Goal: Task Accomplishment & Management: Manage account settings

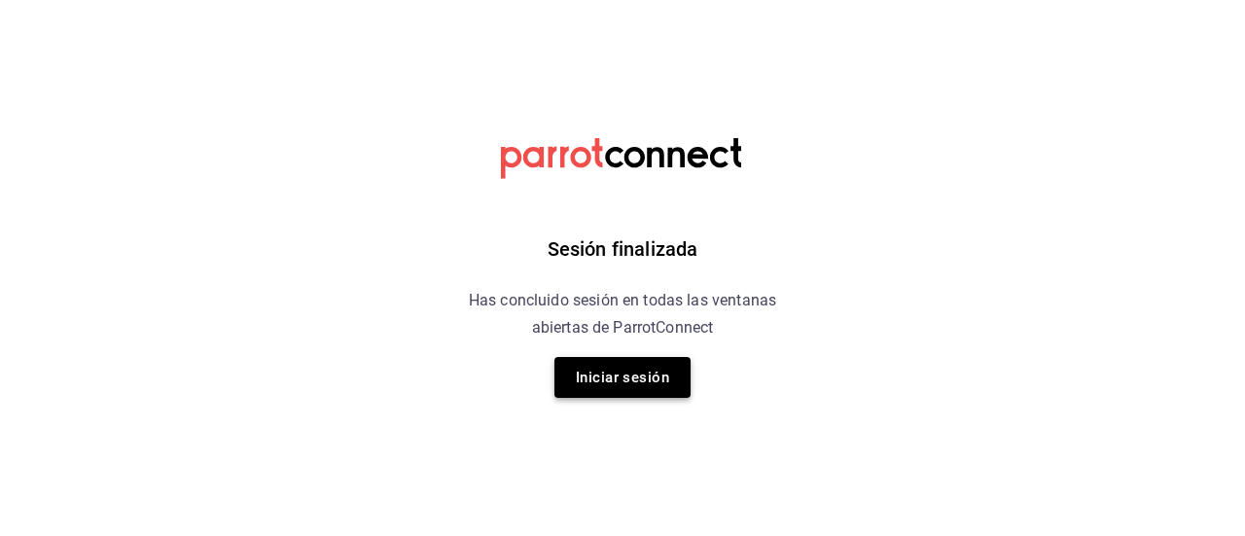
click at [597, 380] on button "Iniciar sesión" at bounding box center [623, 377] width 136 height 41
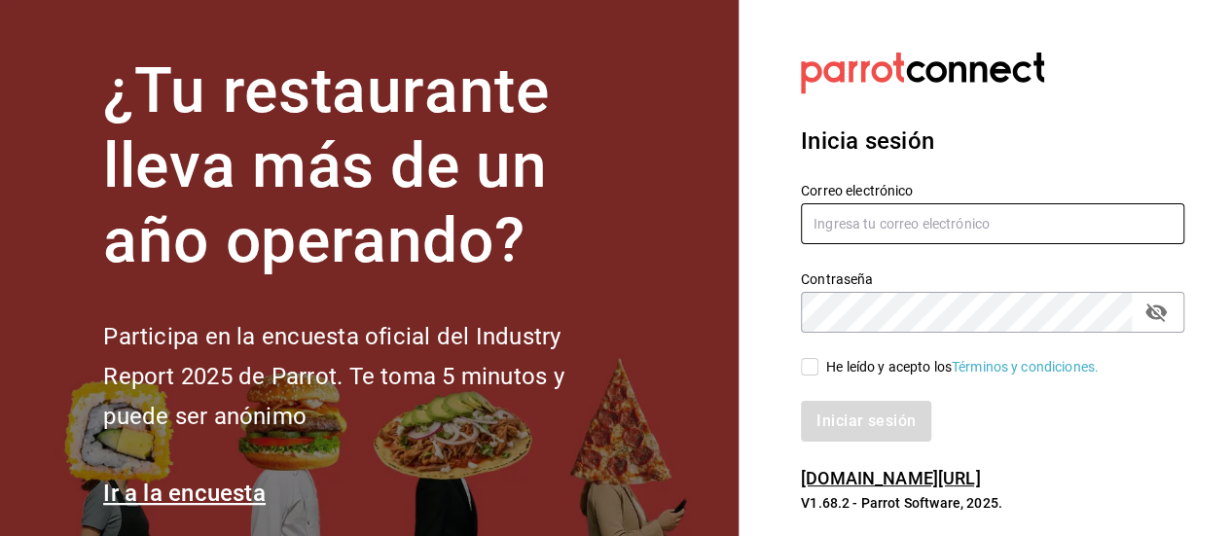
click at [839, 217] on input "text" at bounding box center [992, 223] width 383 height 41
type input "g.grico@hotmail.com"
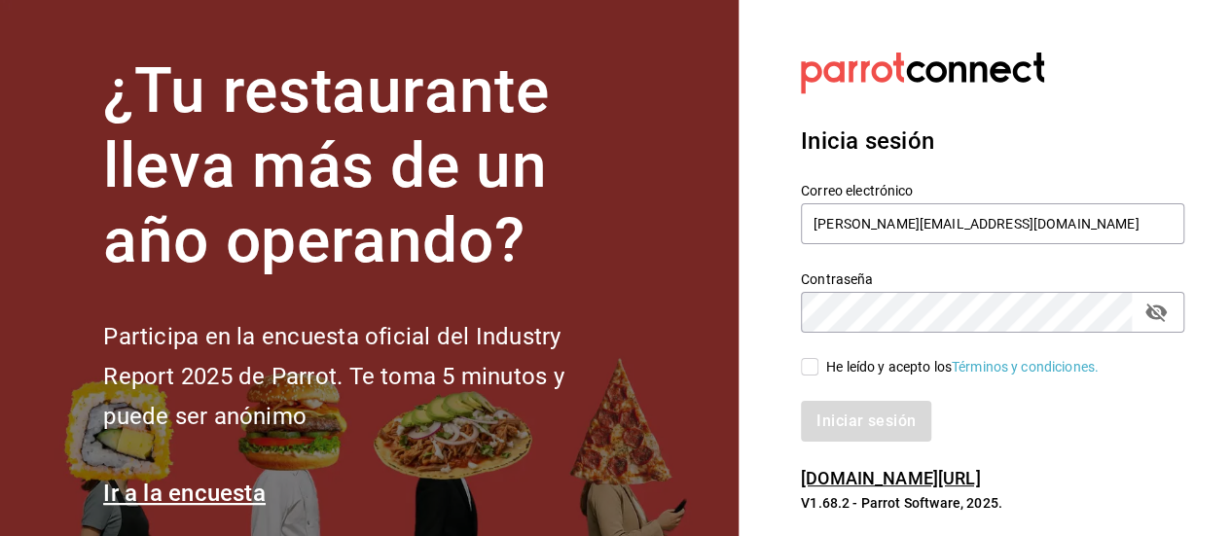
click at [1147, 314] on icon "passwordField" at bounding box center [1155, 313] width 21 height 18
click at [801, 368] on input "He leído y acepto los Términos y condiciones." at bounding box center [810, 367] width 18 height 18
drag, startPoint x: 804, startPoint y: 368, endPoint x: 815, endPoint y: 369, distance: 11.7
click at [806, 368] on input "He leído y acepto los Términos y condiciones." at bounding box center [810, 367] width 18 height 18
click at [816, 369] on input "He leído y acepto los Términos y condiciones." at bounding box center [810, 367] width 18 height 18
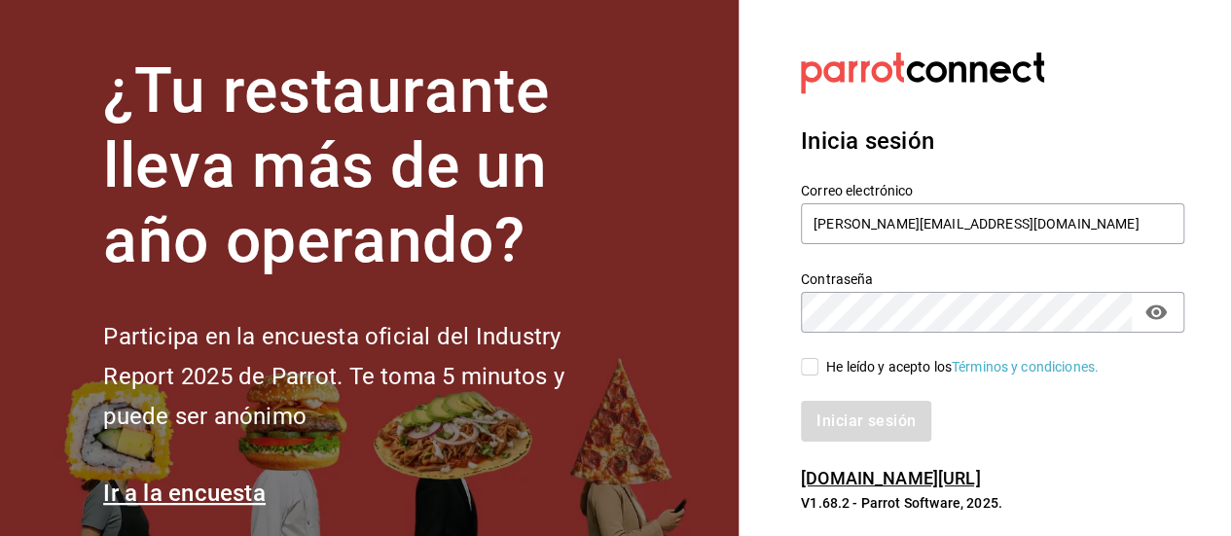
checkbox input "true"
click at [885, 425] on button "Iniciar sesión" at bounding box center [867, 421] width 132 height 41
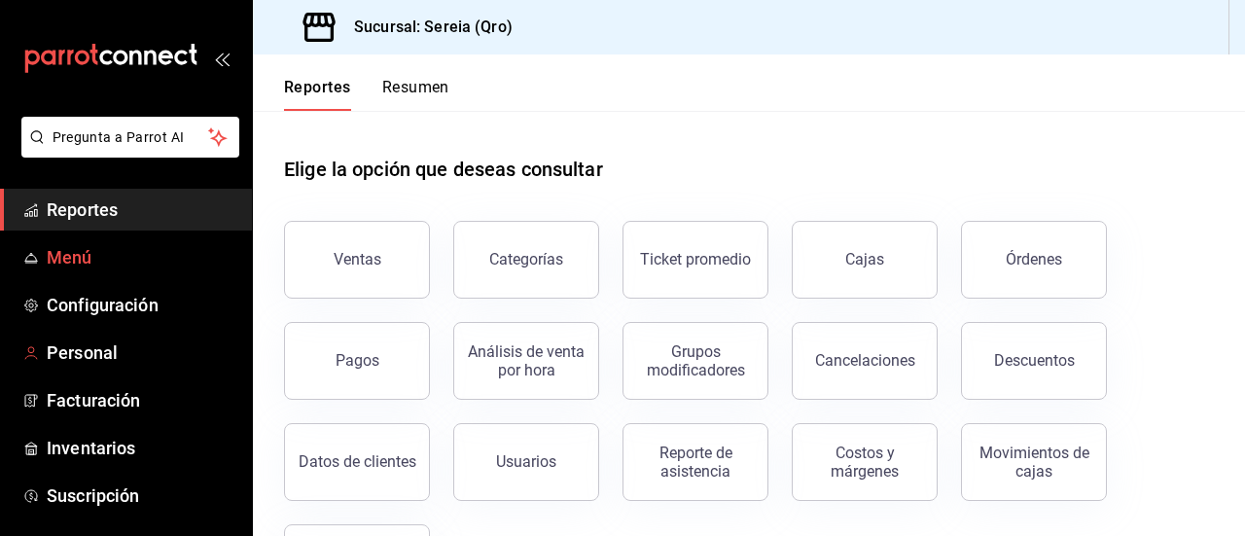
click at [90, 261] on span "Menú" at bounding box center [142, 257] width 190 height 26
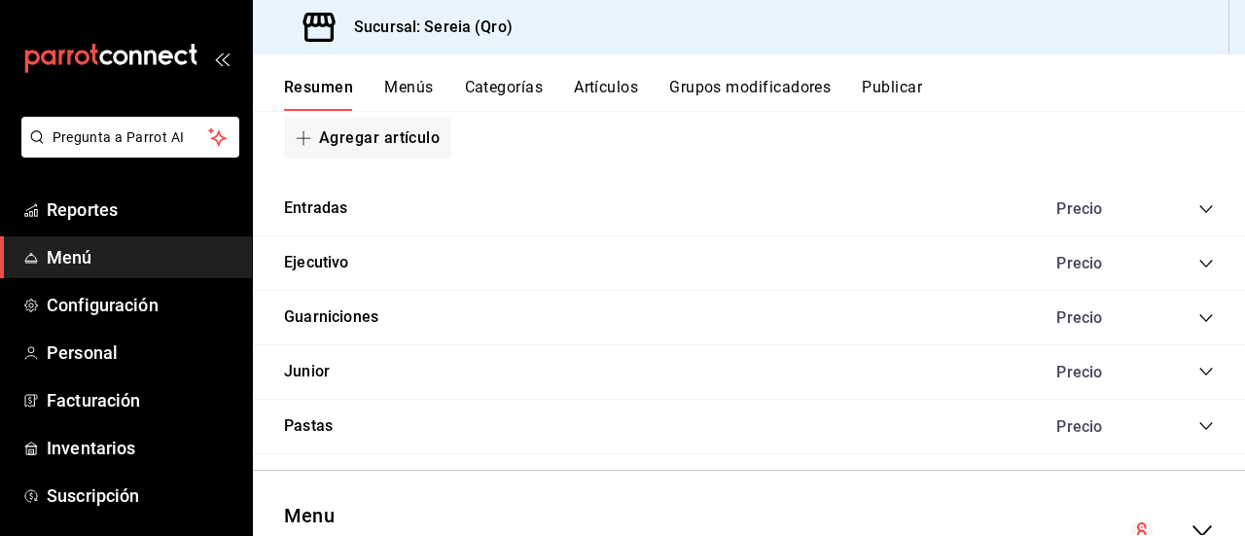
scroll to position [1446, 0]
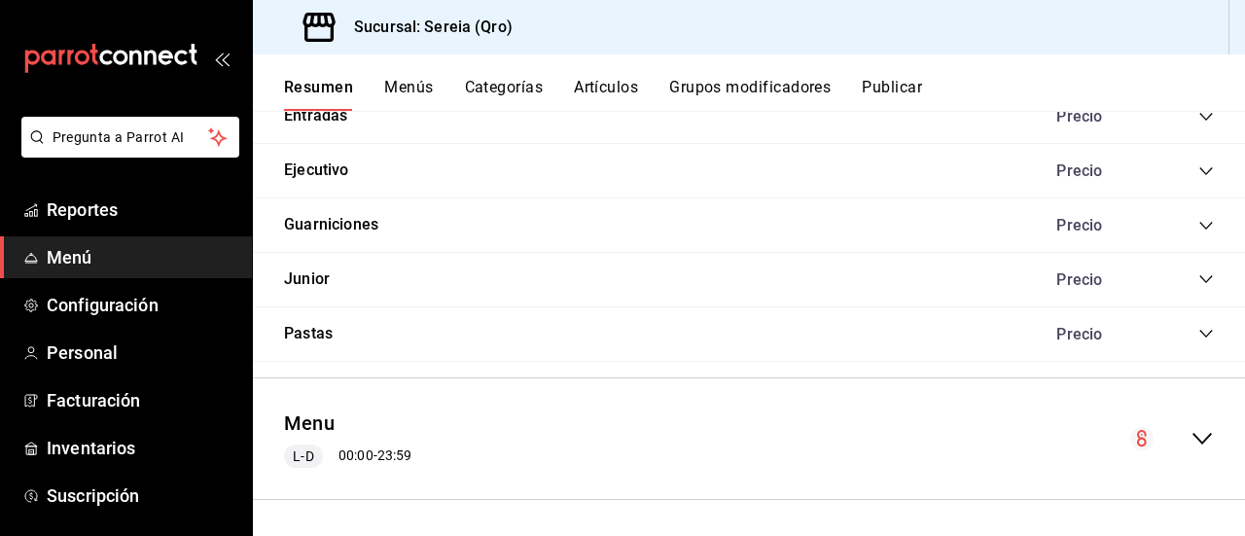
click at [1193, 433] on icon "collapse-menu-row" at bounding box center [1202, 439] width 19 height 12
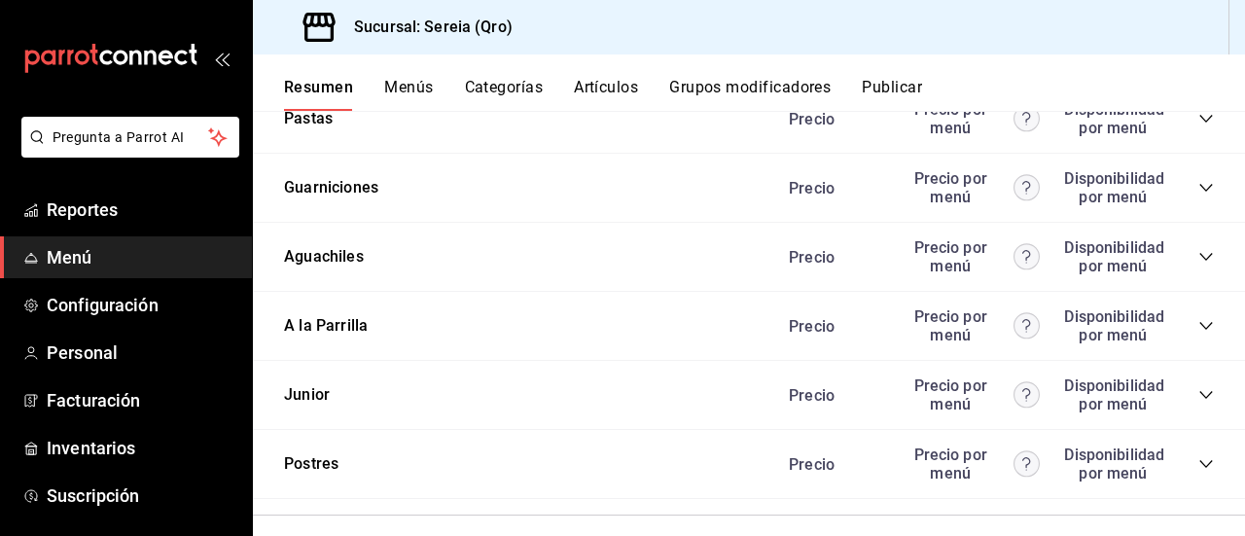
scroll to position [3219, 0]
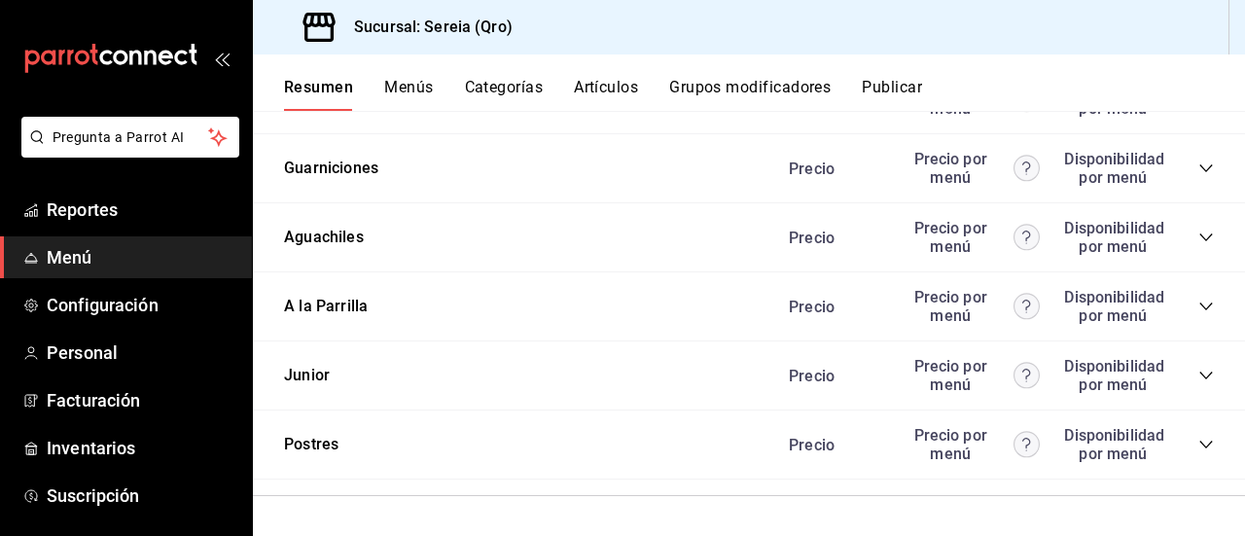
click at [1191, 293] on div "Precio Precio por menú Disponibilidad por menú" at bounding box center [992, 306] width 445 height 37
click at [1199, 305] on icon "collapse-category-row" at bounding box center [1207, 307] width 16 height 16
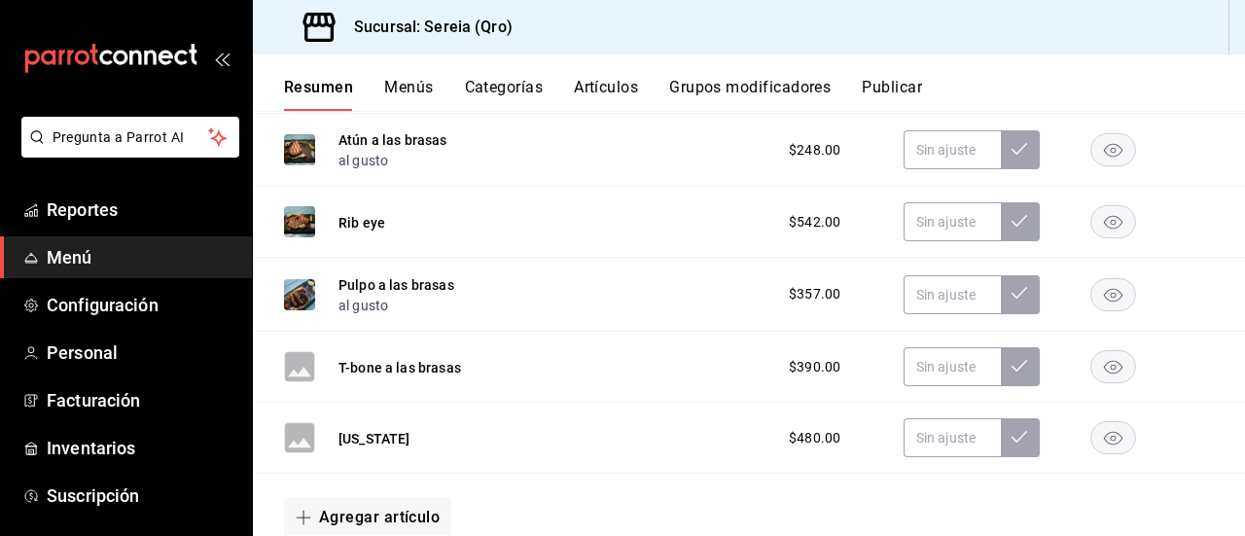
scroll to position [3861, 0]
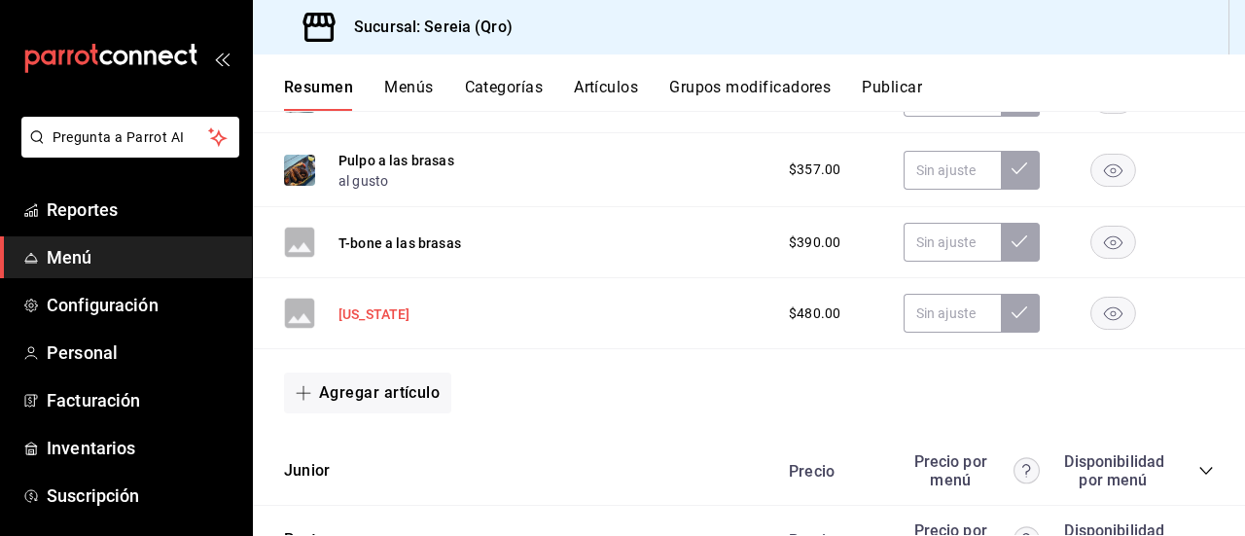
click at [364, 318] on button "New york" at bounding box center [375, 314] width 72 height 19
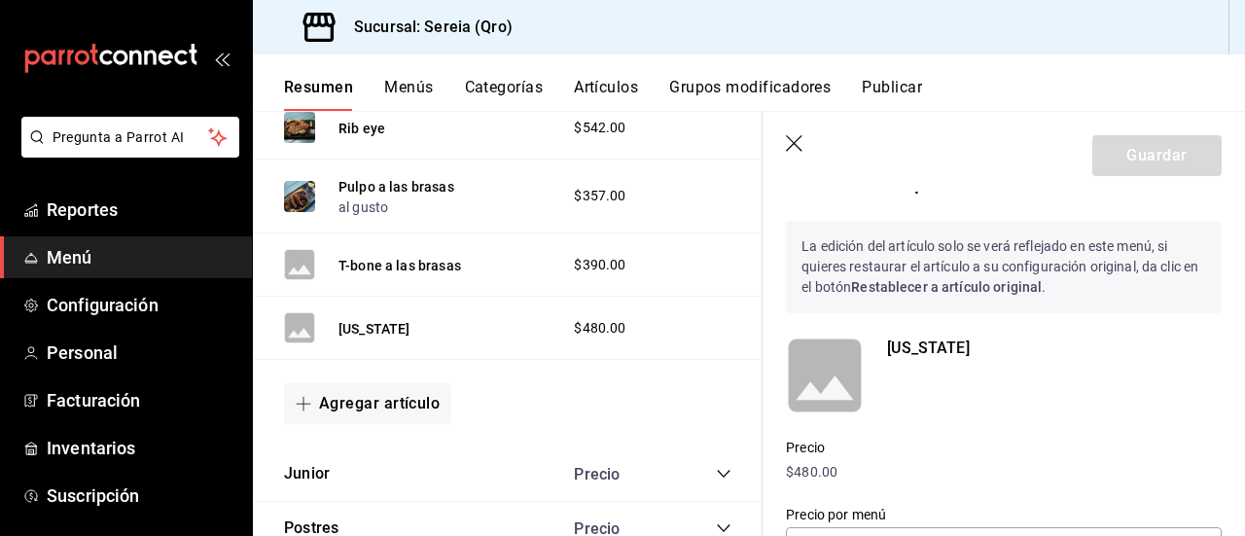
scroll to position [128, 0]
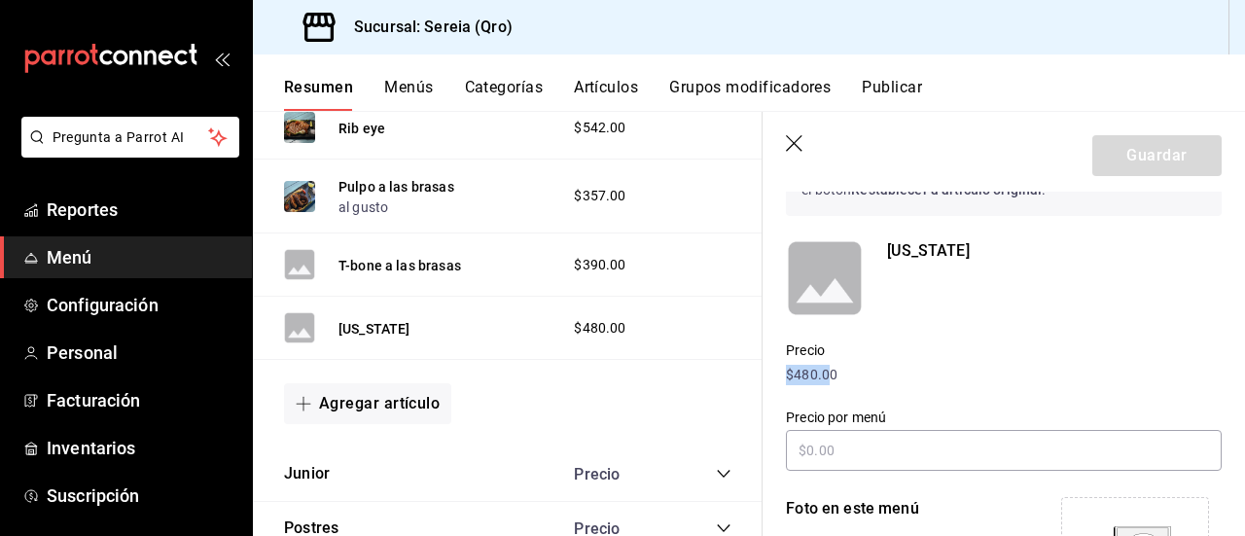
drag, startPoint x: 788, startPoint y: 375, endPoint x: 831, endPoint y: 375, distance: 42.8
click at [831, 375] on p "$480.00" at bounding box center [1004, 375] width 436 height 20
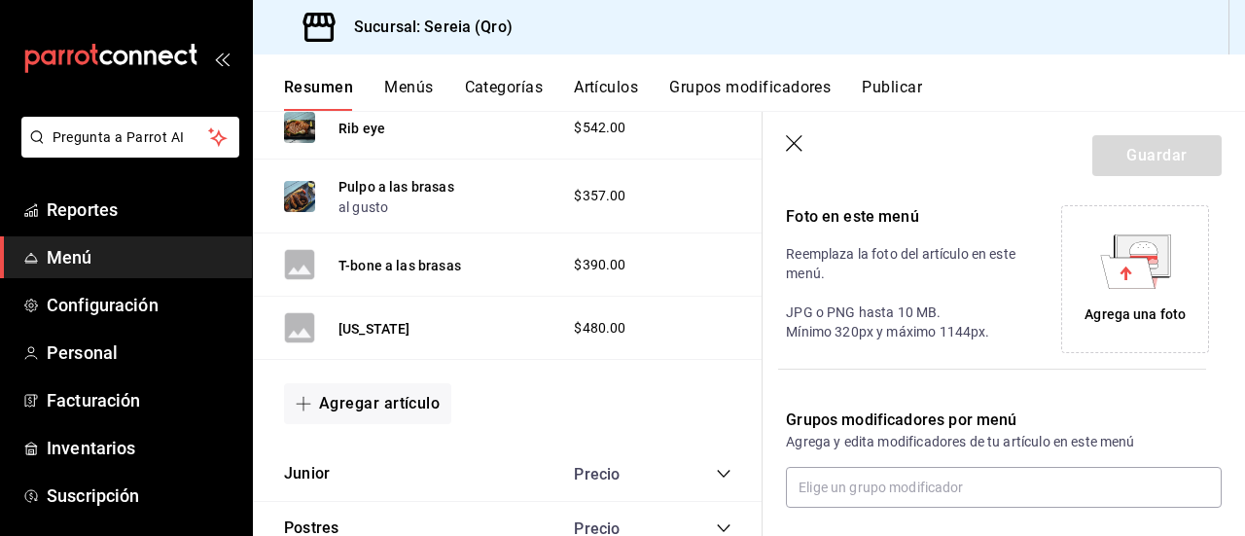
scroll to position [518, 0]
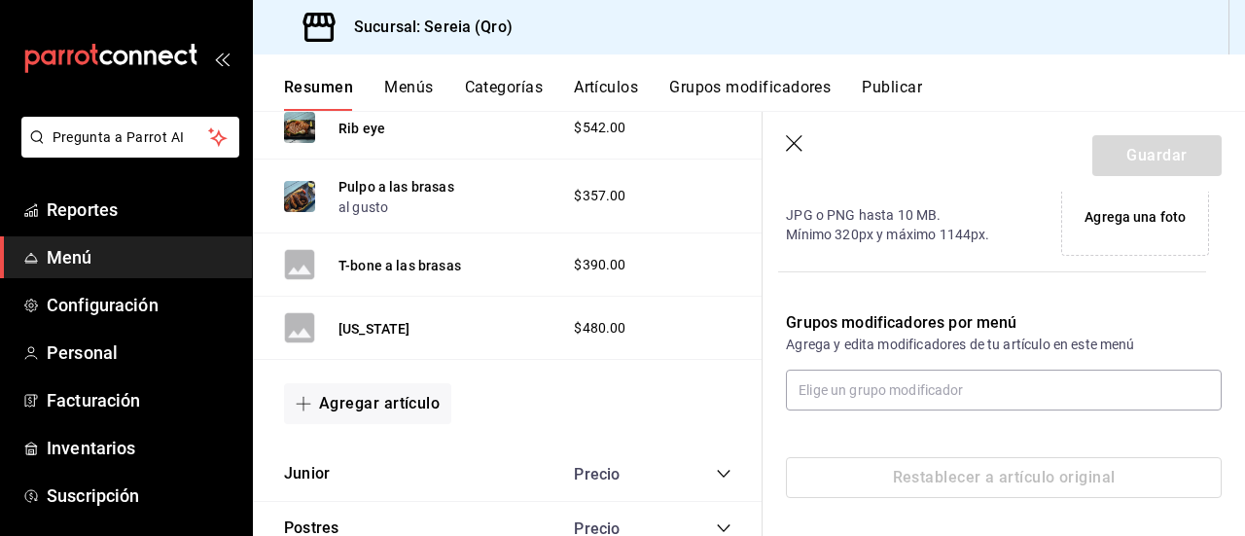
click at [1023, 480] on div "Restablecer a artículo original" at bounding box center [1004, 477] width 436 height 41
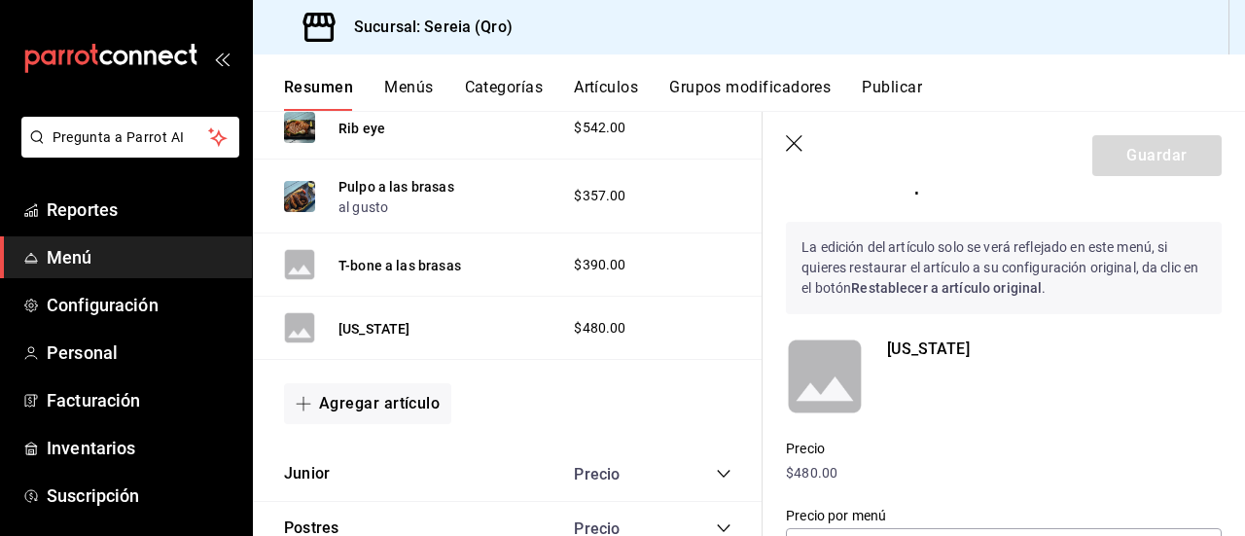
scroll to position [0, 0]
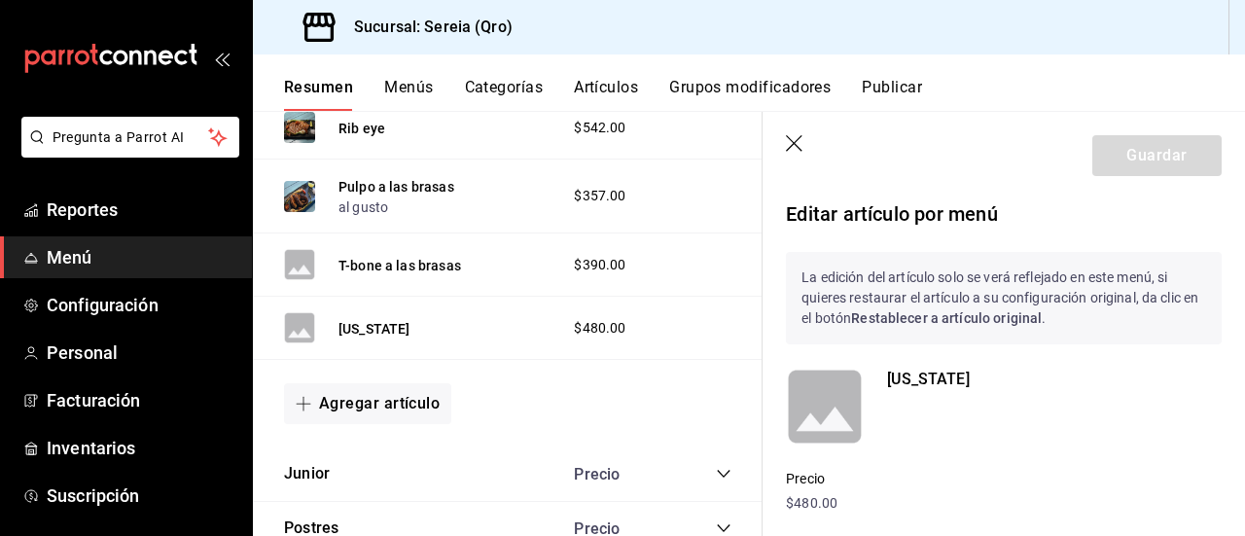
click at [798, 149] on icon "button" at bounding box center [795, 144] width 19 height 19
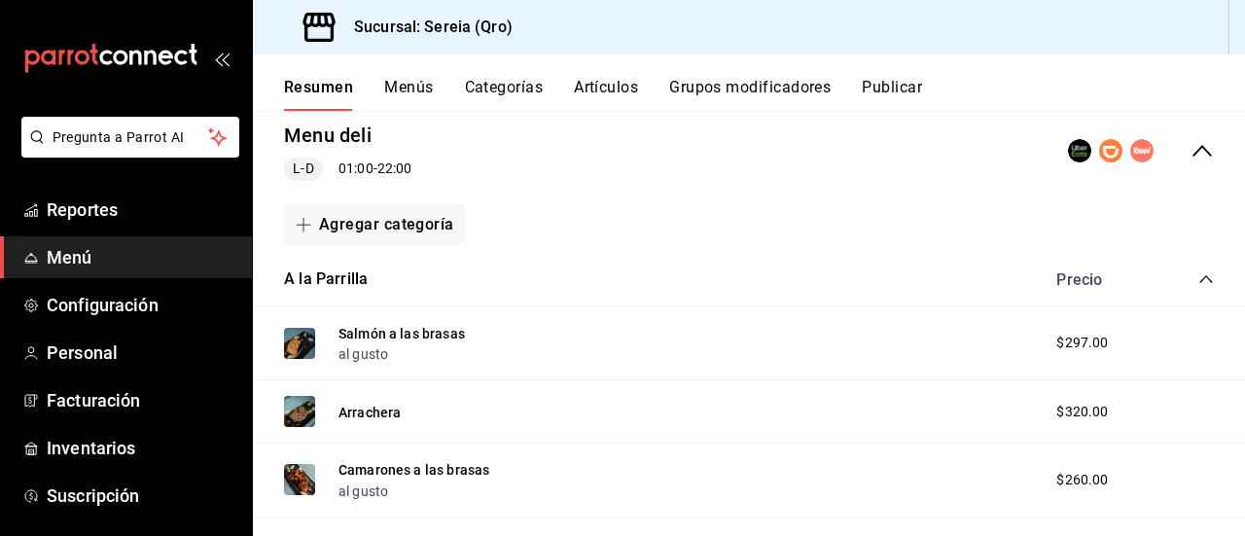
scroll to position [195, 0]
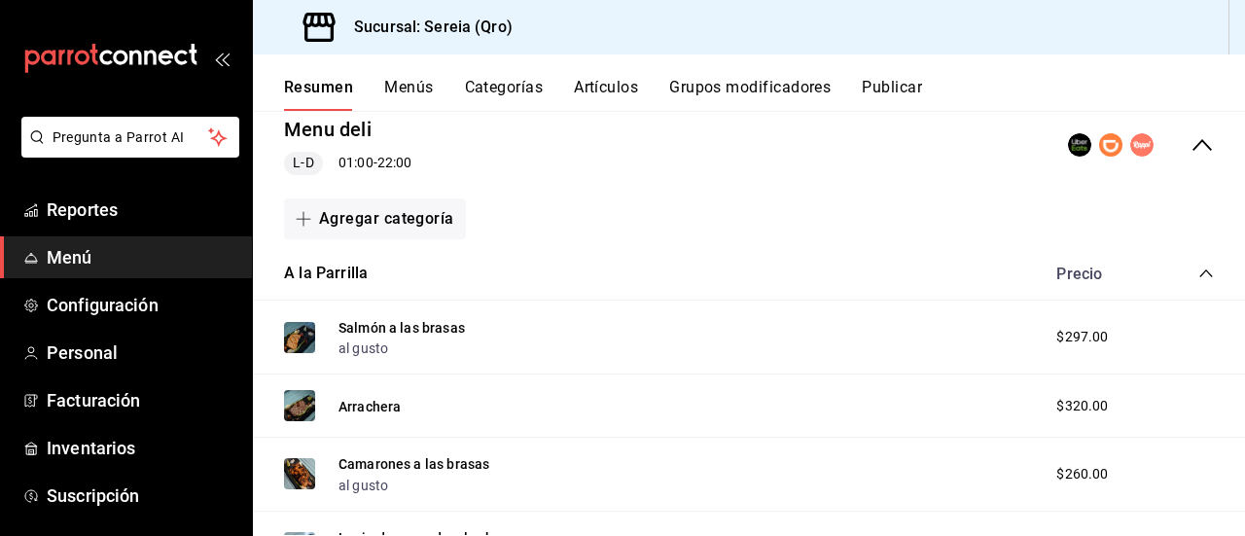
click at [1199, 275] on icon "collapse-category-row" at bounding box center [1207, 274] width 16 height 16
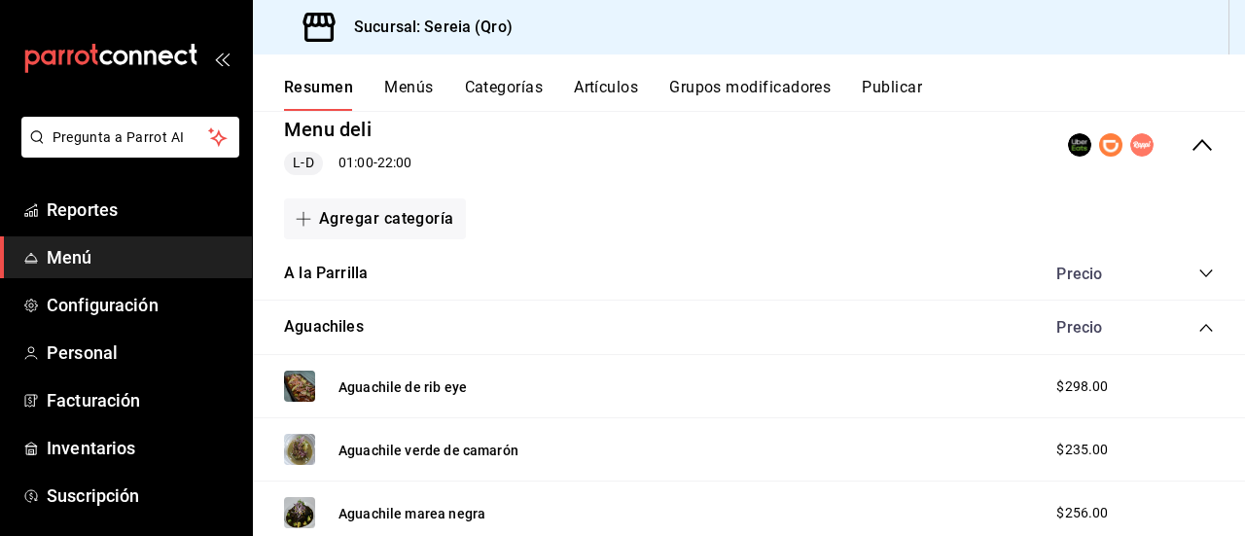
click at [1199, 322] on icon "collapse-category-row" at bounding box center [1207, 328] width 16 height 16
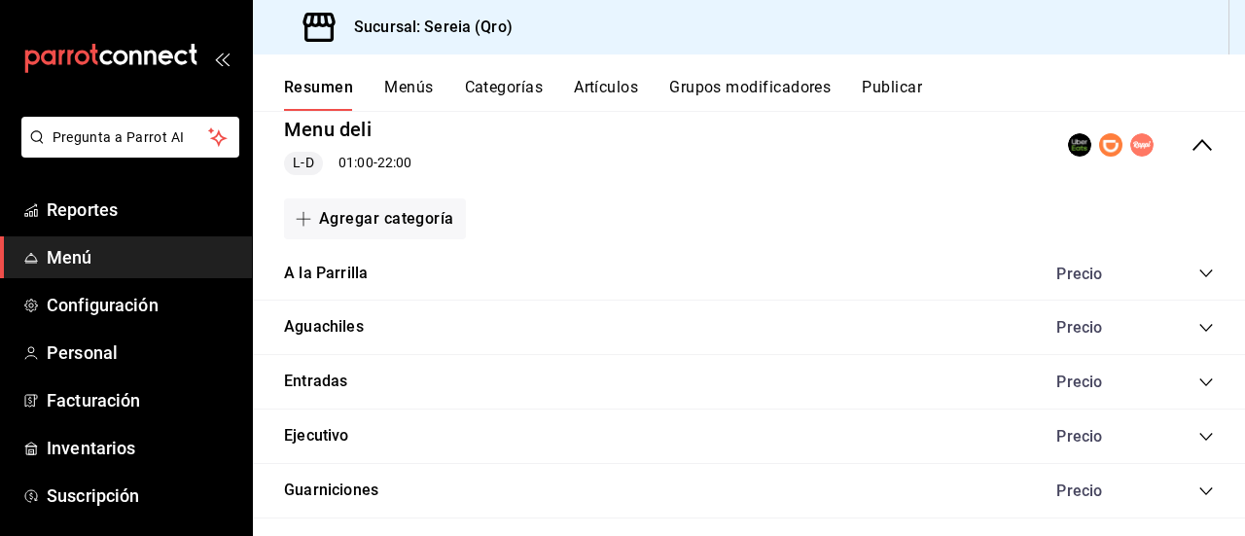
click at [1181, 276] on div "Precio" at bounding box center [1125, 274] width 177 height 18
click at [1199, 276] on icon "collapse-category-row" at bounding box center [1207, 274] width 16 height 16
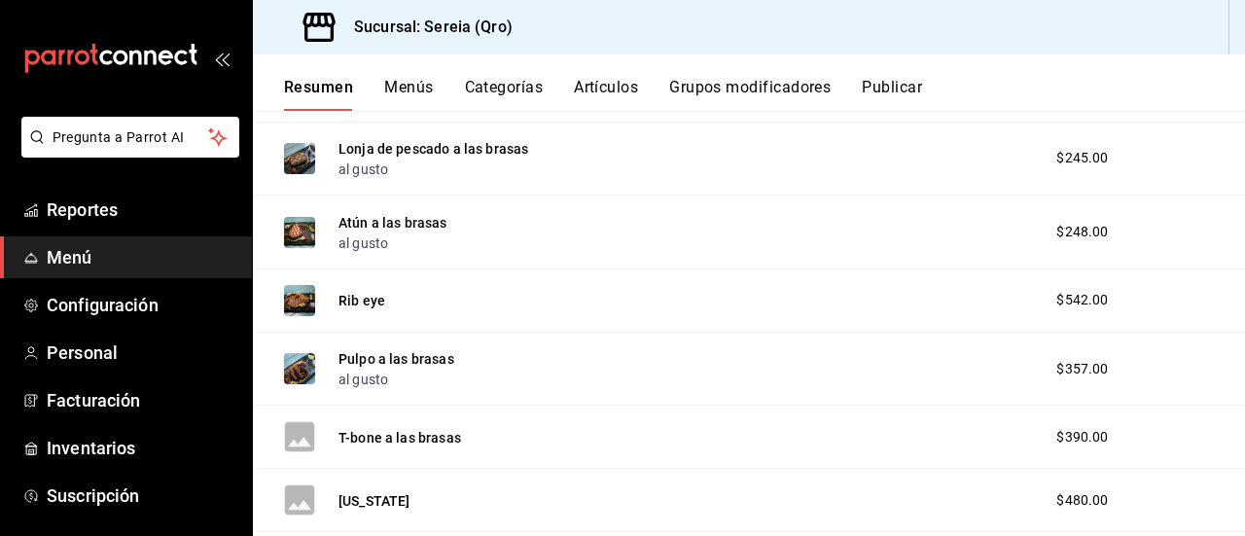
scroll to position [681, 0]
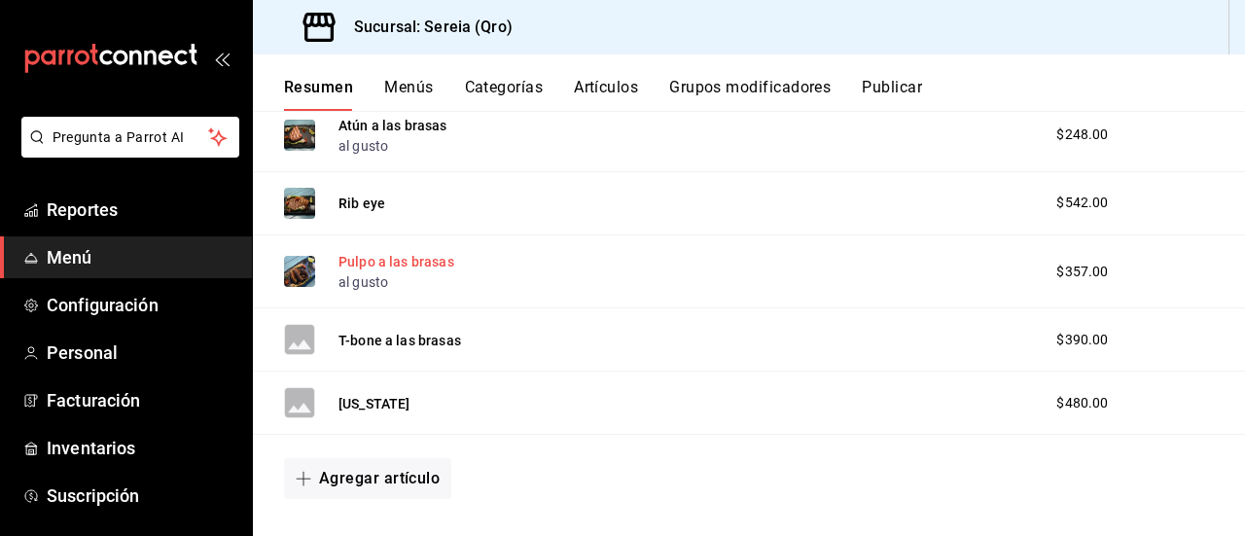
click at [387, 266] on button "Pulpo a las brasas" at bounding box center [397, 261] width 116 height 19
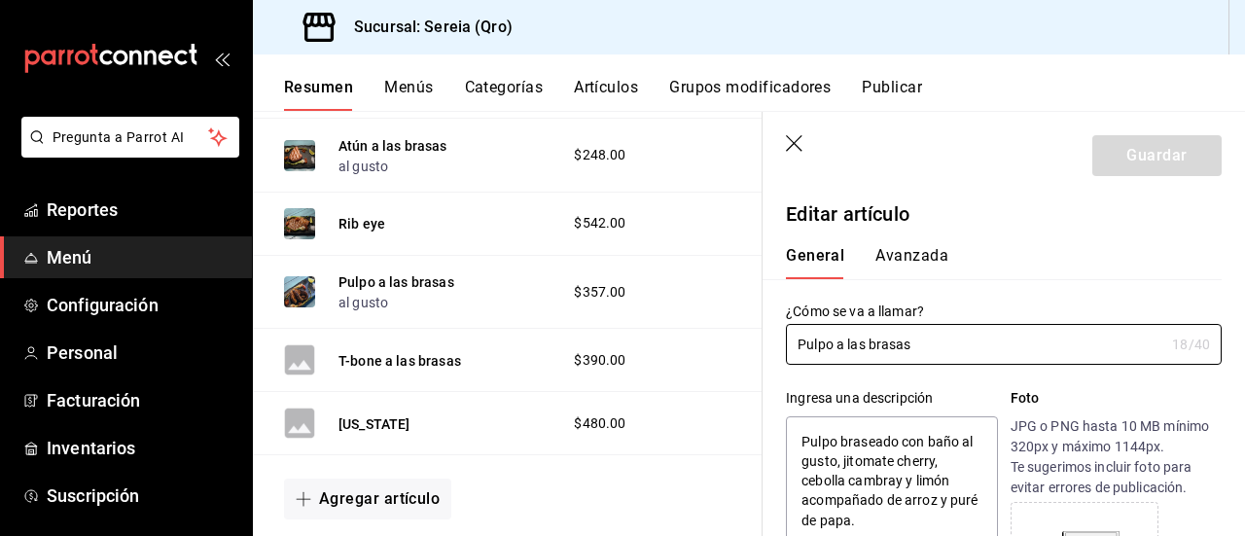
type textarea "x"
type input "$357.00"
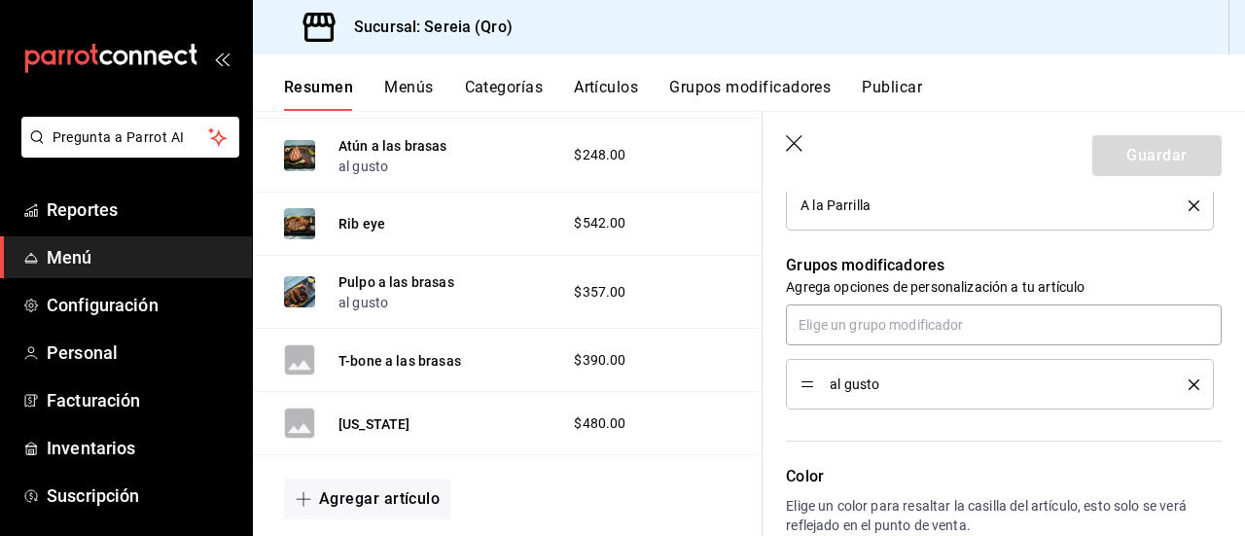
scroll to position [778, 0]
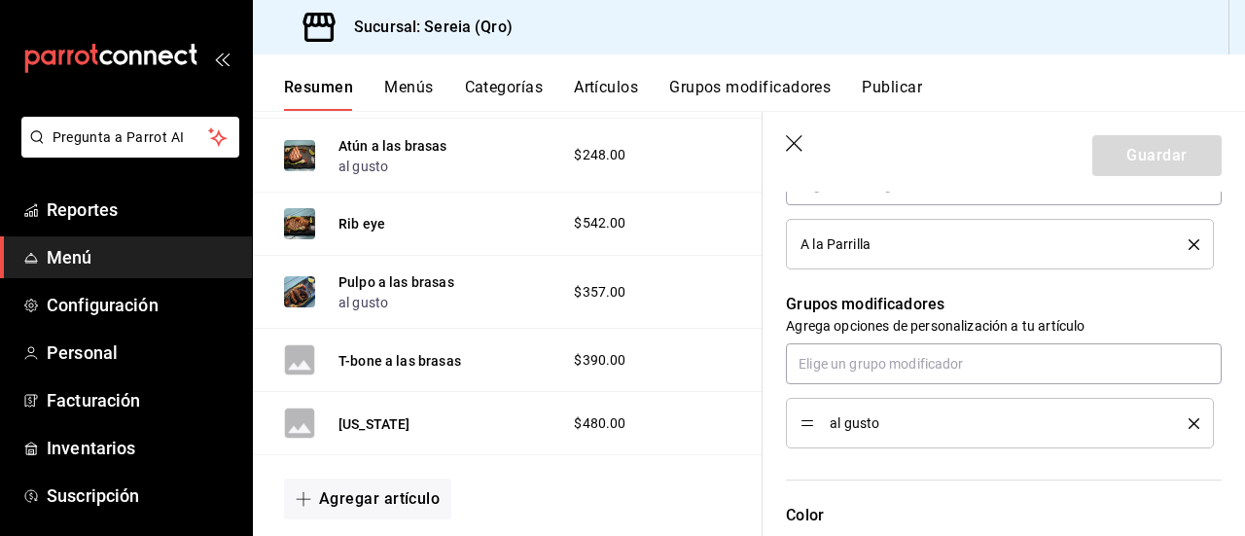
click at [788, 142] on icon "button" at bounding box center [795, 144] width 19 height 19
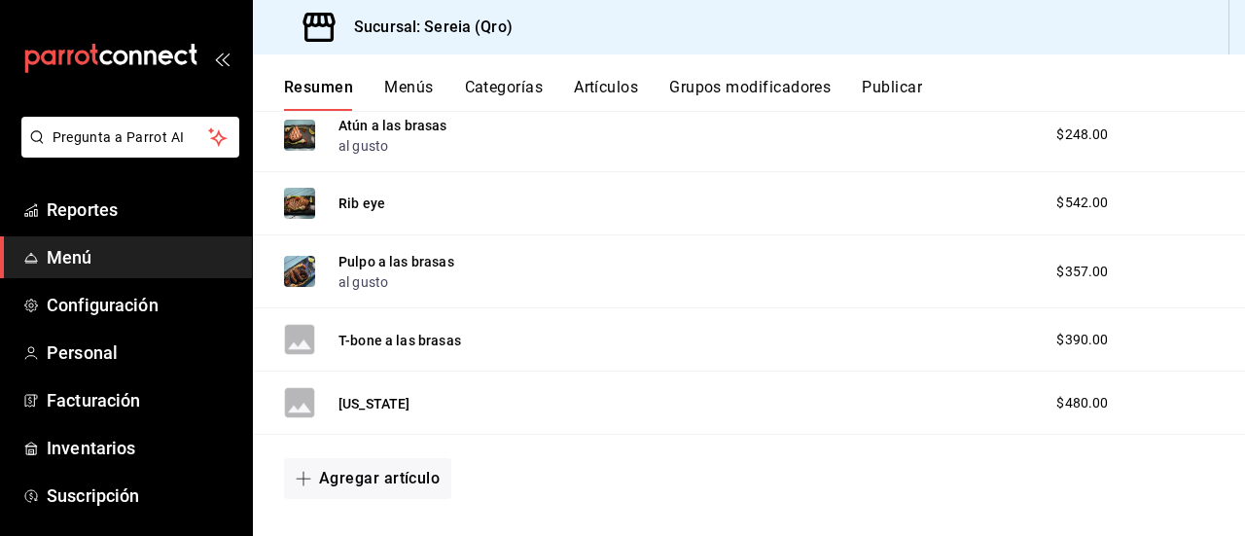
scroll to position [778, 0]
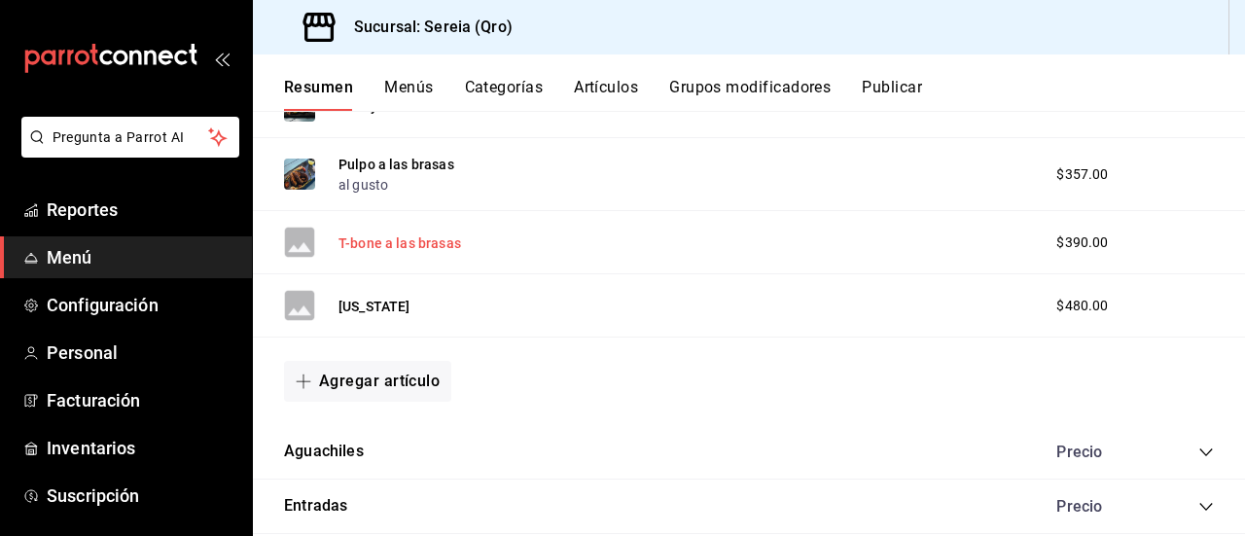
click at [395, 242] on button "T-bone a las brasas" at bounding box center [400, 243] width 123 height 19
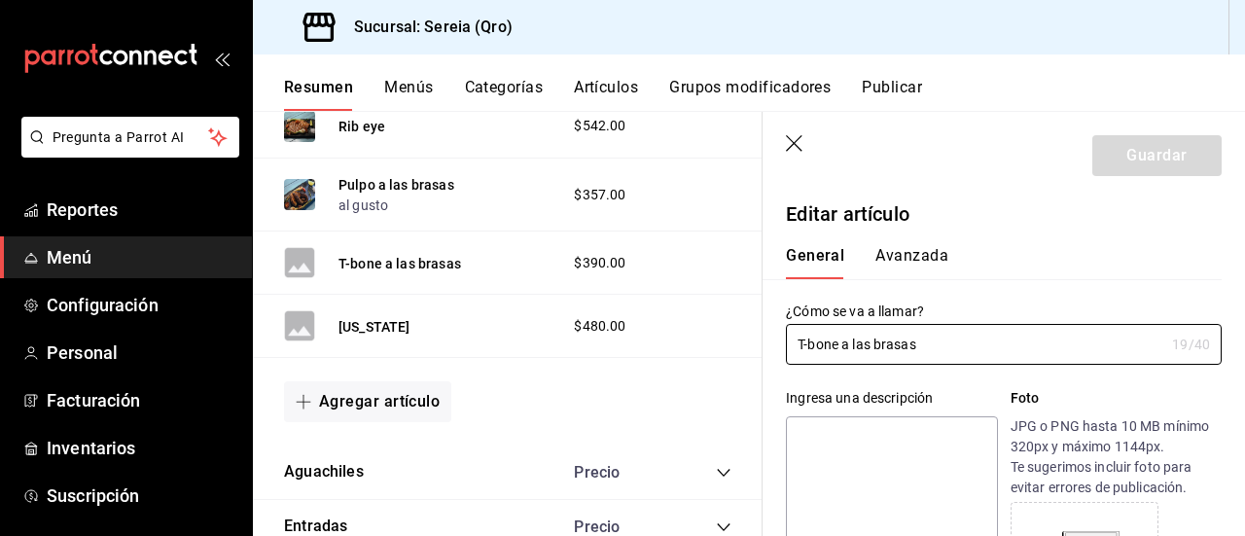
type input "$390.00"
drag, startPoint x: 900, startPoint y: 243, endPoint x: 899, endPoint y: 254, distance: 10.7
click at [899, 248] on div "General Avanzada" at bounding box center [992, 254] width 459 height 51
click at [899, 254] on button "Avanzada" at bounding box center [912, 262] width 73 height 33
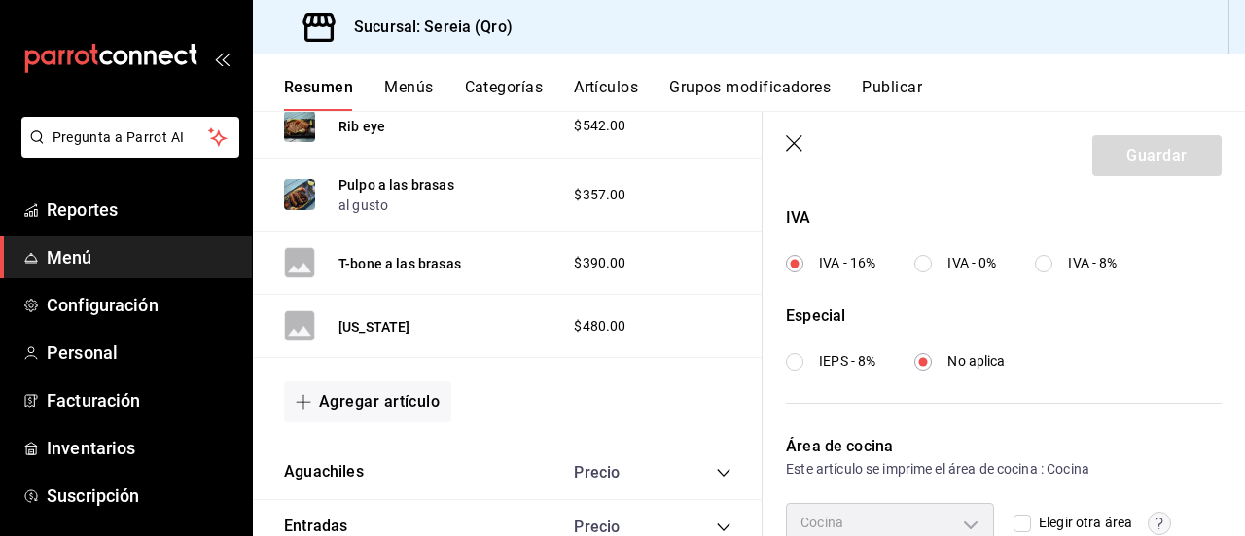
scroll to position [836, 0]
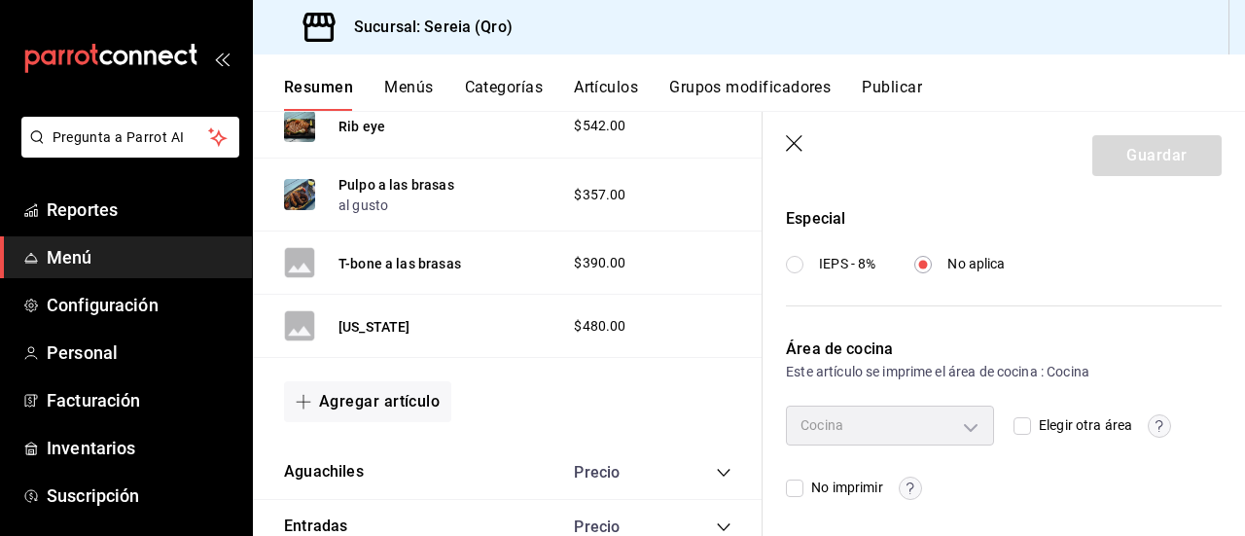
click at [1018, 423] on input "Elegir otra área" at bounding box center [1023, 426] width 18 height 18
checkbox input "true"
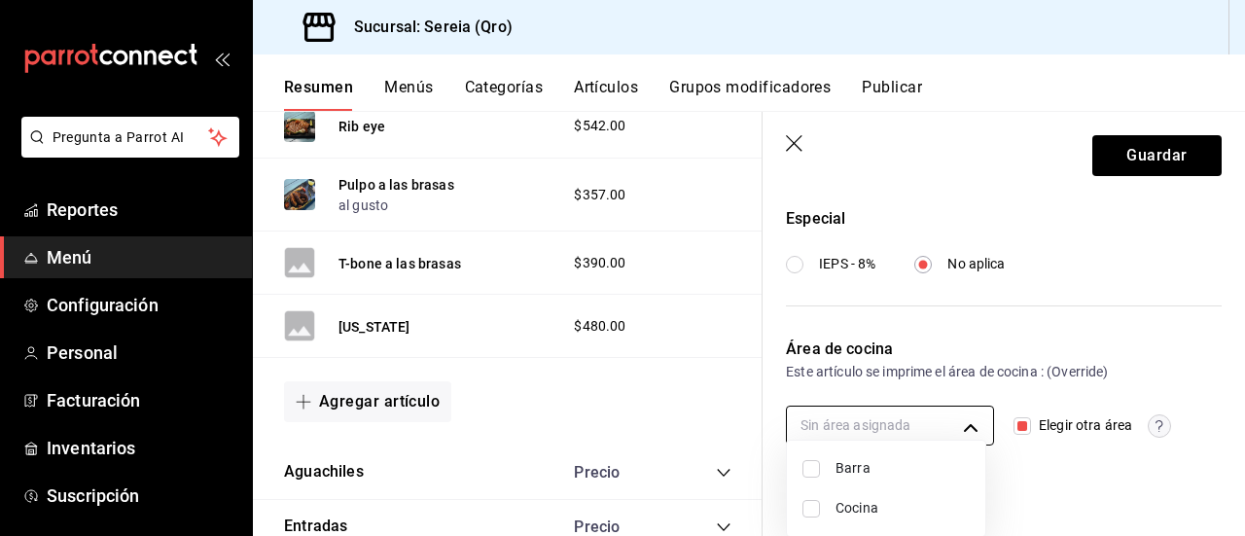
click at [965, 428] on body "Pregunta a Parrot AI Reportes Menú Configuración Personal Facturación Inventari…" at bounding box center [622, 268] width 1245 height 536
click at [1009, 422] on div at bounding box center [622, 268] width 1245 height 536
click at [1014, 422] on input "Elegir otra área" at bounding box center [1023, 426] width 18 height 18
checkbox input "false"
type input "5b22f24f-e794-4df1-b85e-45cb5c47c32f"
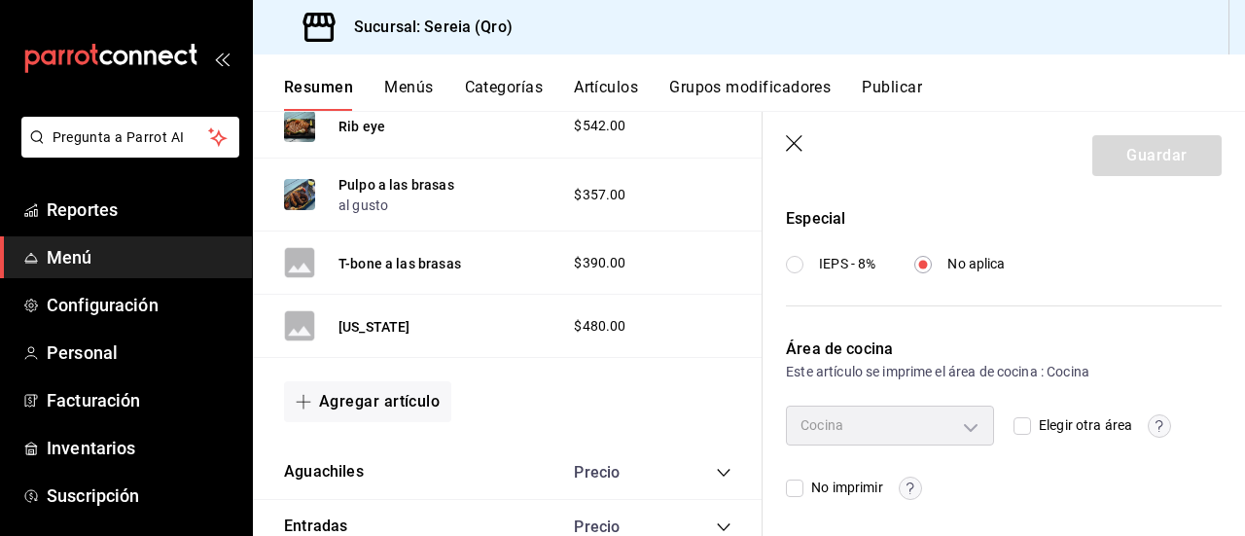
click at [804, 145] on icon "button" at bounding box center [795, 144] width 19 height 19
click at [796, 145] on icon "button" at bounding box center [794, 143] width 17 height 17
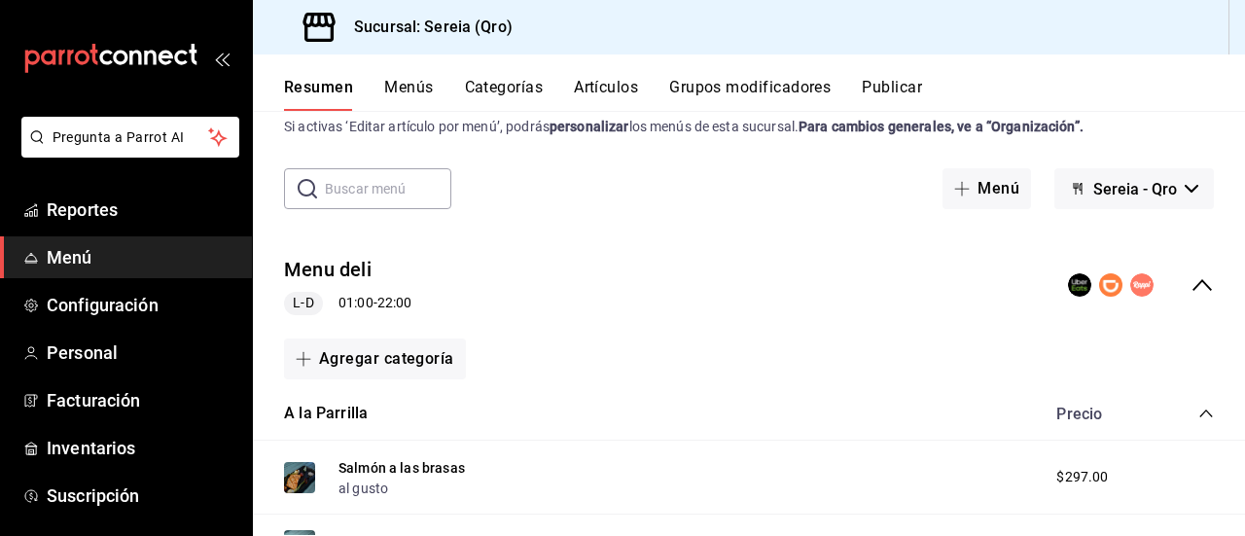
scroll to position [97, 0]
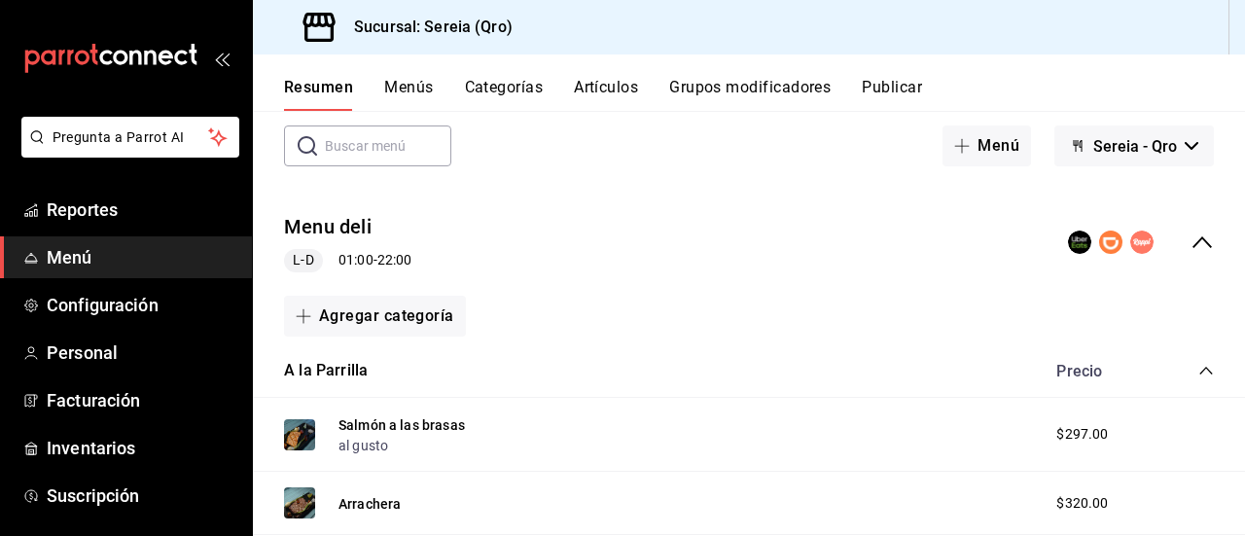
click at [1199, 366] on icon "collapse-category-row" at bounding box center [1207, 371] width 16 height 16
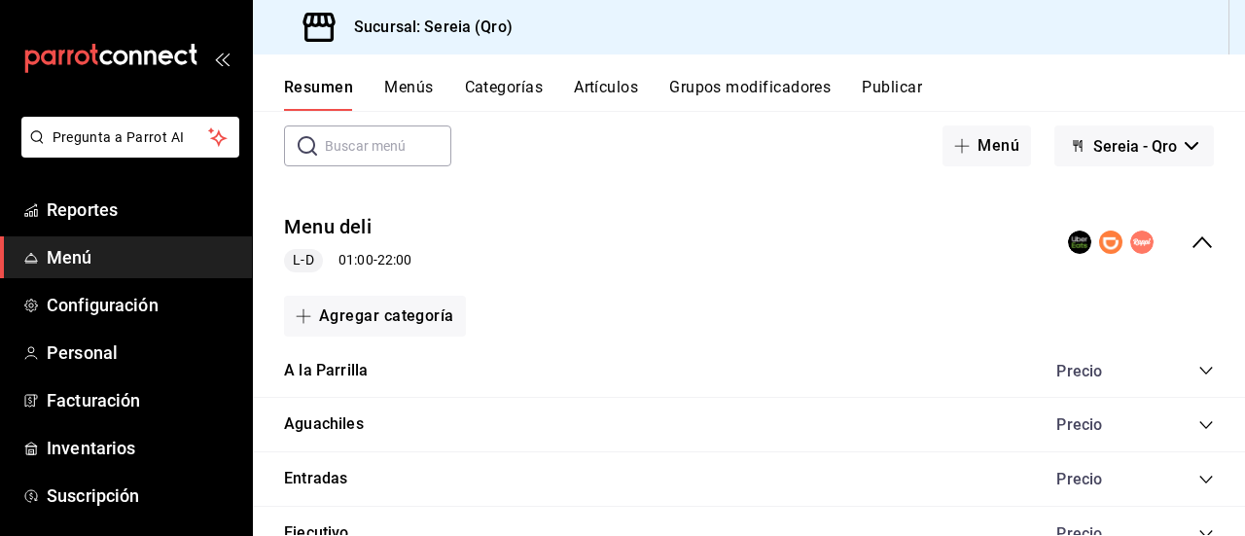
click at [1197, 248] on icon "collapse-menu-row" at bounding box center [1202, 242] width 23 height 23
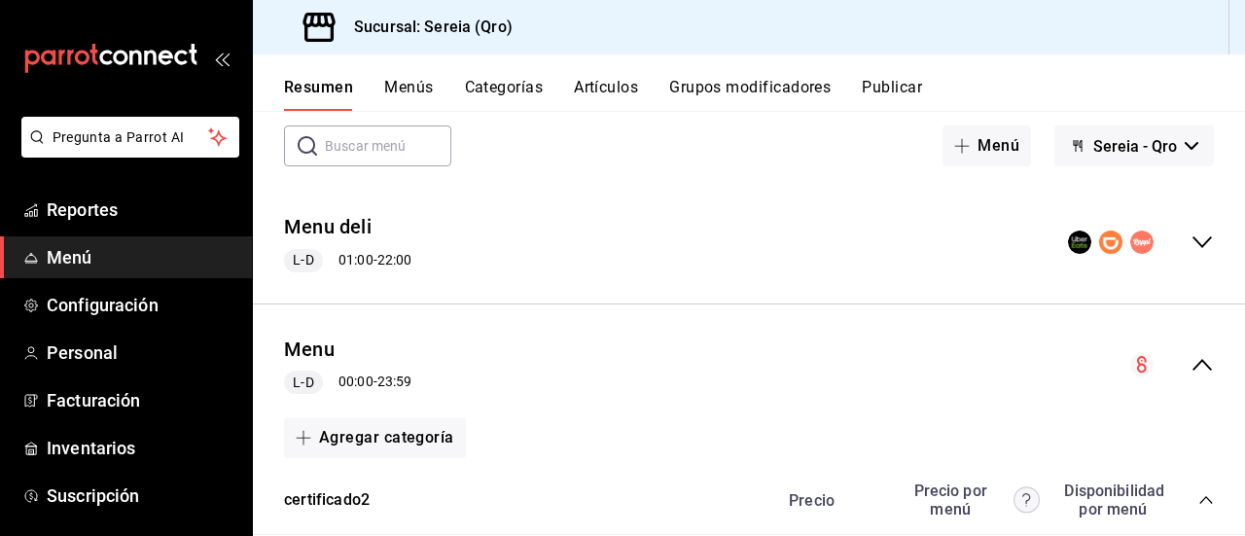
click at [1197, 248] on icon "collapse-menu-row" at bounding box center [1202, 242] width 23 height 23
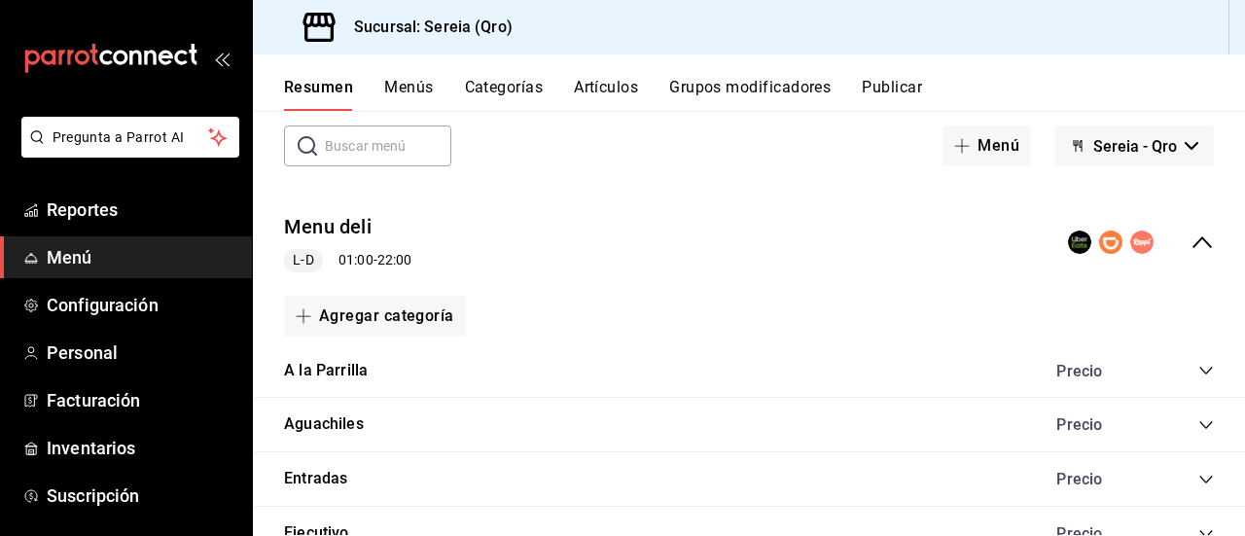
click at [1197, 248] on icon "collapse-menu-row" at bounding box center [1202, 242] width 23 height 23
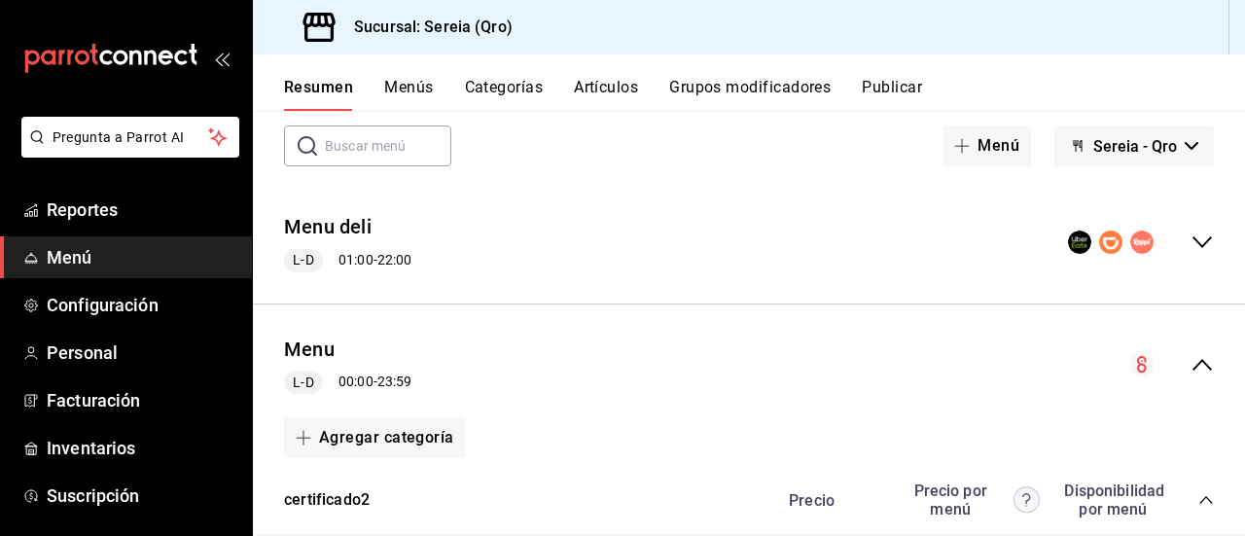
scroll to position [195, 0]
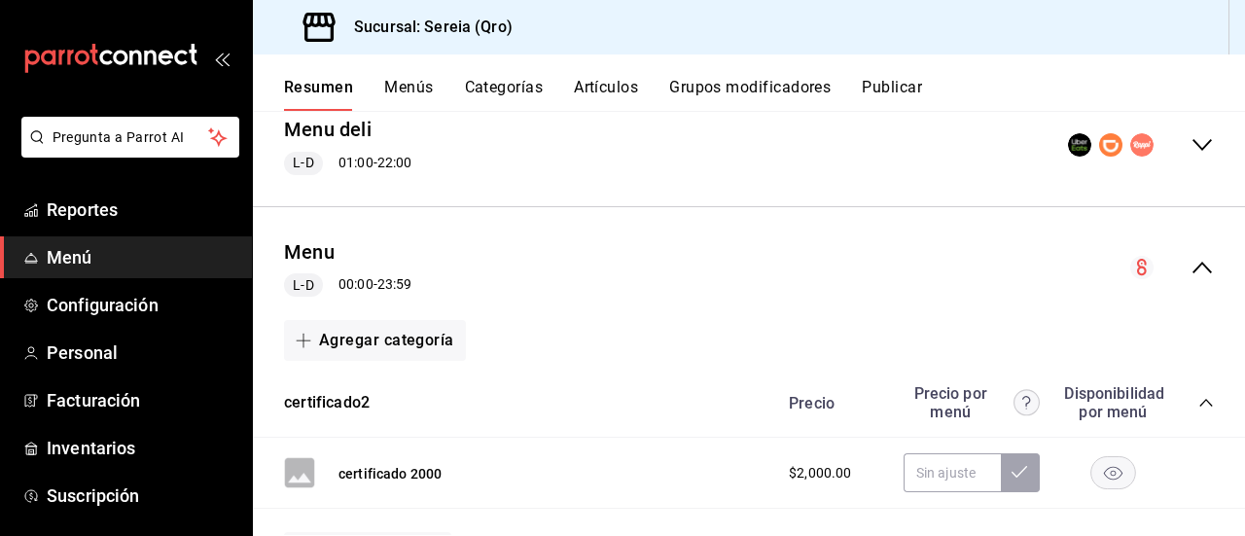
click at [1191, 256] on icon "collapse-menu-row" at bounding box center [1202, 267] width 23 height 23
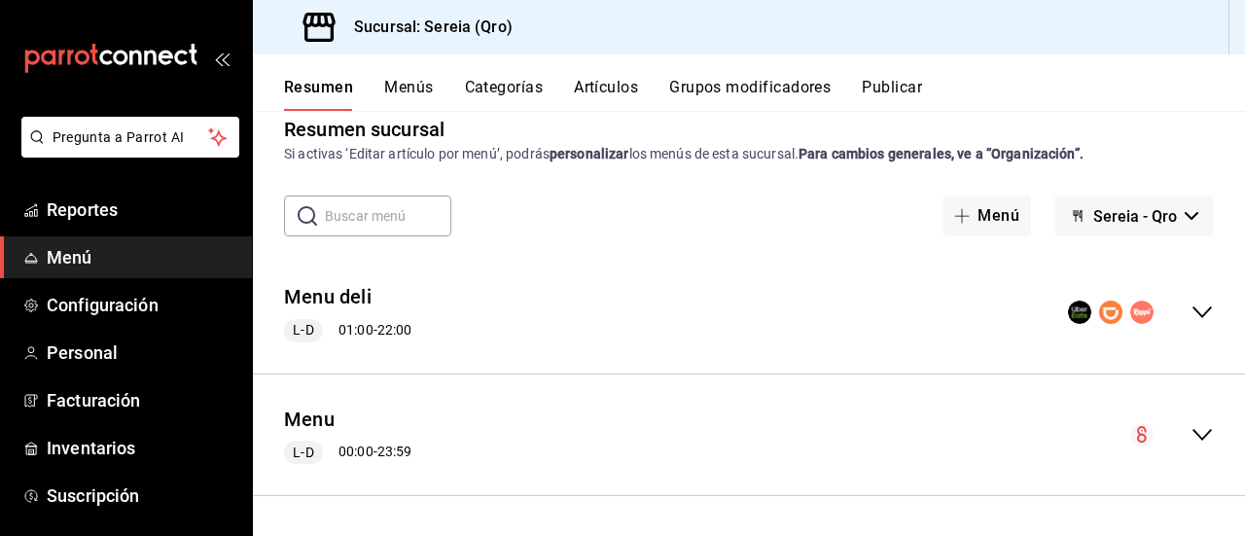
scroll to position [25, 0]
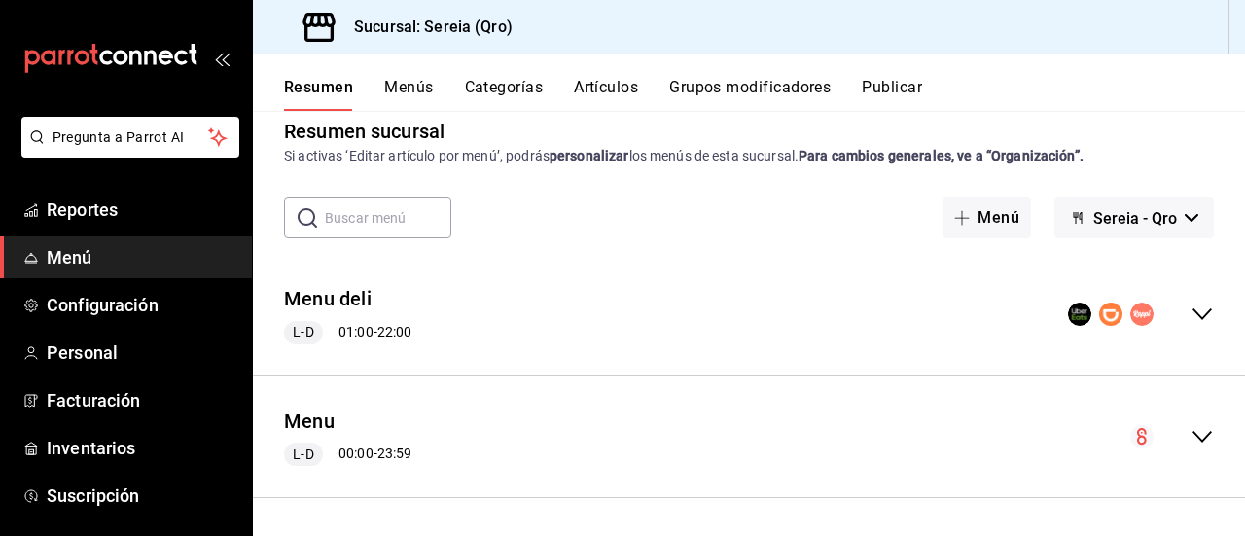
click at [1191, 429] on icon "collapse-menu-row" at bounding box center [1202, 436] width 23 height 23
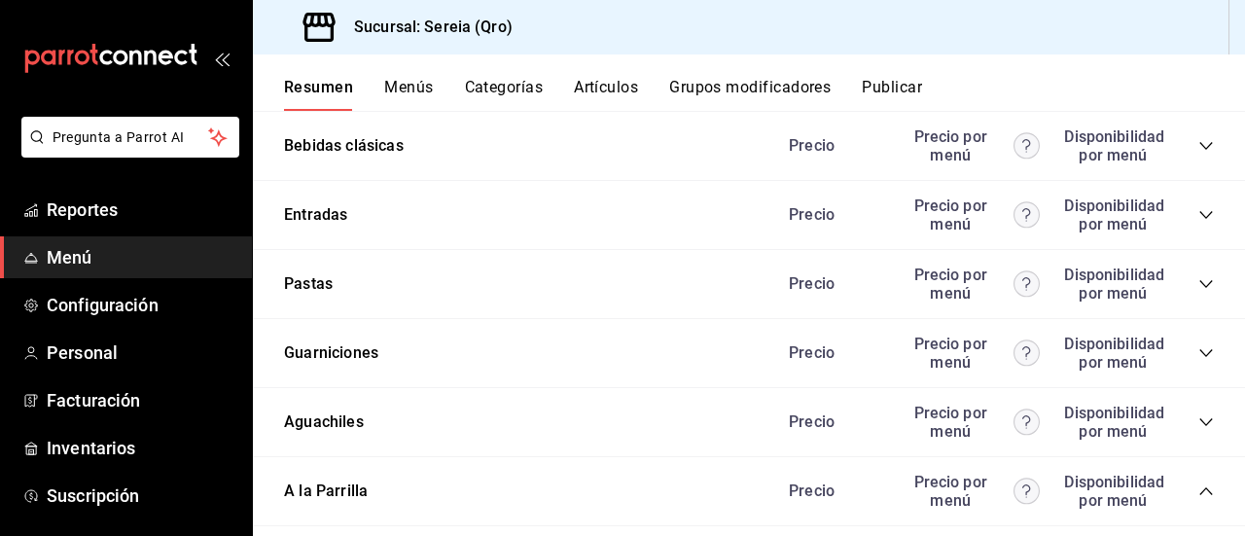
scroll to position [1654, 0]
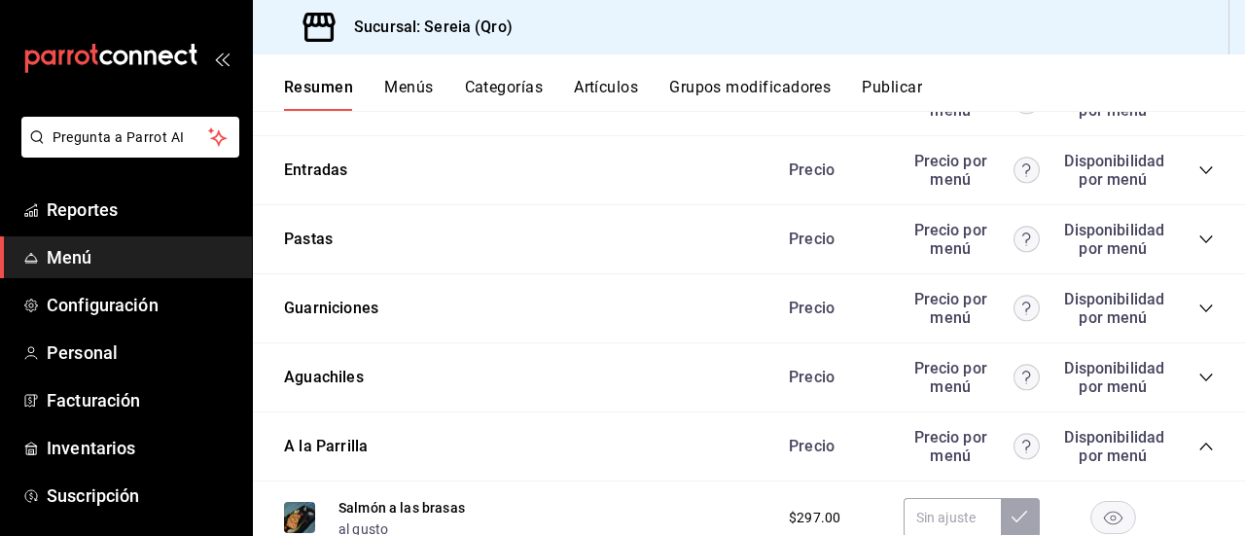
click at [1199, 449] on icon "collapse-category-row" at bounding box center [1207, 447] width 16 height 16
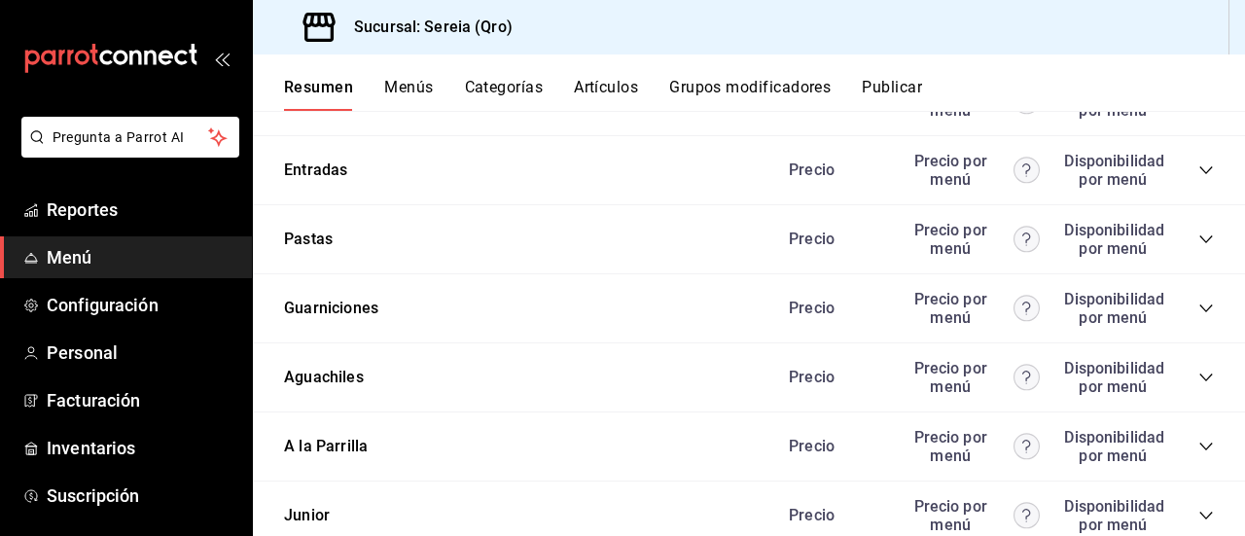
scroll to position [1799, 0]
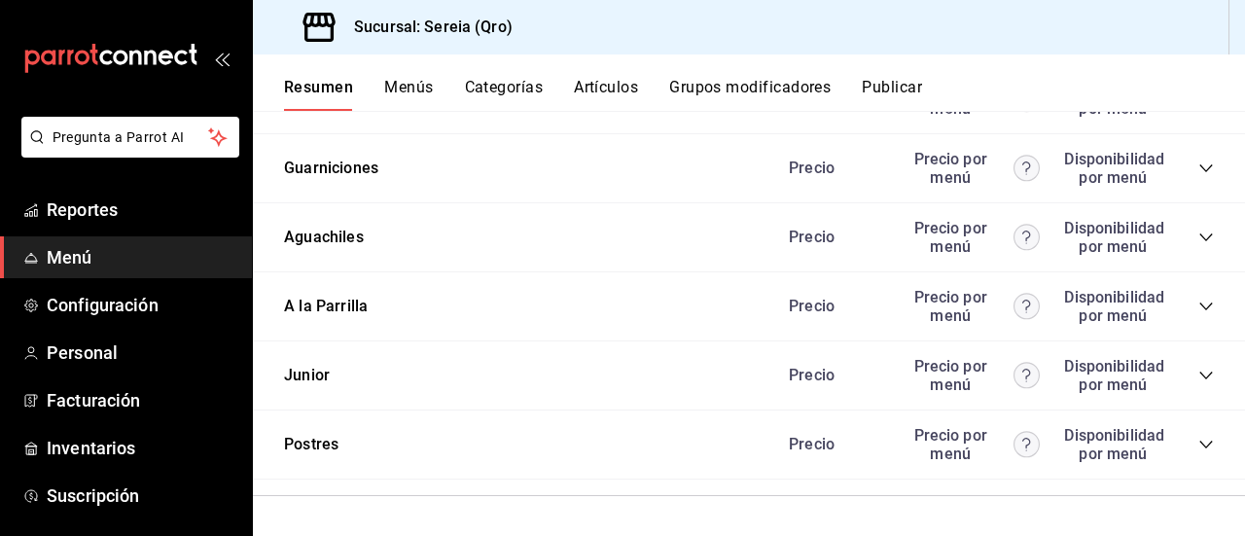
click at [1199, 311] on icon "collapse-category-row" at bounding box center [1207, 307] width 16 height 16
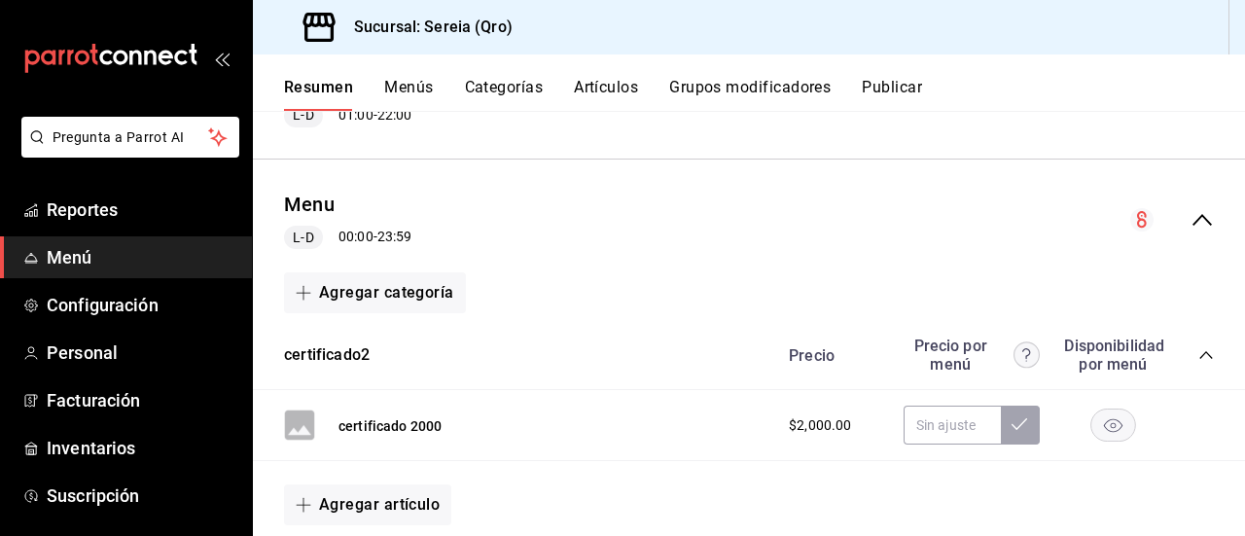
scroll to position [309, 0]
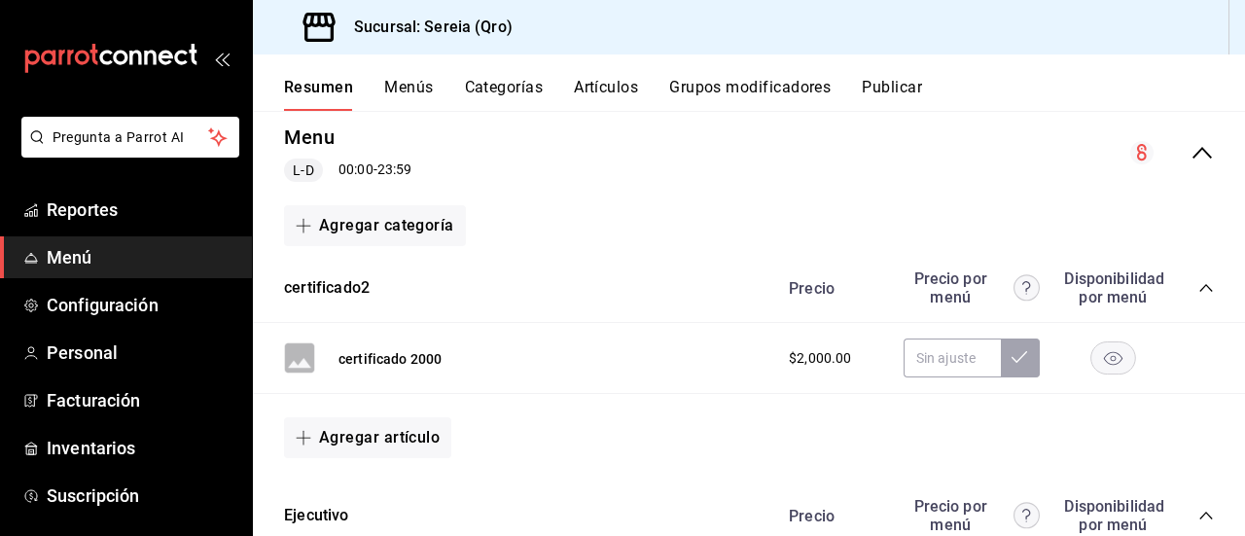
click at [1162, 157] on div "collapse-menu-row" at bounding box center [1173, 152] width 84 height 23
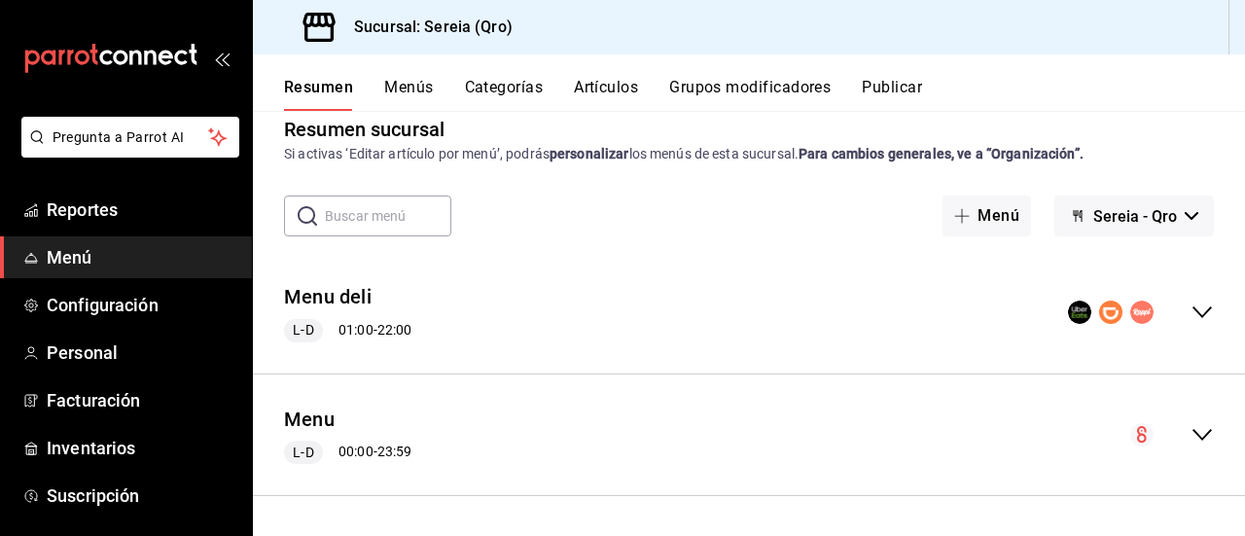
scroll to position [25, 0]
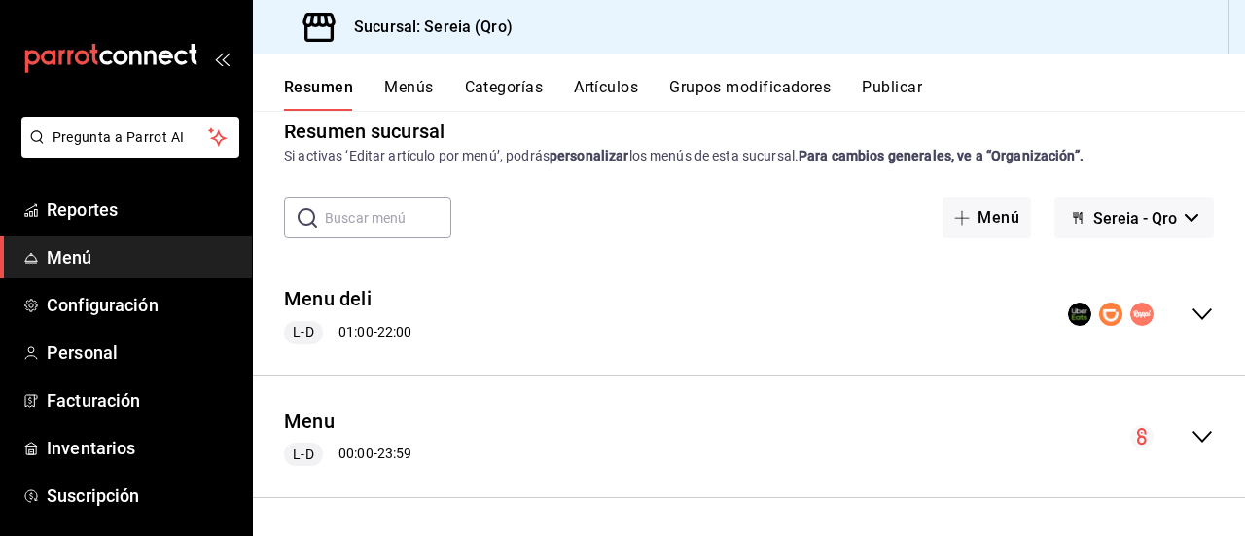
click at [1191, 441] on icon "collapse-menu-row" at bounding box center [1202, 436] width 23 height 23
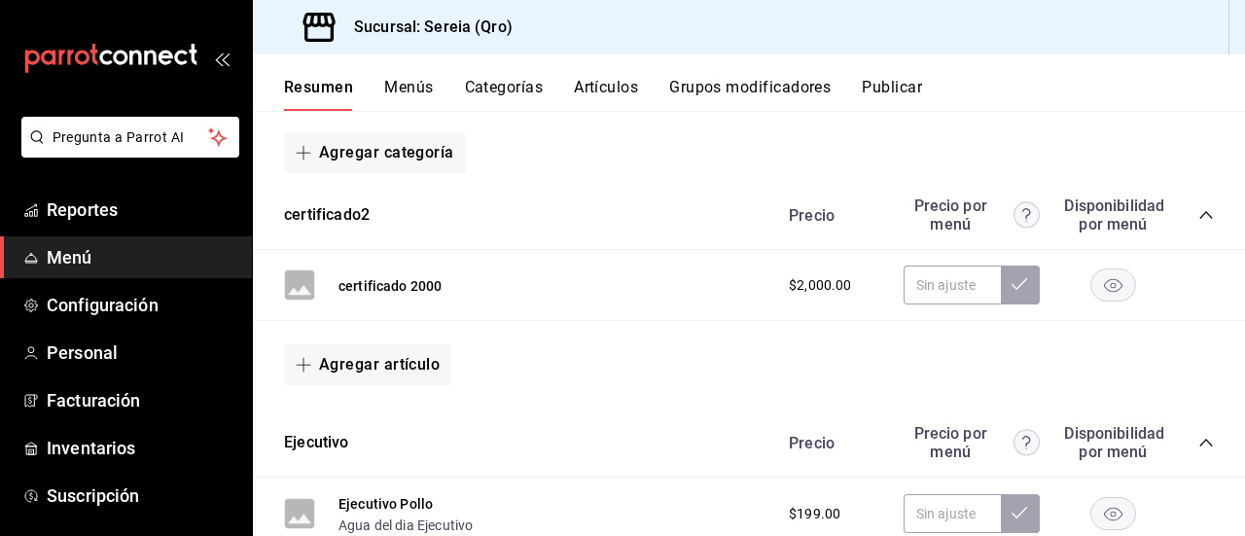
scroll to position [407, 0]
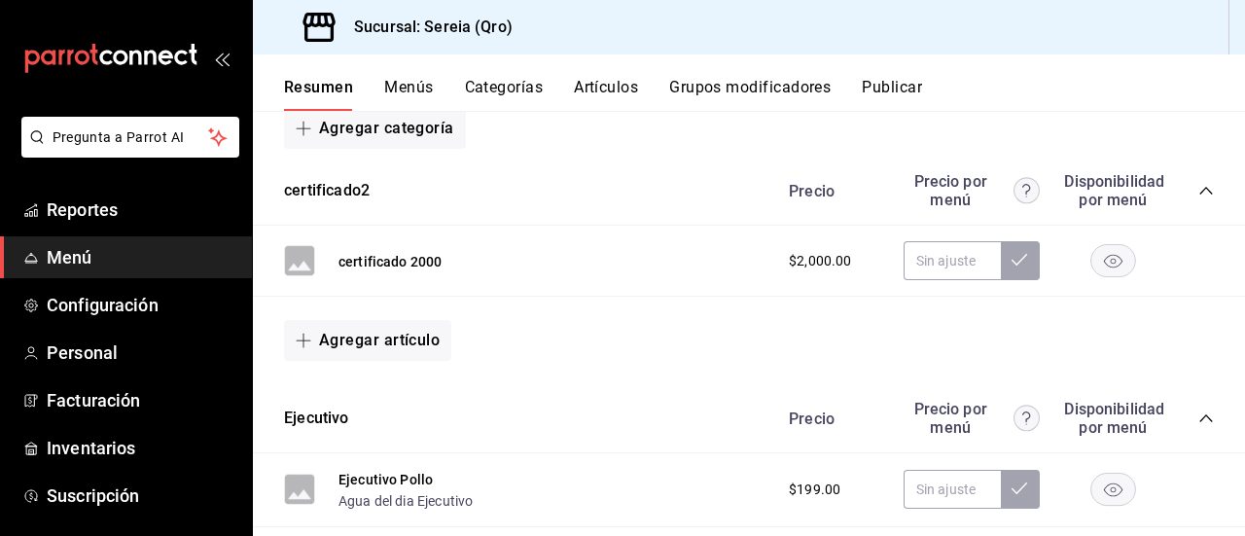
click at [1199, 183] on icon "collapse-category-row" at bounding box center [1207, 191] width 16 height 16
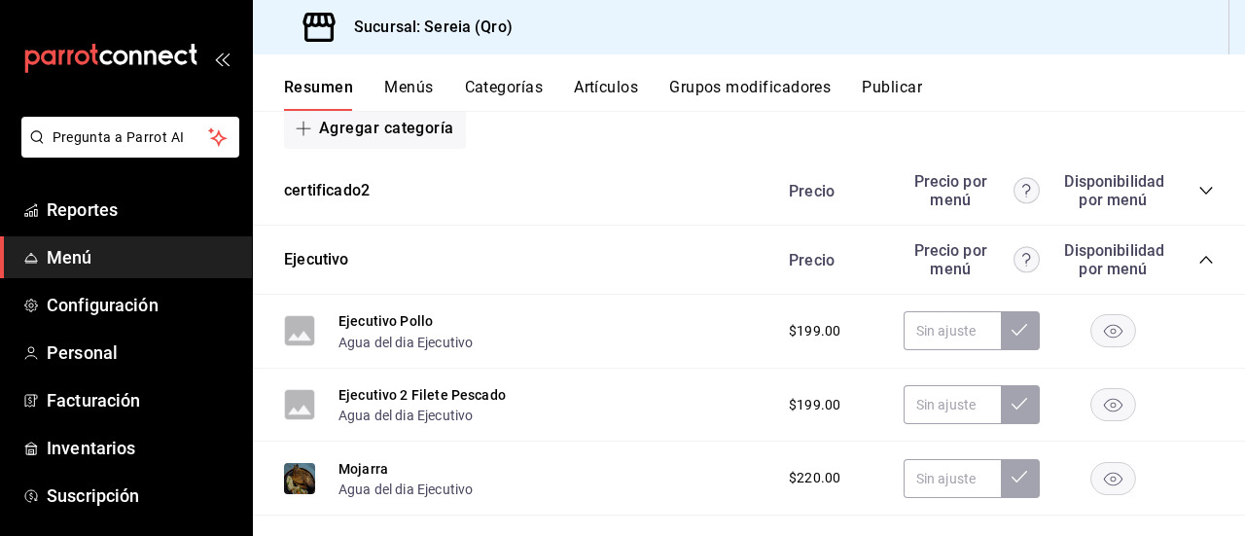
click at [1199, 252] on icon "collapse-category-row" at bounding box center [1207, 260] width 16 height 16
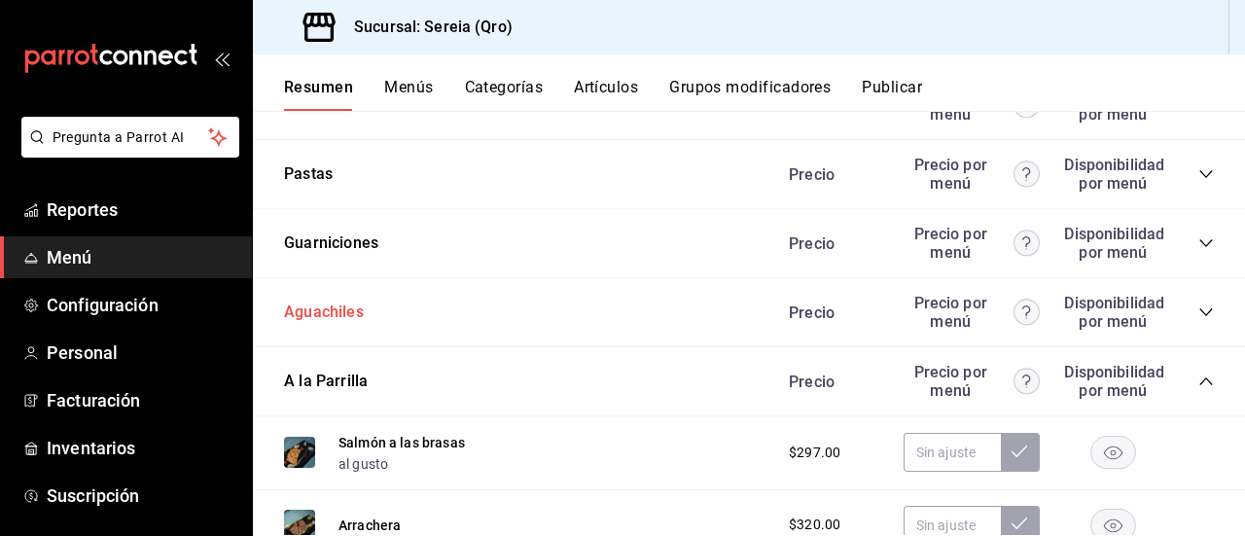
scroll to position [1282, 0]
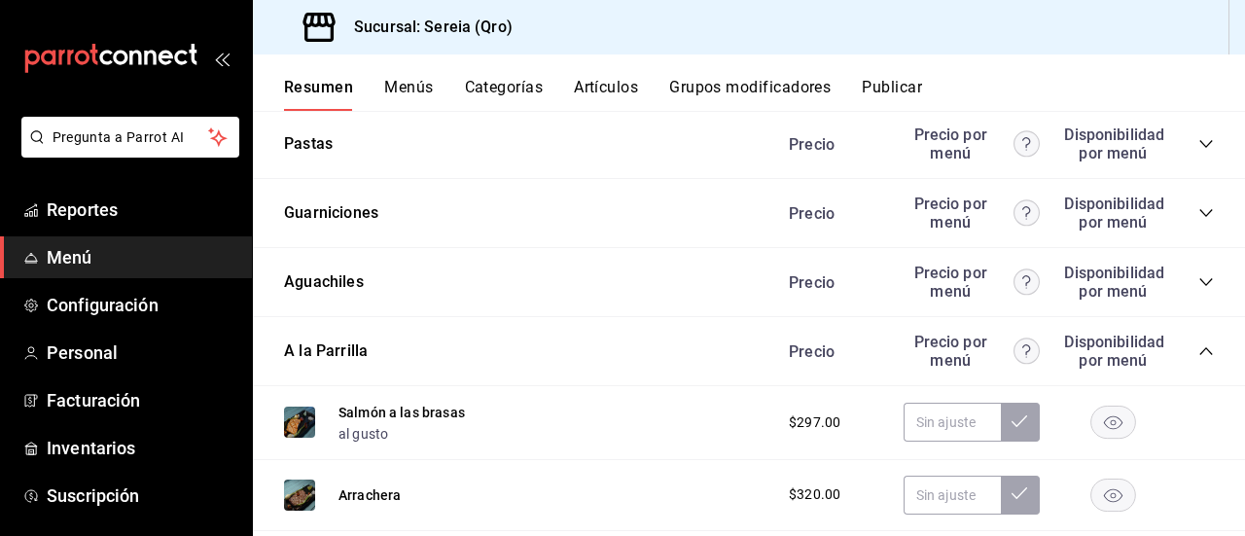
click at [1200, 353] on icon "collapse-category-row" at bounding box center [1206, 351] width 13 height 8
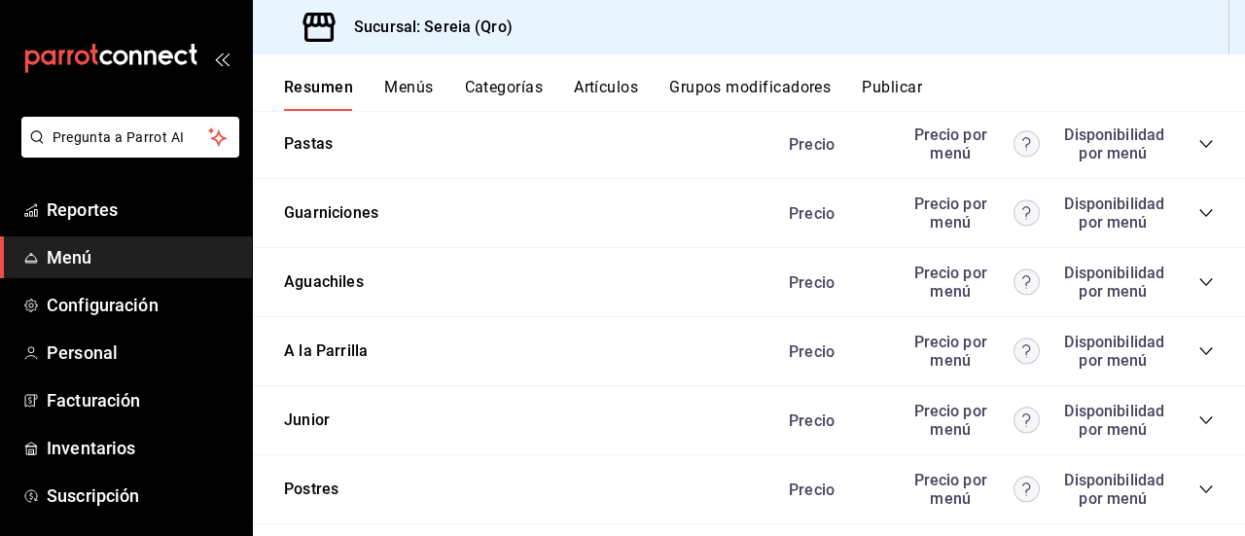
click at [1199, 353] on icon "collapse-category-row" at bounding box center [1207, 351] width 16 height 16
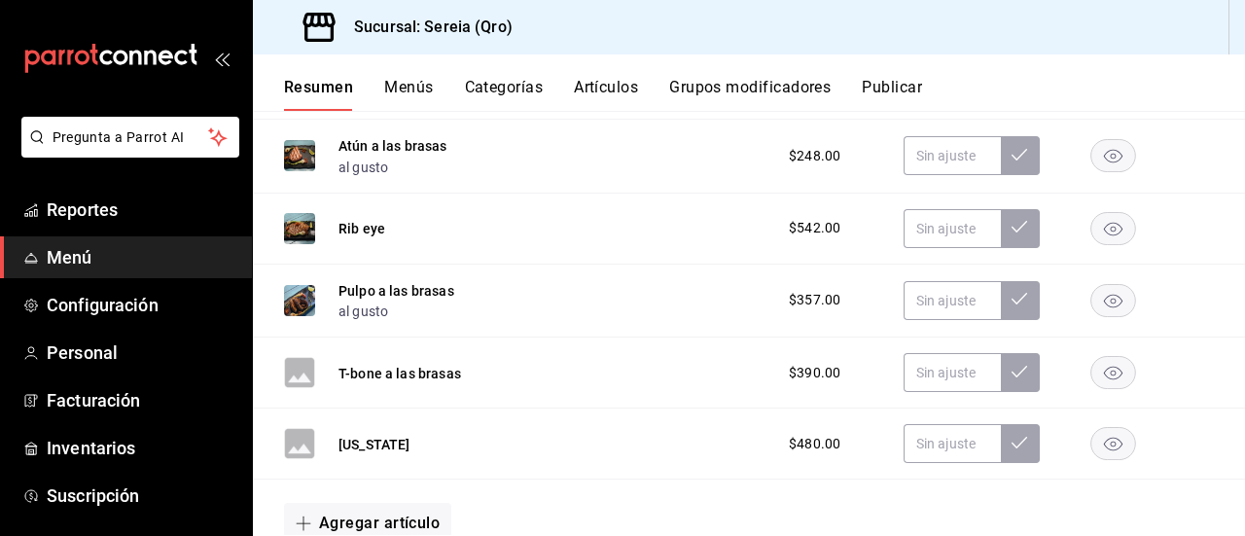
scroll to position [1866, 0]
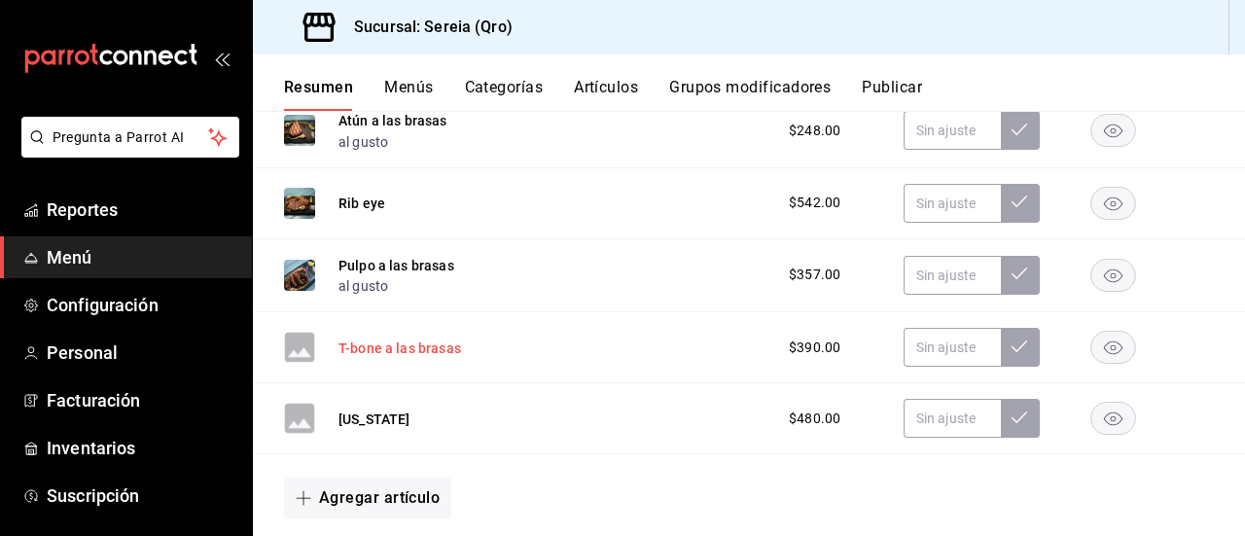
click at [393, 349] on button "T-bone a las brasas" at bounding box center [400, 348] width 123 height 19
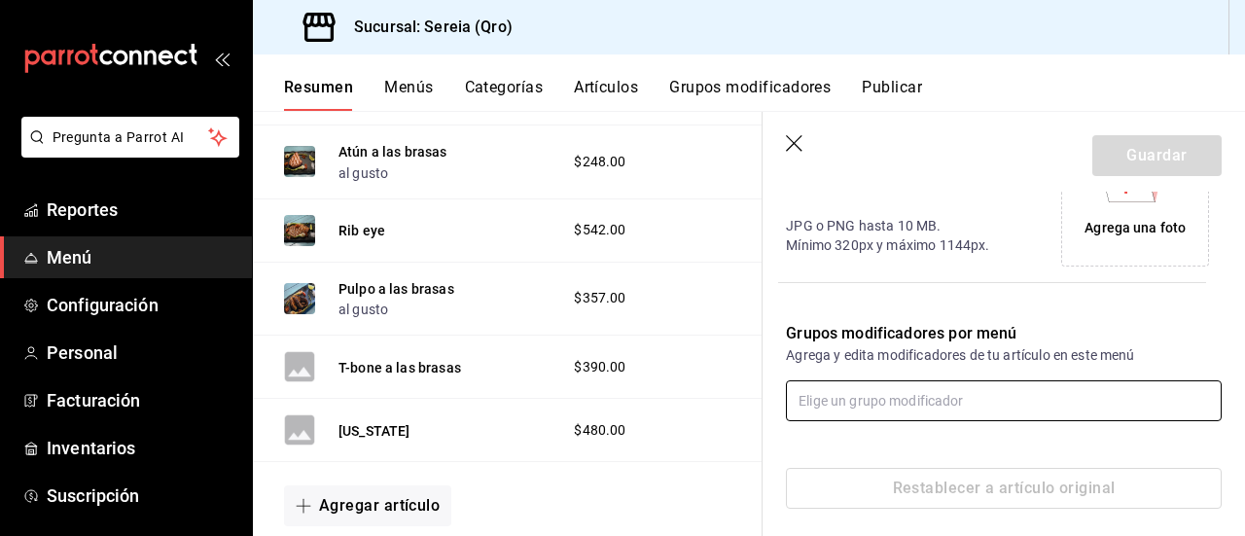
scroll to position [518, 0]
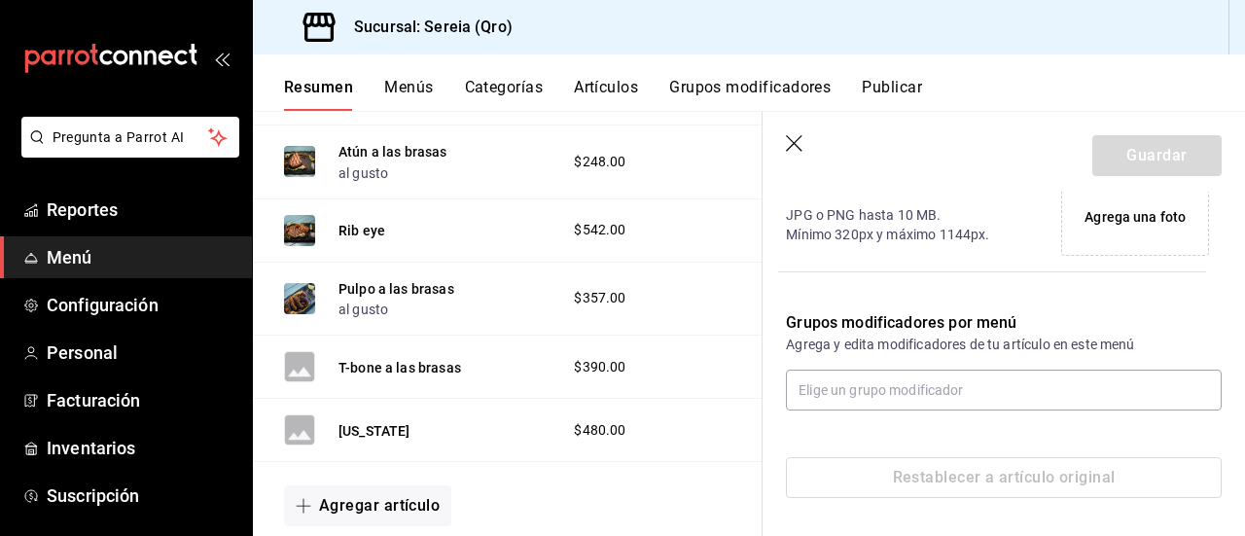
click at [978, 469] on div "Restablecer a artículo original" at bounding box center [1004, 477] width 436 height 41
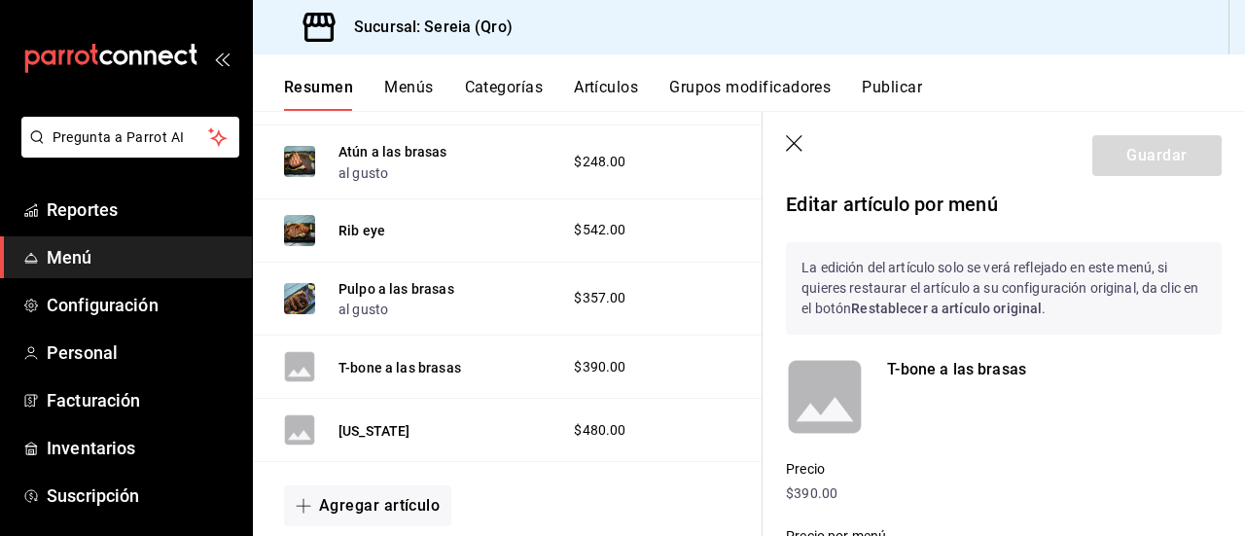
scroll to position [0, 0]
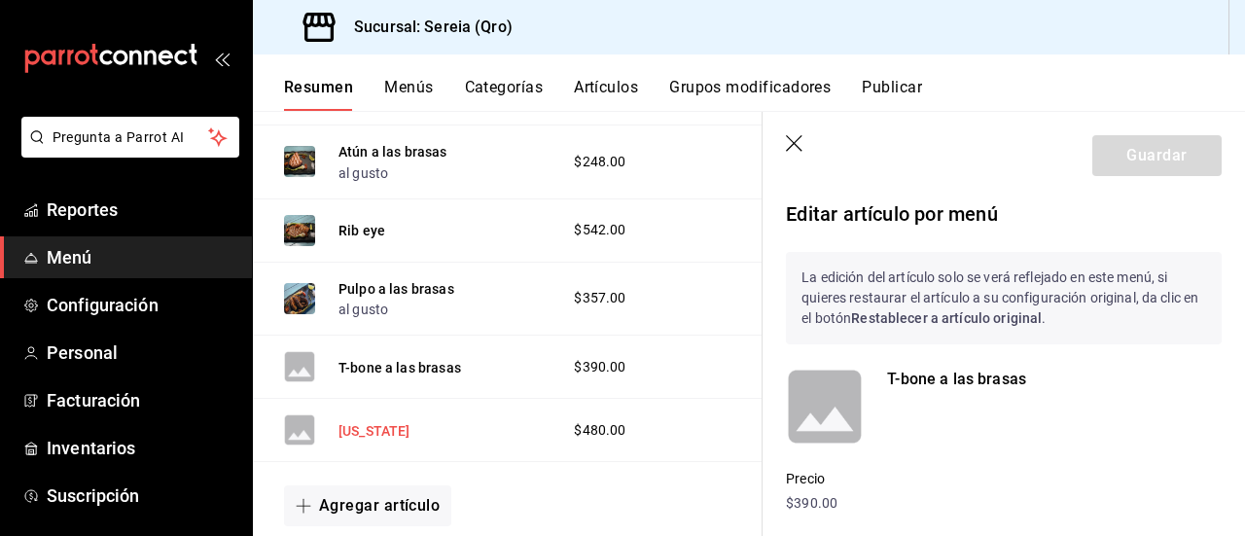
click at [374, 423] on button "New york" at bounding box center [375, 430] width 72 height 19
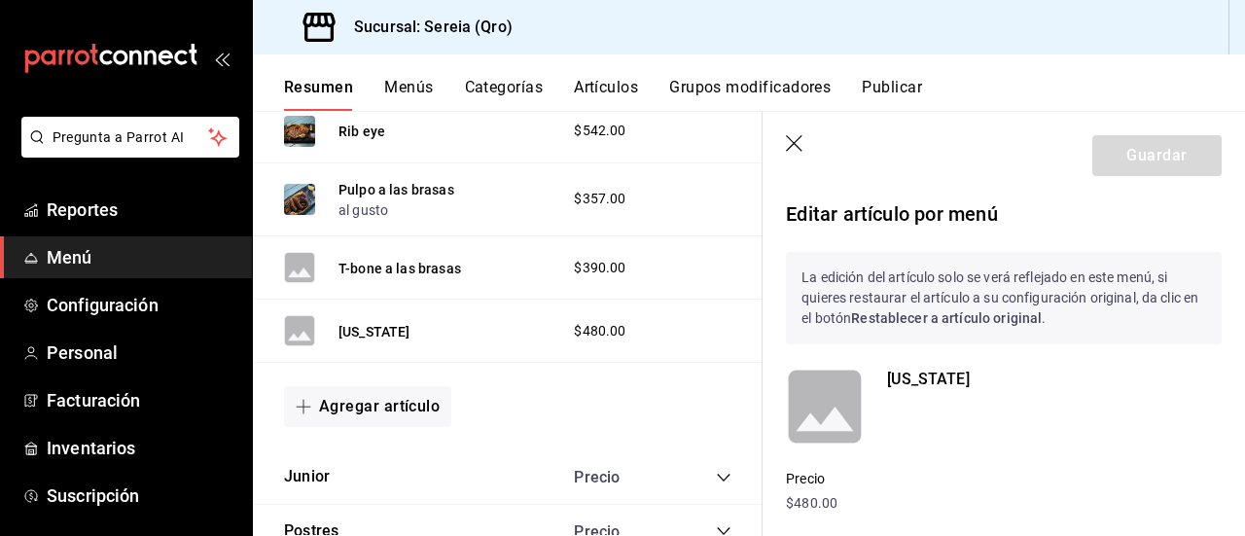
scroll to position [1590, 0]
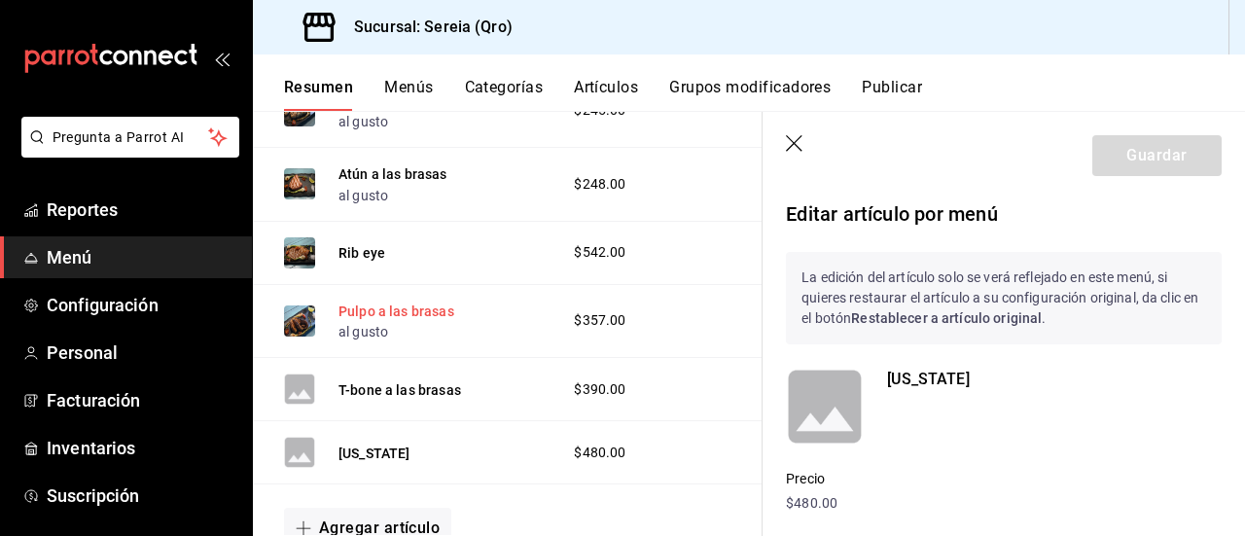
click at [382, 308] on button "Pulpo a las brasas" at bounding box center [397, 311] width 116 height 19
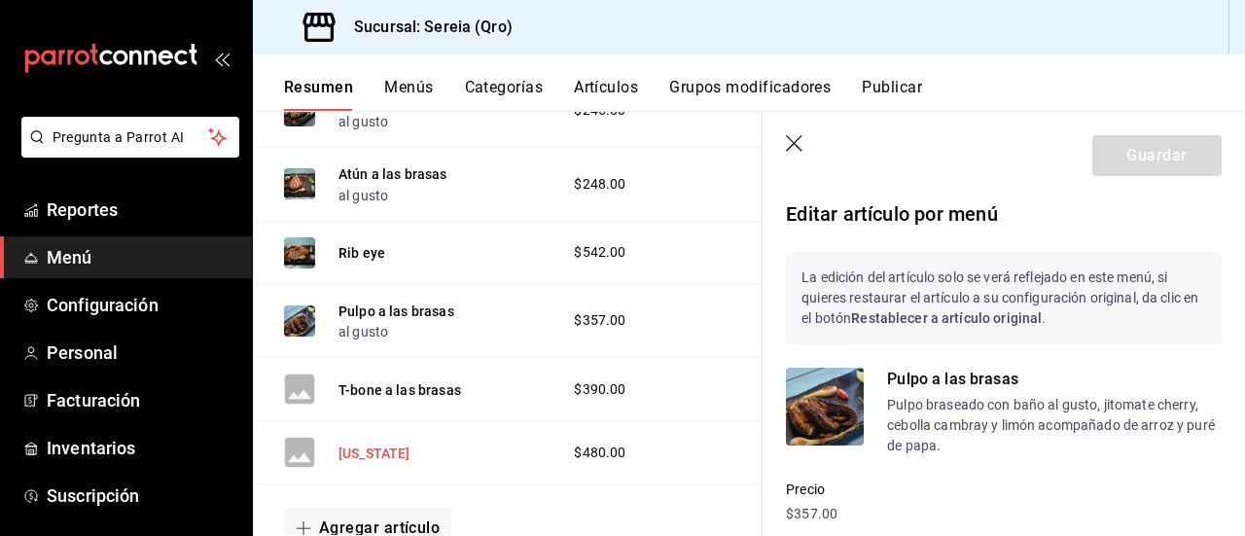
click at [368, 445] on button "New york" at bounding box center [375, 453] width 72 height 19
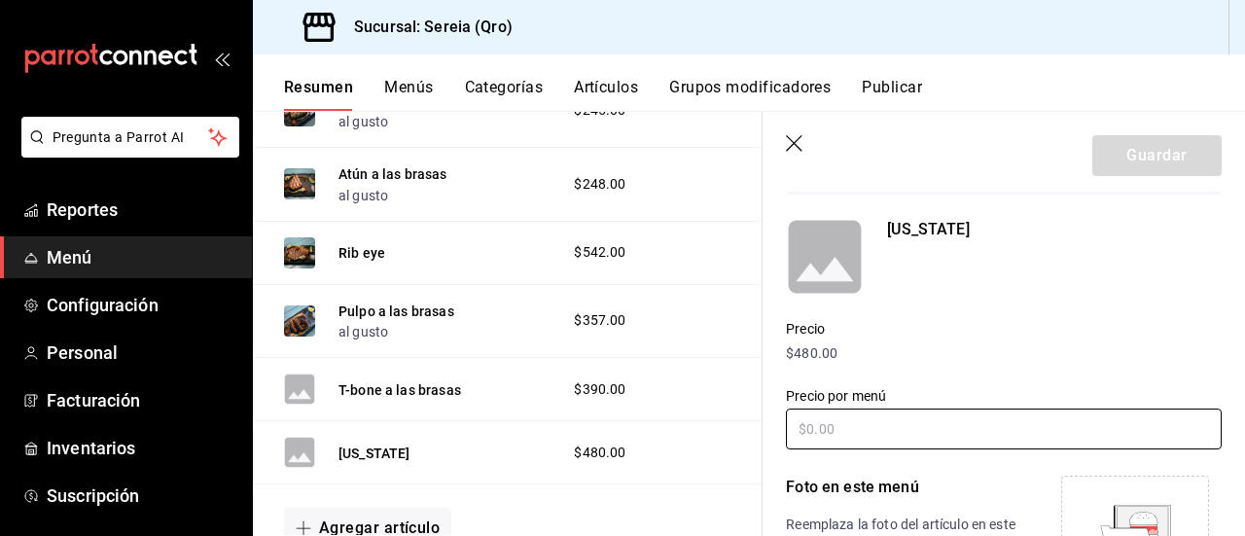
scroll to position [292, 0]
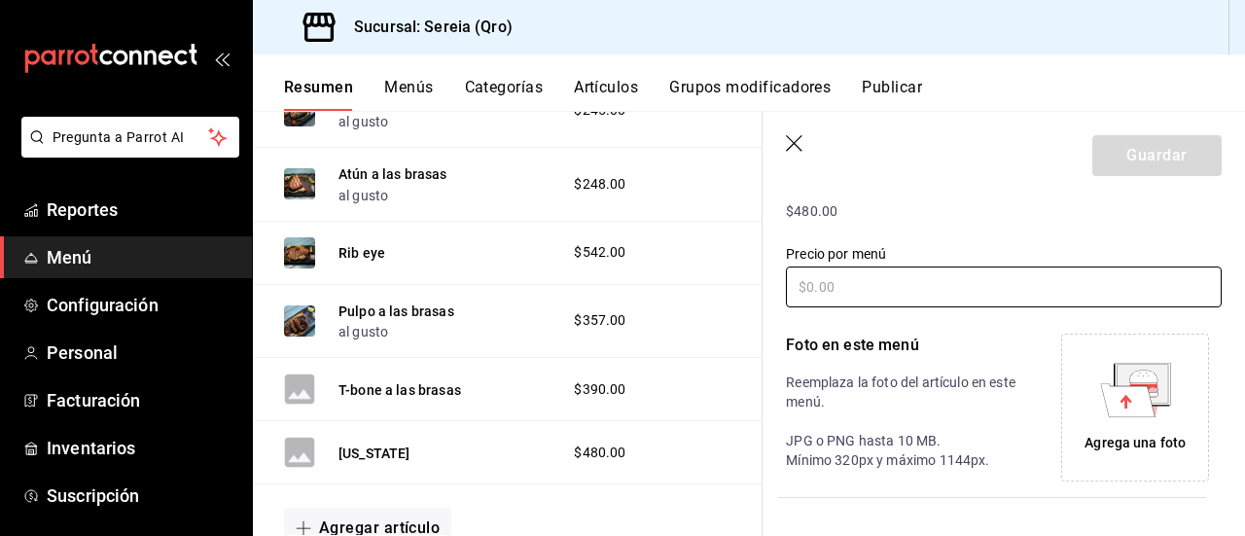
click at [897, 281] on input "text" at bounding box center [1004, 287] width 436 height 41
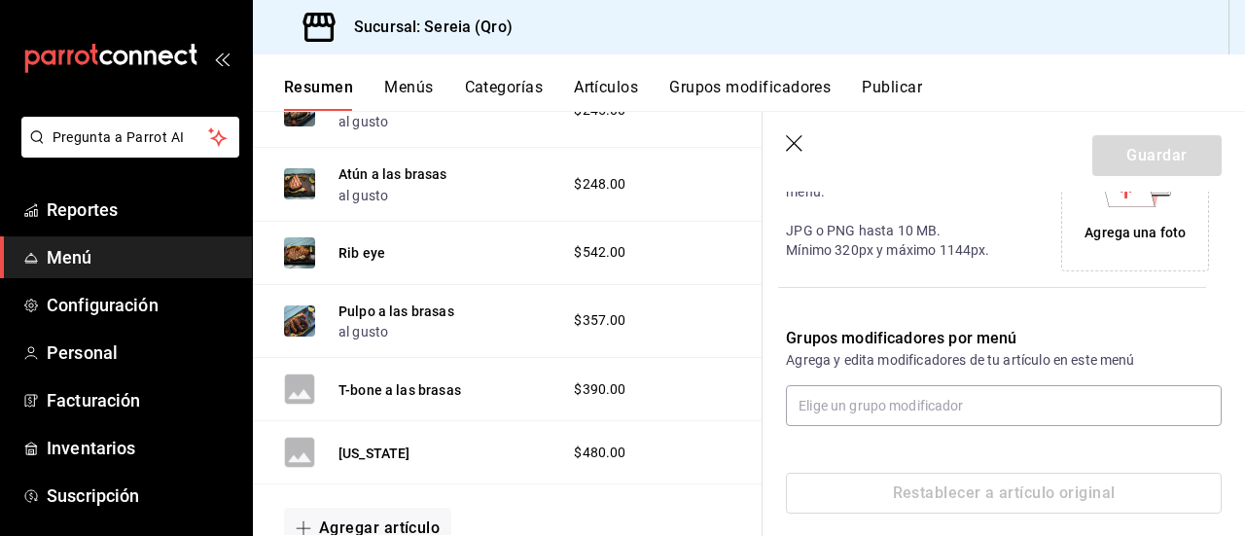
scroll to position [518, 0]
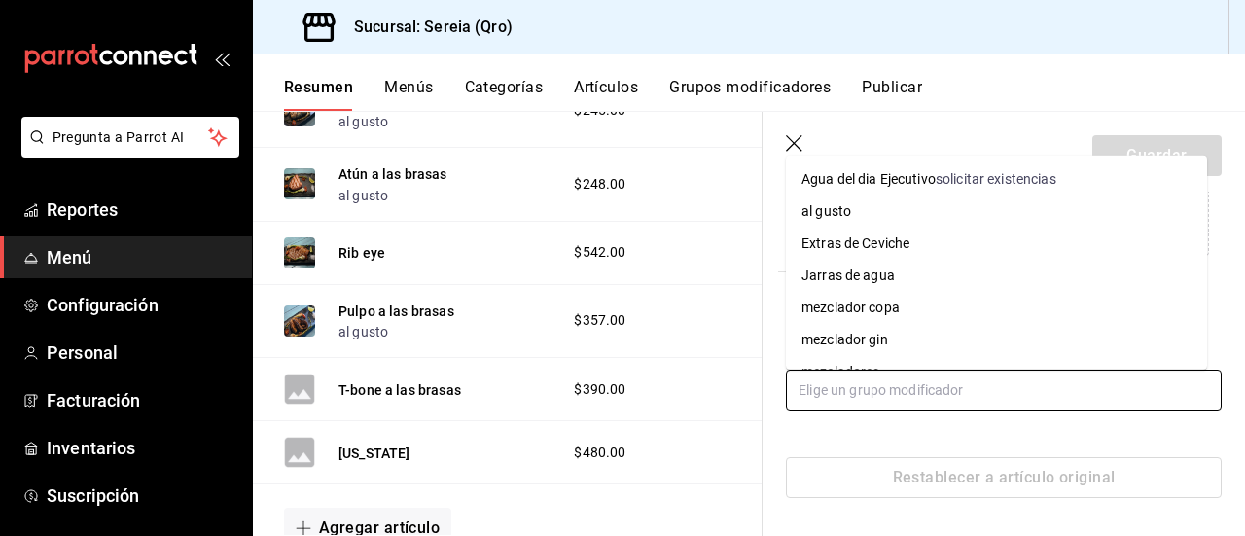
click at [869, 404] on input "text" at bounding box center [1004, 390] width 436 height 41
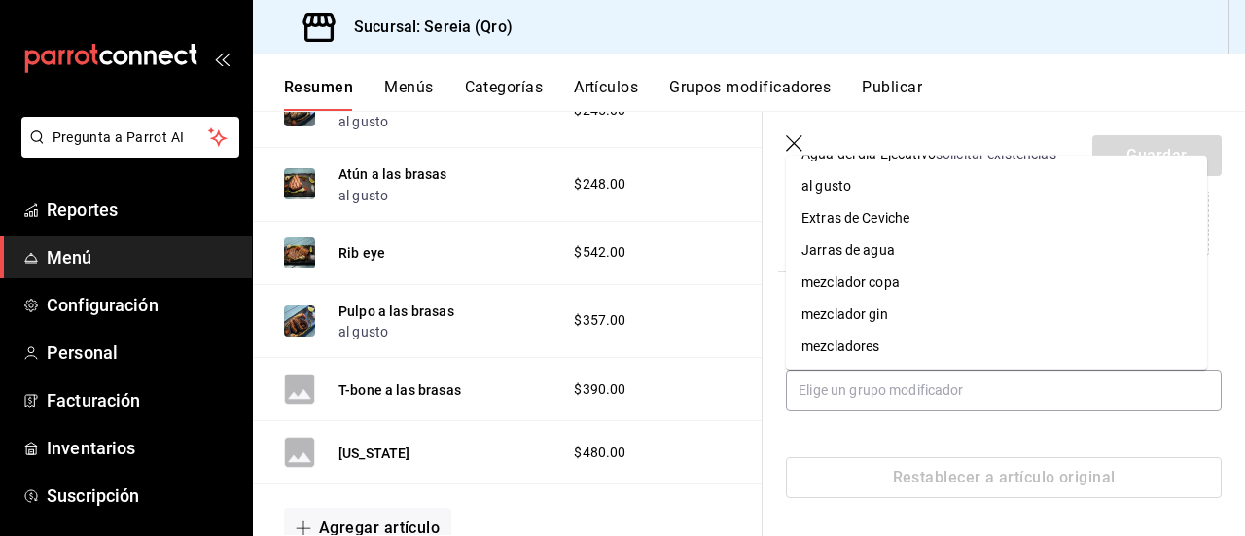
click at [788, 142] on icon "button" at bounding box center [795, 144] width 19 height 19
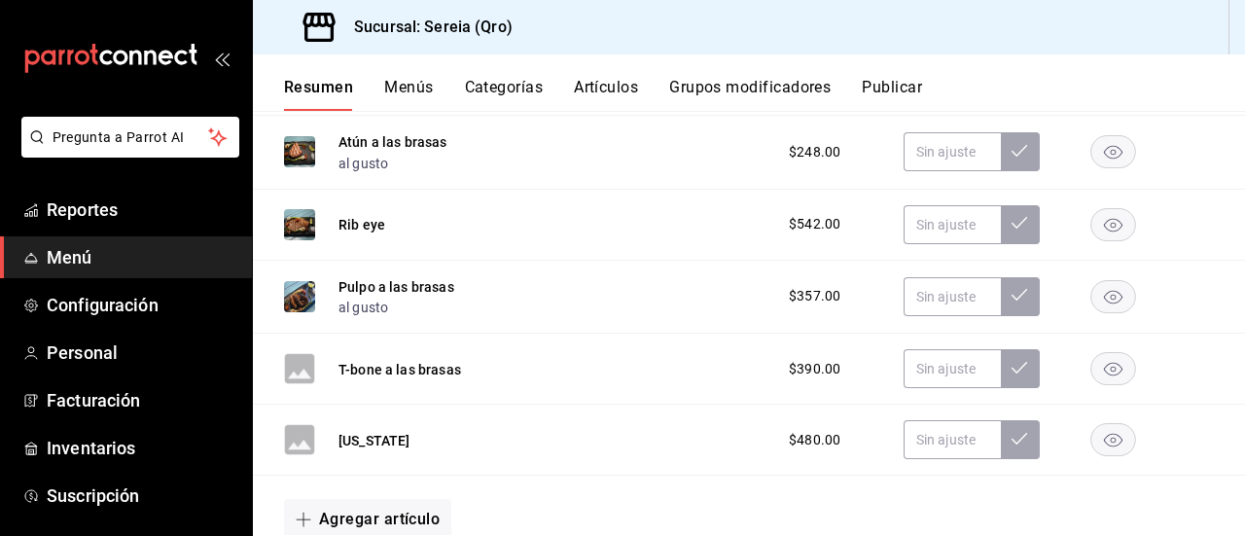
scroll to position [1800, 0]
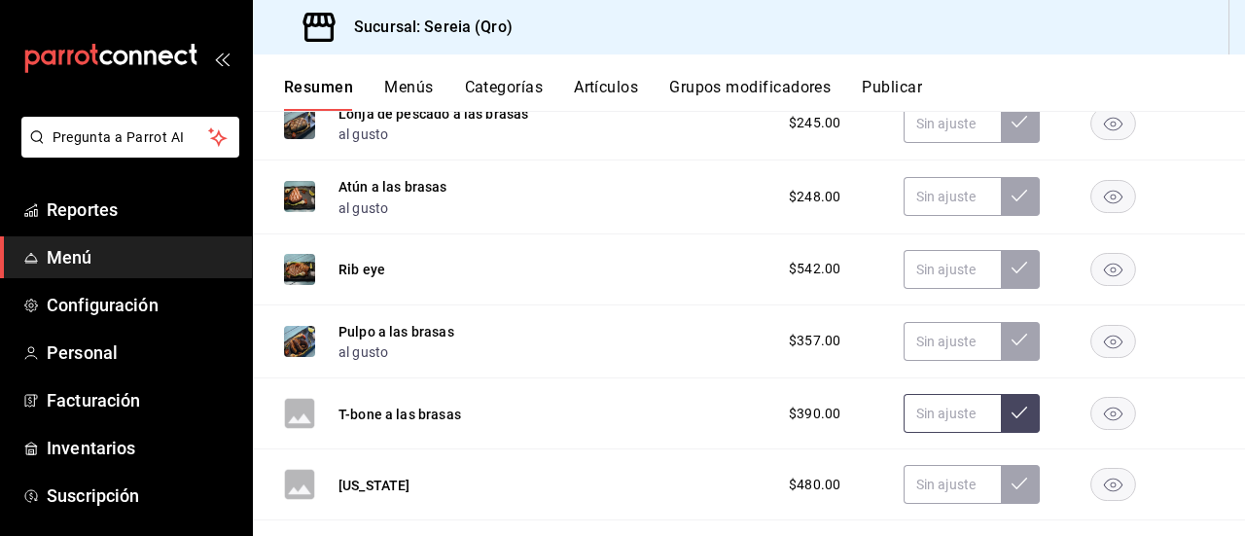
click at [1012, 414] on icon at bounding box center [1020, 413] width 16 height 16
click at [1012, 491] on icon at bounding box center [1020, 484] width 16 height 16
click at [1098, 418] on rect "button" at bounding box center [1114, 414] width 45 height 32
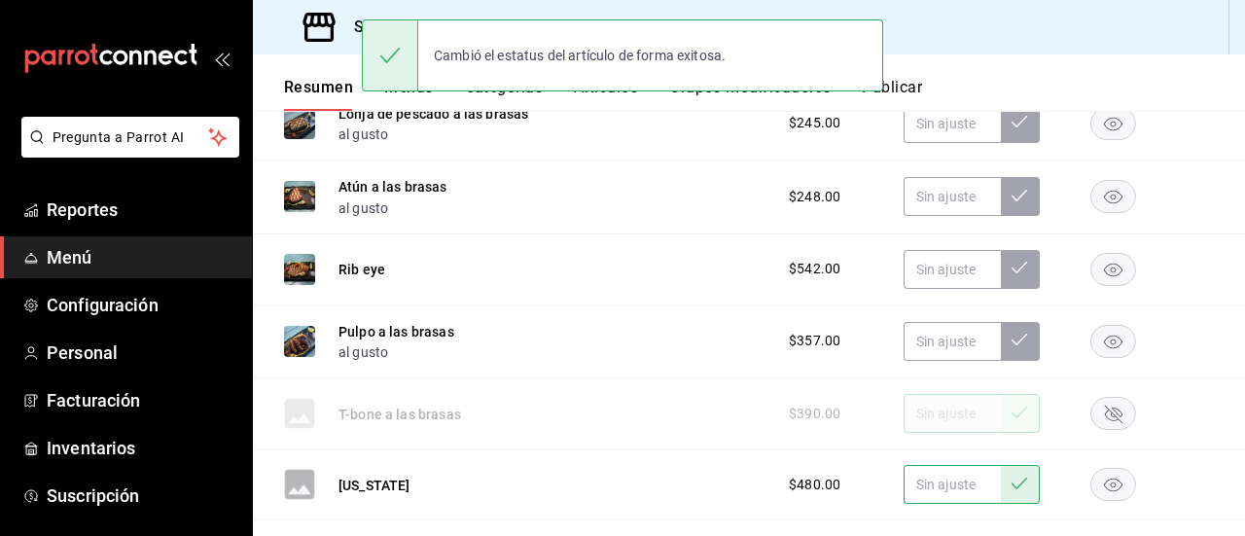
click at [1105, 418] on icon "button" at bounding box center [1114, 415] width 18 height 18
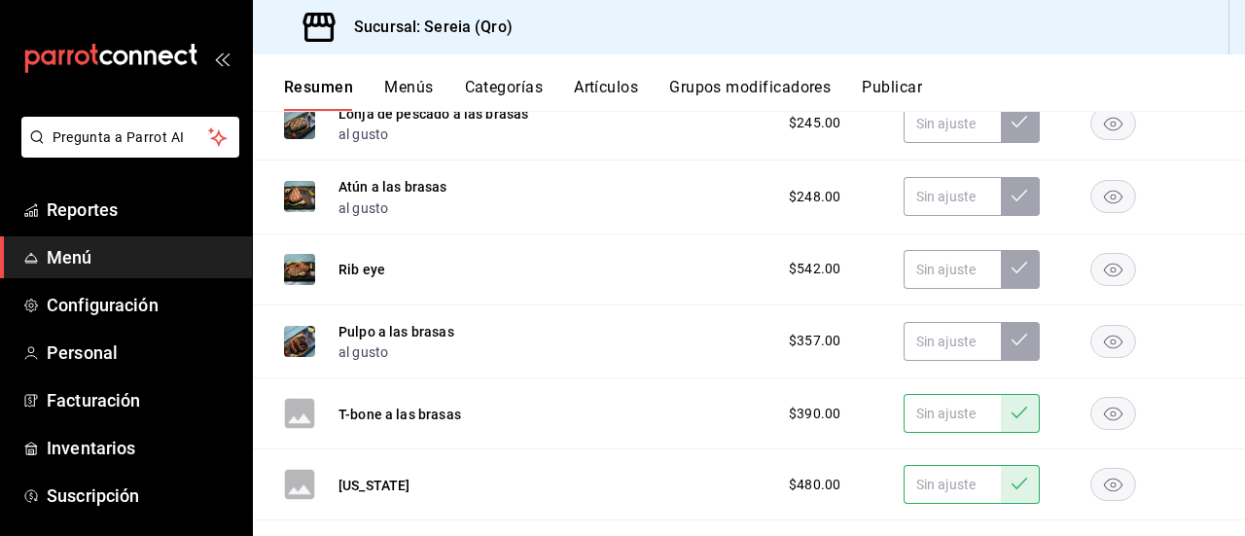
click at [1092, 491] on rect "button" at bounding box center [1114, 485] width 45 height 32
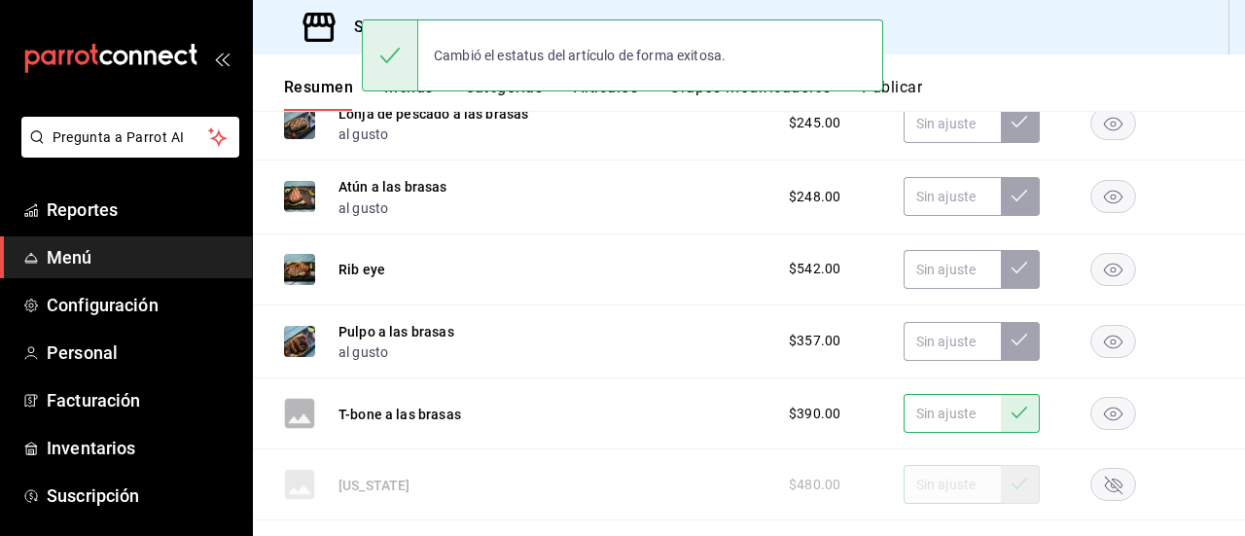
click at [1092, 491] on rect "button" at bounding box center [1114, 485] width 45 height 32
click at [1001, 485] on button at bounding box center [1020, 484] width 39 height 39
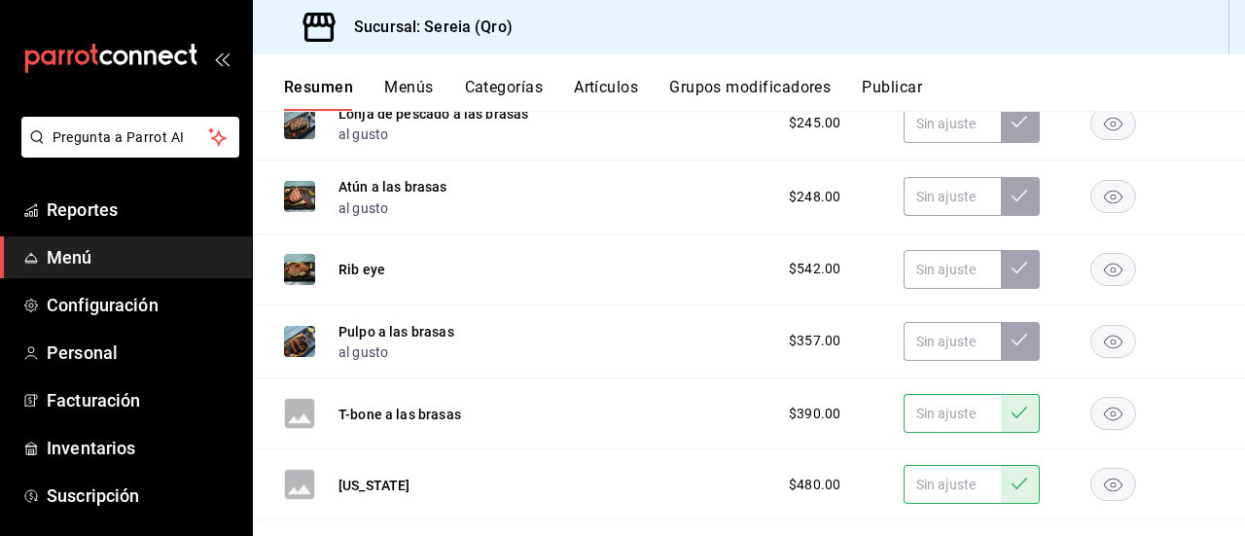
click at [1012, 418] on icon at bounding box center [1020, 413] width 16 height 16
click at [1006, 357] on button at bounding box center [1020, 341] width 39 height 39
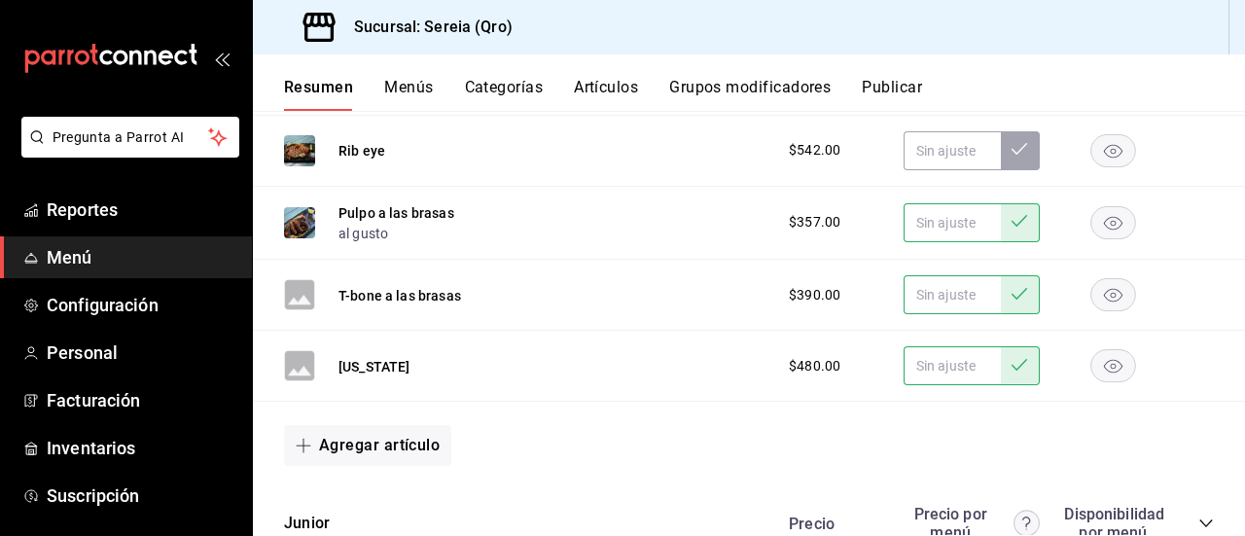
scroll to position [1995, 0]
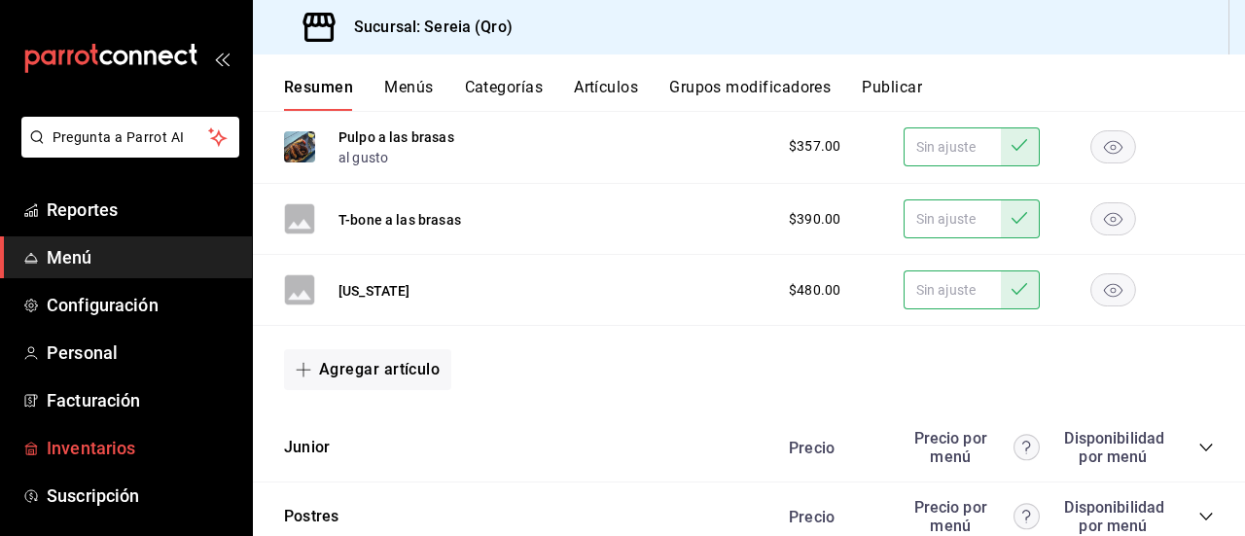
click at [74, 455] on span "Inventarios" at bounding box center [142, 448] width 190 height 26
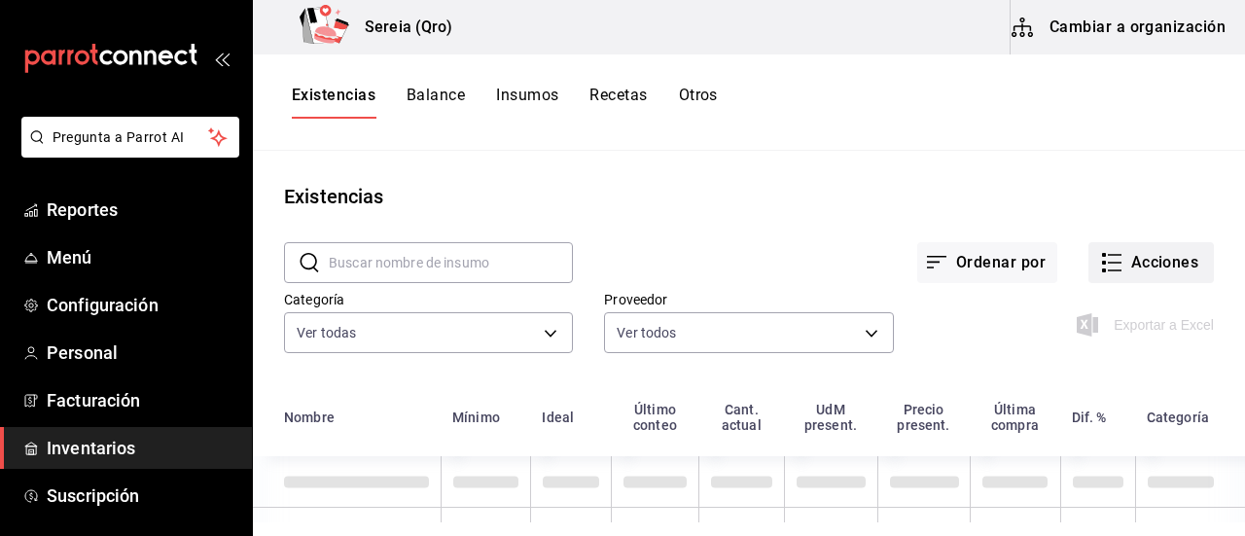
click at [1133, 264] on button "Acciones" at bounding box center [1152, 262] width 126 height 41
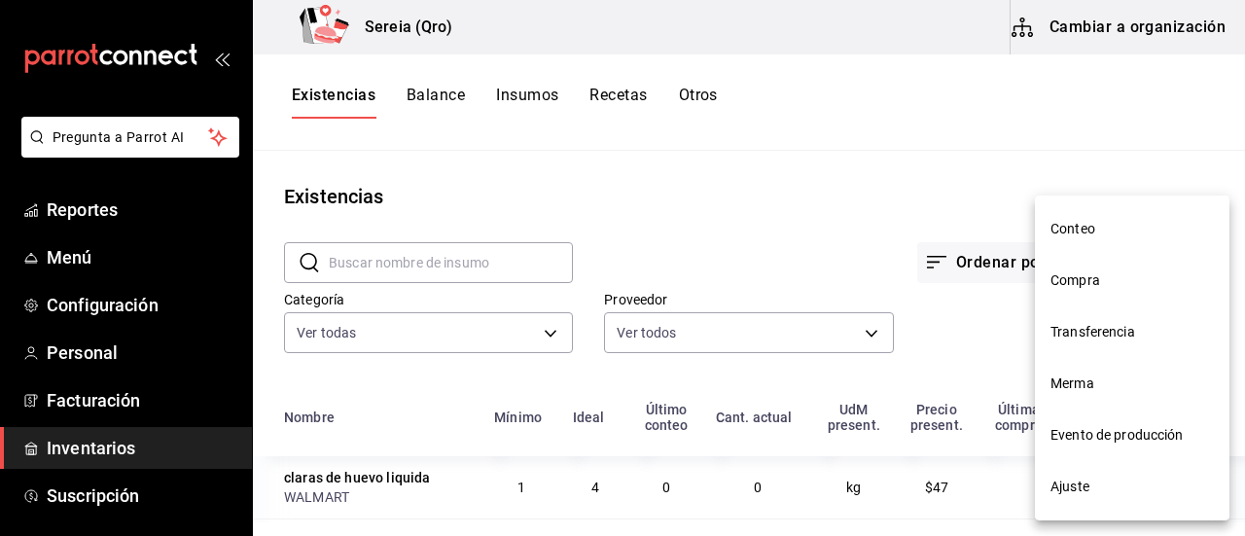
click at [1089, 285] on span "Compra" at bounding box center [1132, 281] width 163 height 20
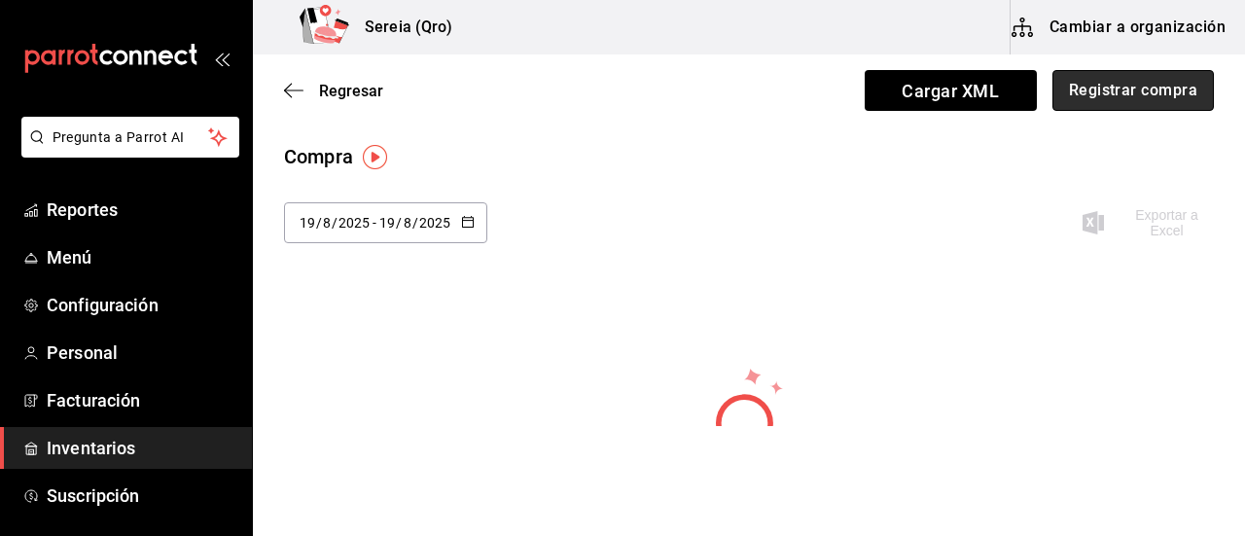
click at [1112, 90] on button "Registrar compra" at bounding box center [1134, 90] width 162 height 41
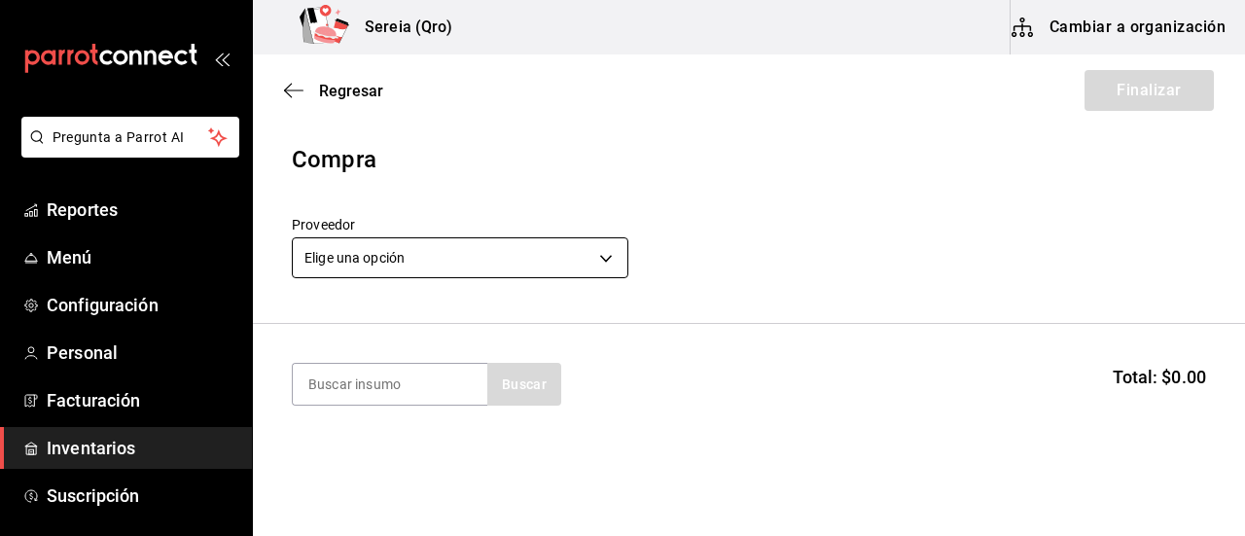
click at [598, 262] on body "Pregunta a Parrot AI Reportes Menú Configuración Personal Facturación Inventari…" at bounding box center [622, 213] width 1245 height 426
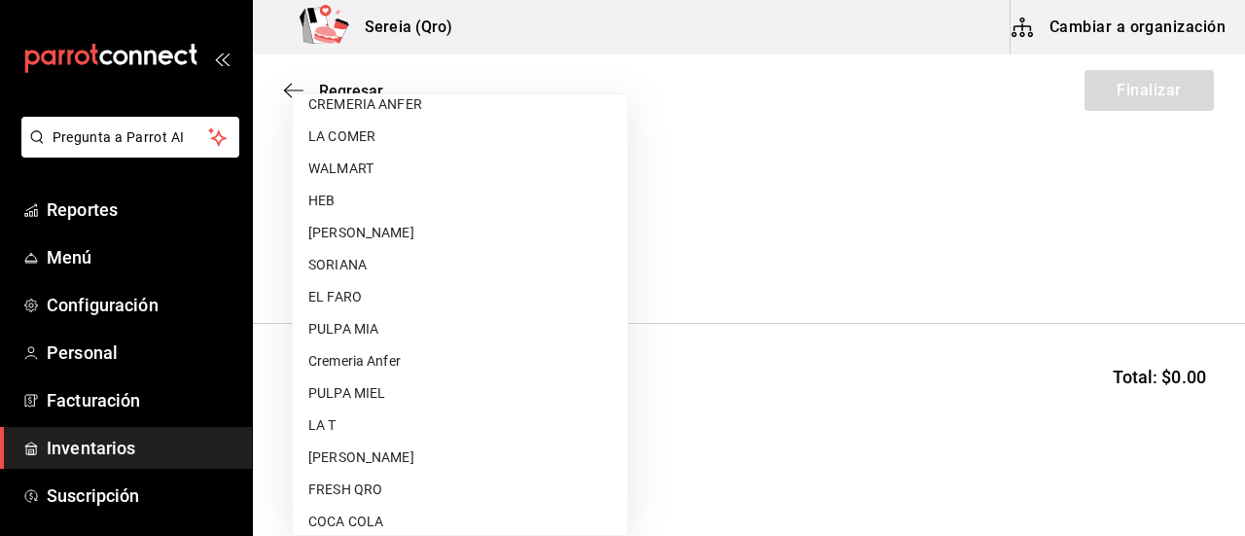
scroll to position [487, 0]
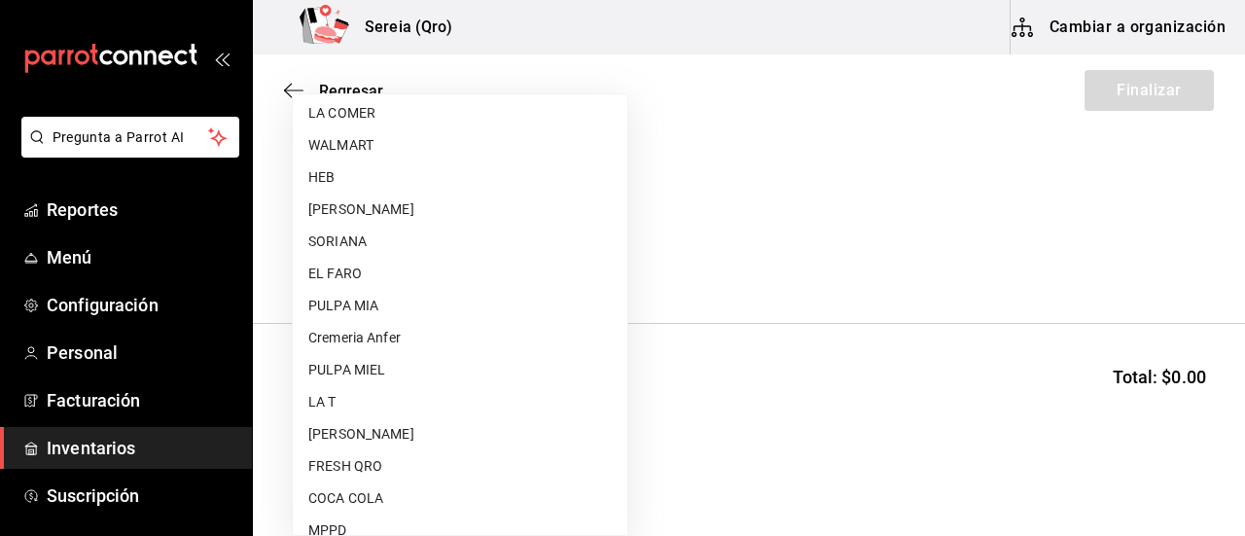
click at [375, 266] on li "EL FARO" at bounding box center [460, 274] width 335 height 32
type input "e7b04ccc-d80c-4890-8d30-cdb7b7ae66cd"
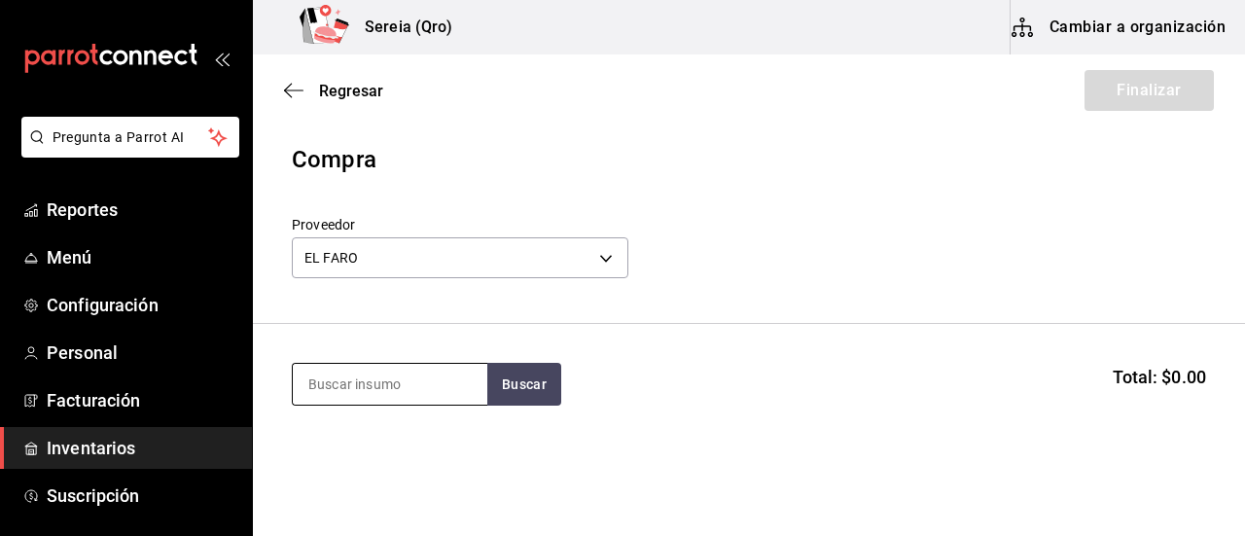
click at [436, 386] on input at bounding box center [390, 384] width 195 height 41
type input "moja"
click at [537, 386] on button "Buscar" at bounding box center [524, 384] width 74 height 43
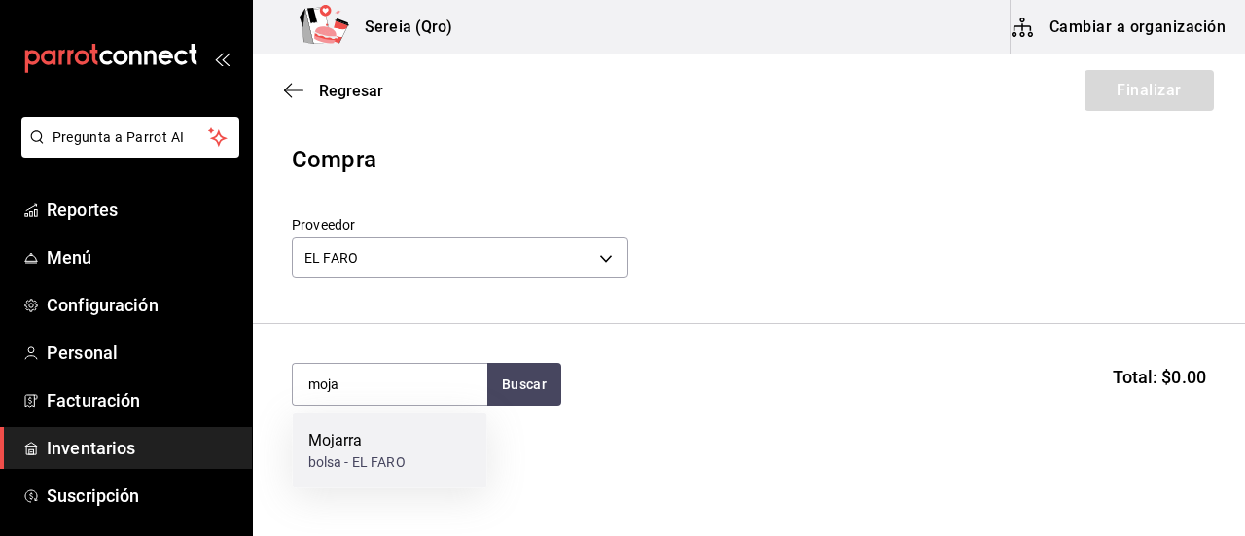
click at [344, 449] on div "Mojarra" at bounding box center [356, 440] width 97 height 23
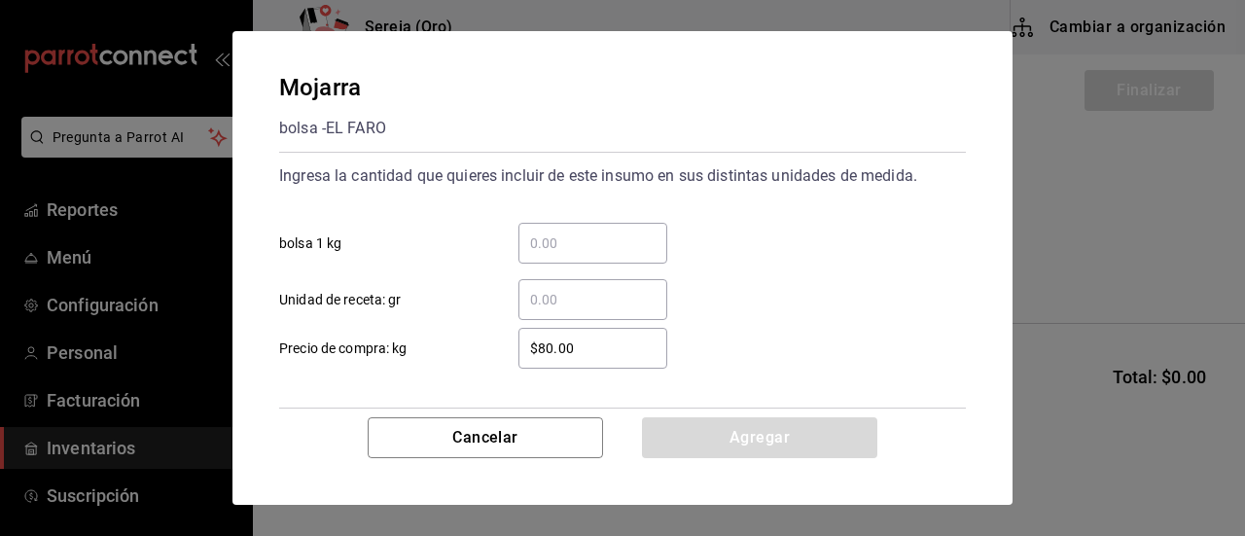
click at [573, 238] on input "​ bolsa 1 kg" at bounding box center [593, 243] width 149 height 23
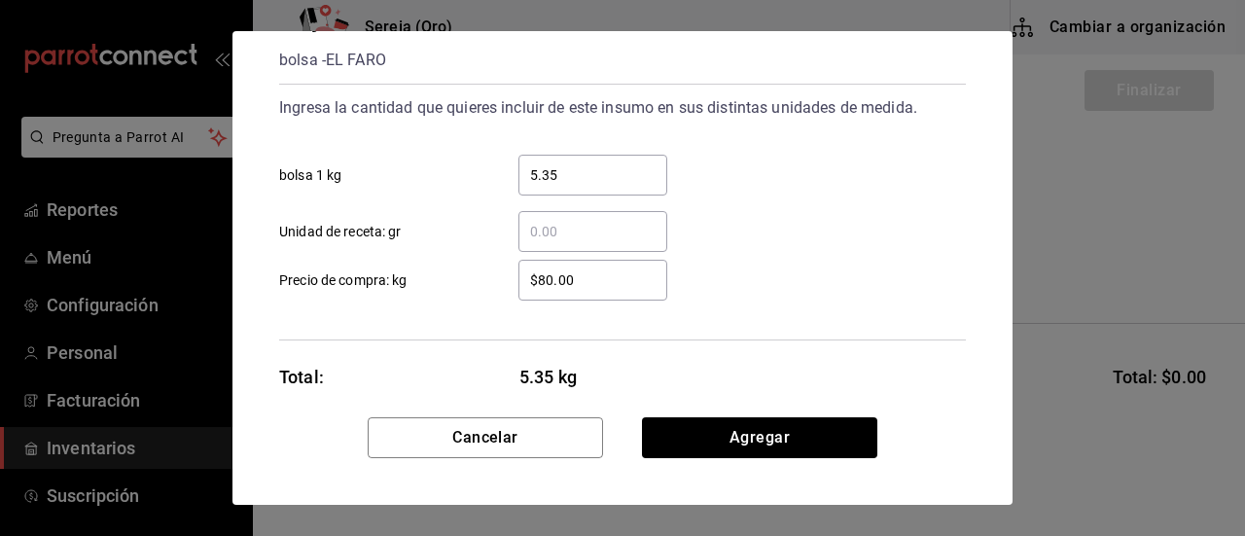
scroll to position [94, 0]
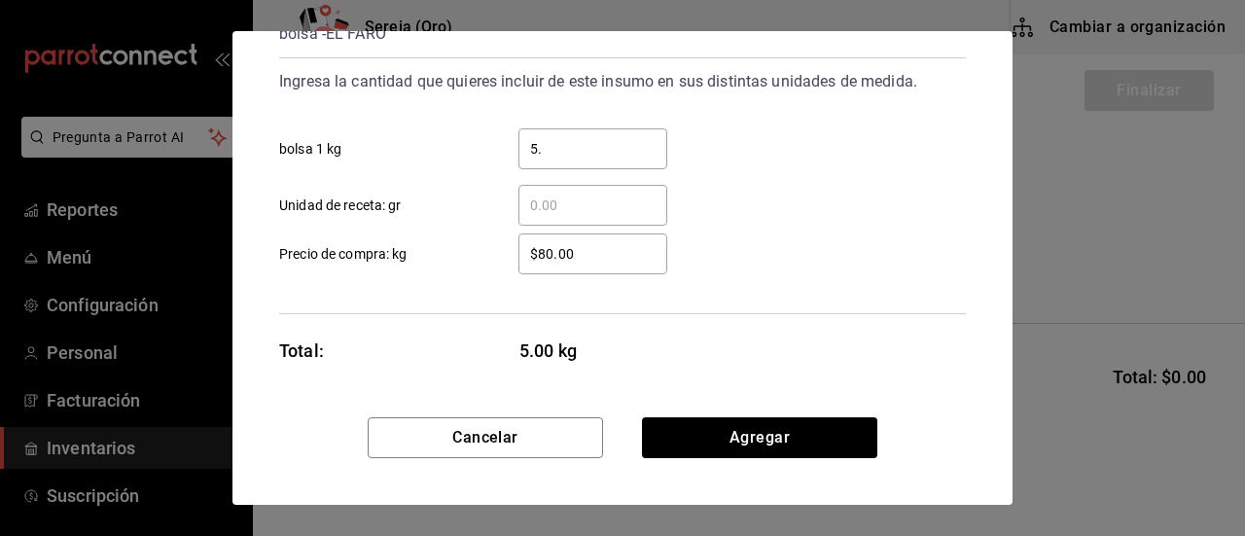
type input "5"
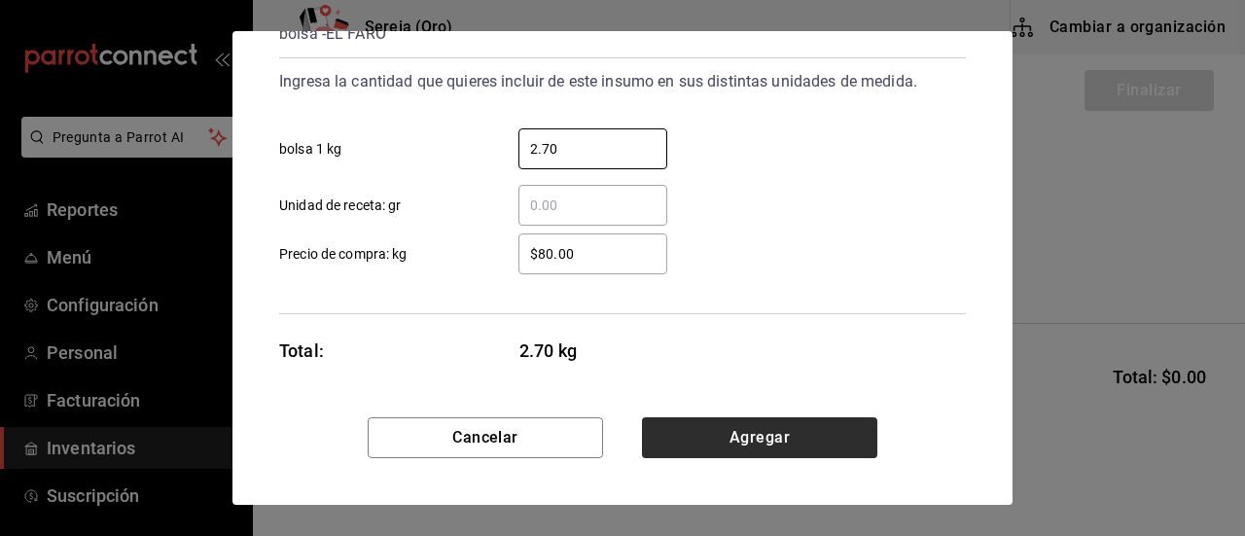
type input "2.70"
click at [747, 453] on button "Agregar" at bounding box center [759, 437] width 235 height 41
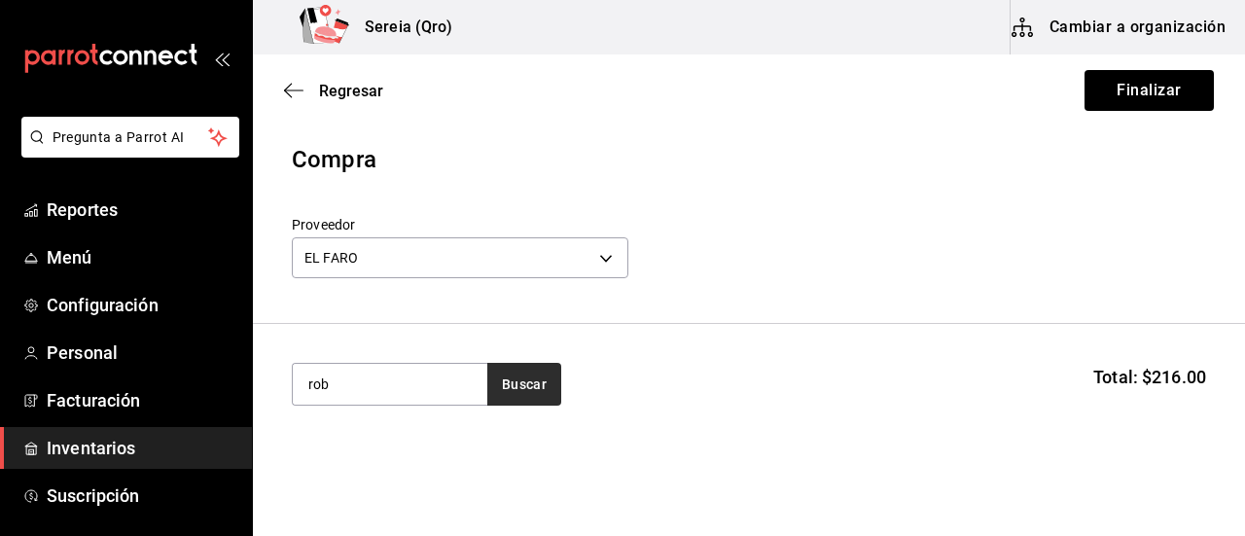
type input "rob"
click at [497, 404] on button "Buscar" at bounding box center [524, 384] width 74 height 43
click at [515, 380] on button "Buscar" at bounding box center [524, 384] width 74 height 43
click at [601, 260] on body "Pregunta a Parrot AI Reportes Menú Configuración Personal Facturación Inventari…" at bounding box center [622, 213] width 1245 height 426
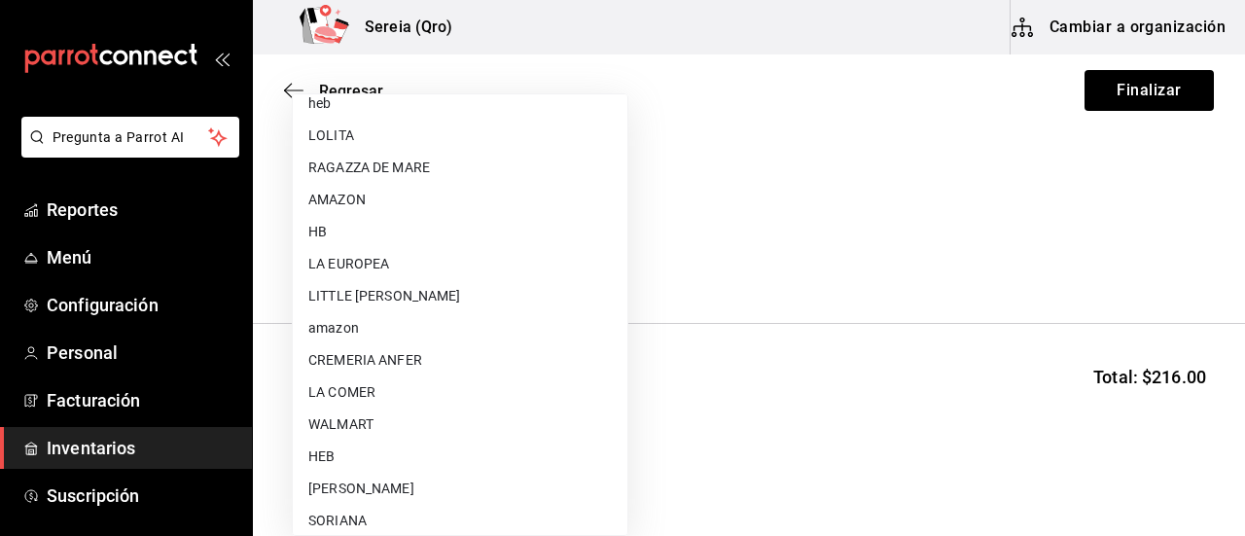
scroll to position [110, 0]
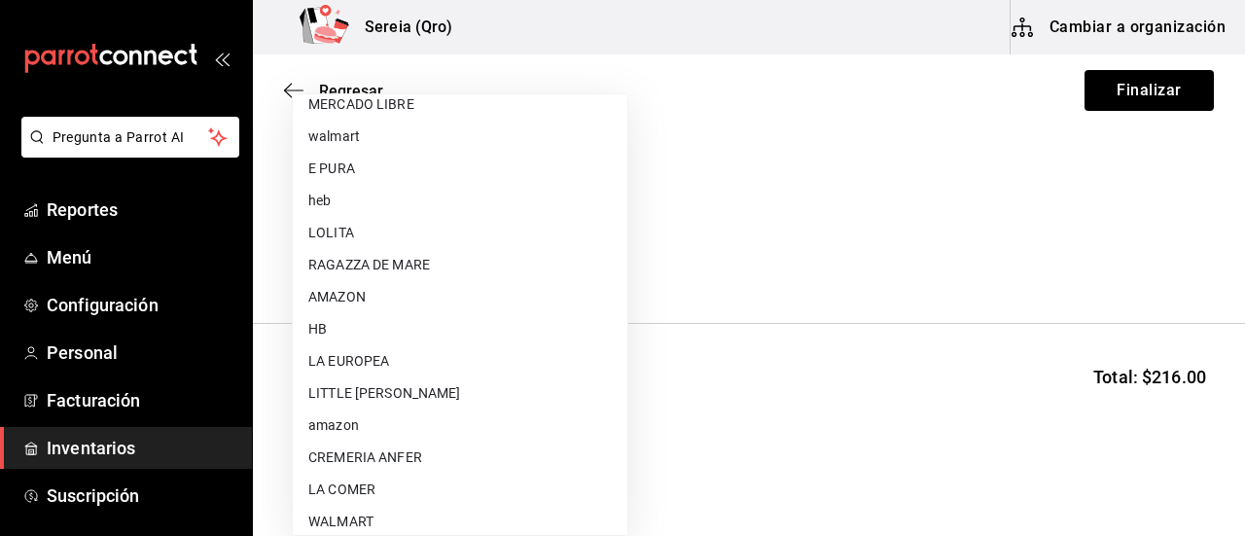
click at [438, 260] on li "RAGAZZA DE MARE" at bounding box center [460, 265] width 335 height 32
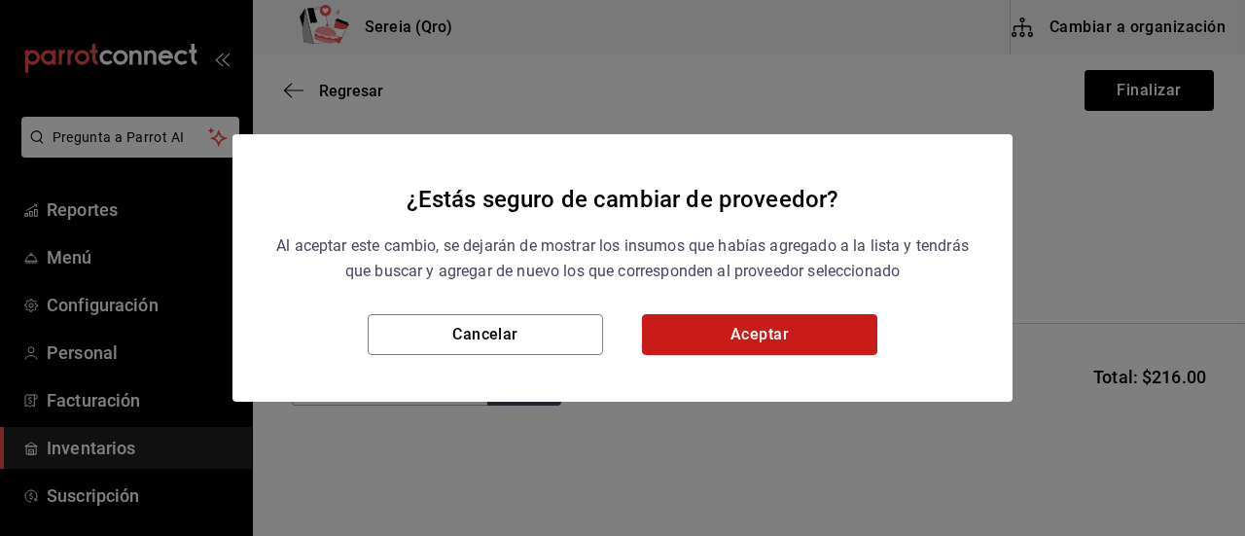
click at [768, 349] on button "Aceptar" at bounding box center [759, 334] width 235 height 41
type input "c4774b37-e9ad-49b2-ab81-125c6eabbd03"
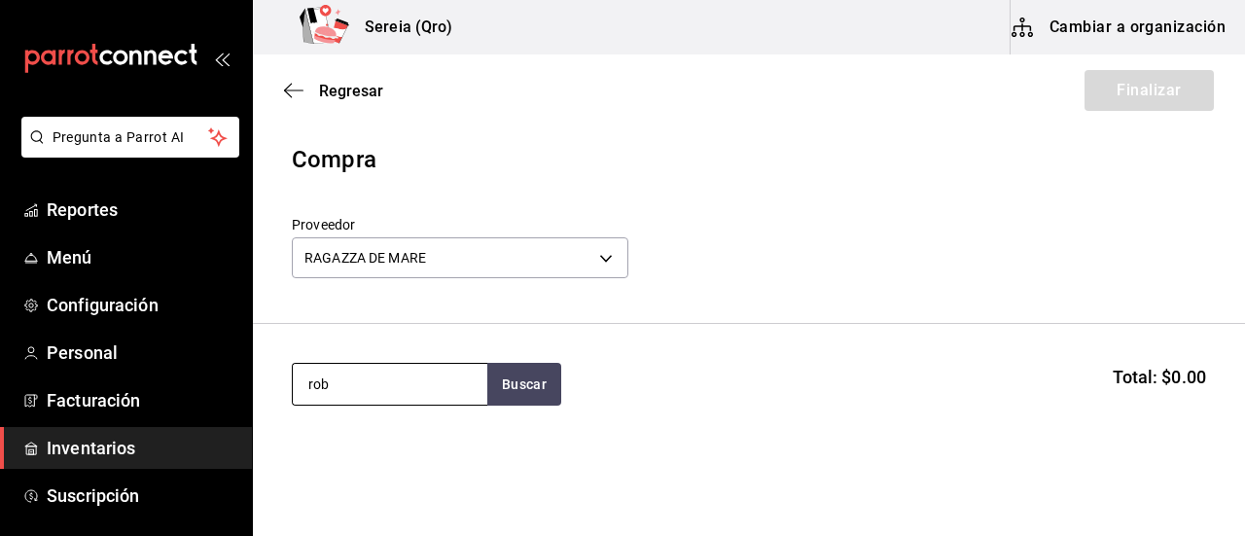
click at [333, 382] on input "rob" at bounding box center [390, 384] width 195 height 41
type input "robal"
click at [534, 387] on button "Buscar" at bounding box center [524, 384] width 74 height 43
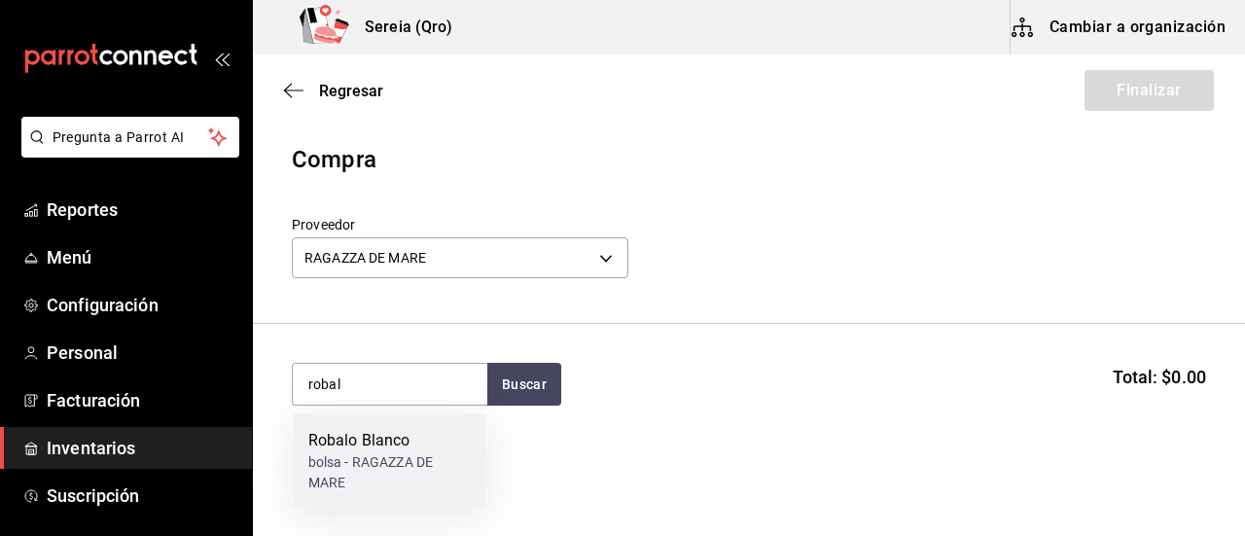
click at [406, 440] on div "Robalo Blanco" at bounding box center [389, 440] width 163 height 23
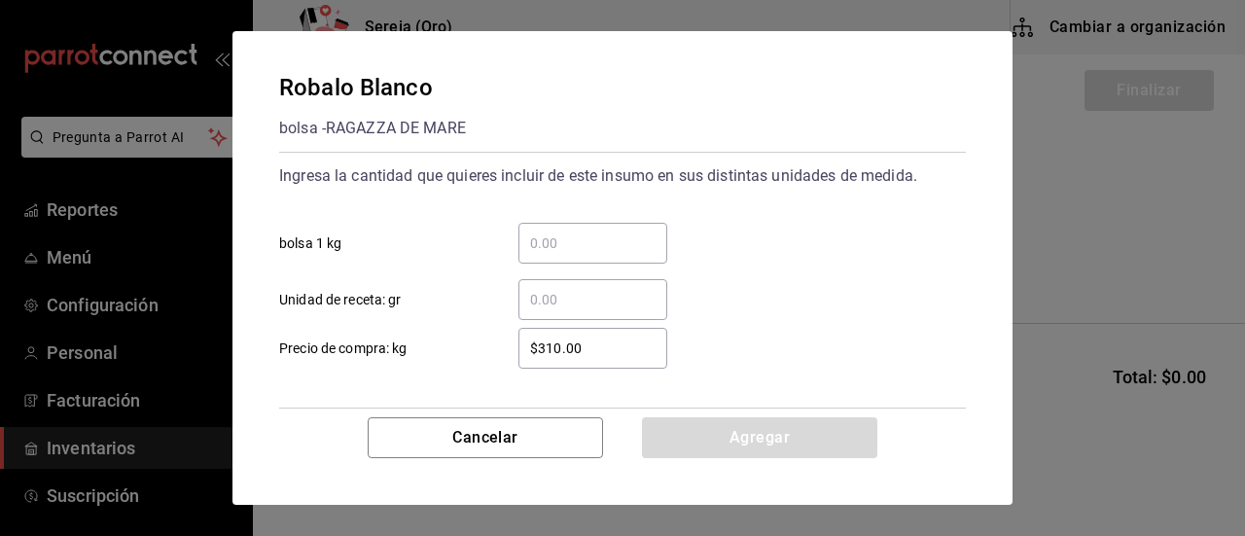
click at [561, 244] on input "​ bolsa 1 kg" at bounding box center [593, 243] width 149 height 23
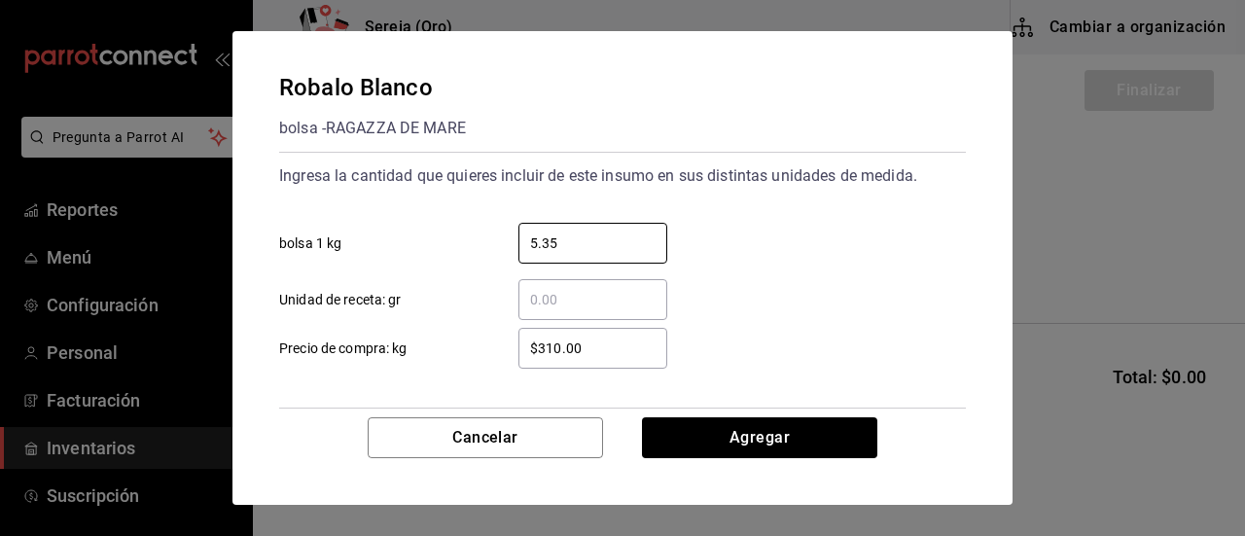
type input "5.35"
click at [560, 347] on input "$310.00" at bounding box center [593, 348] width 149 height 23
type input "$3.00"
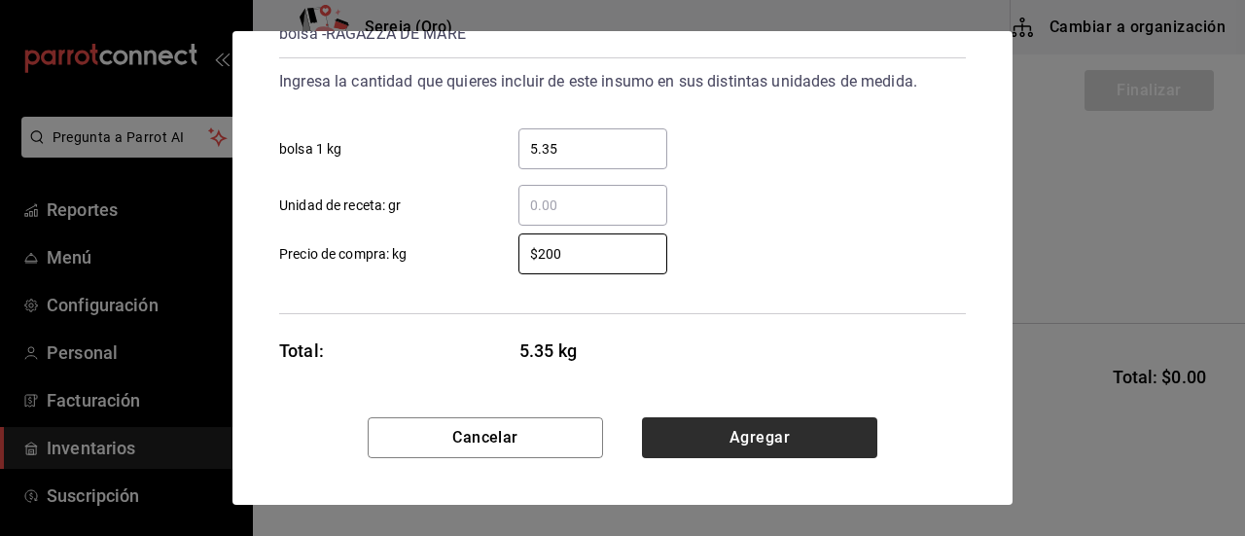
type input "$200"
click at [784, 443] on button "Agregar" at bounding box center [759, 437] width 235 height 41
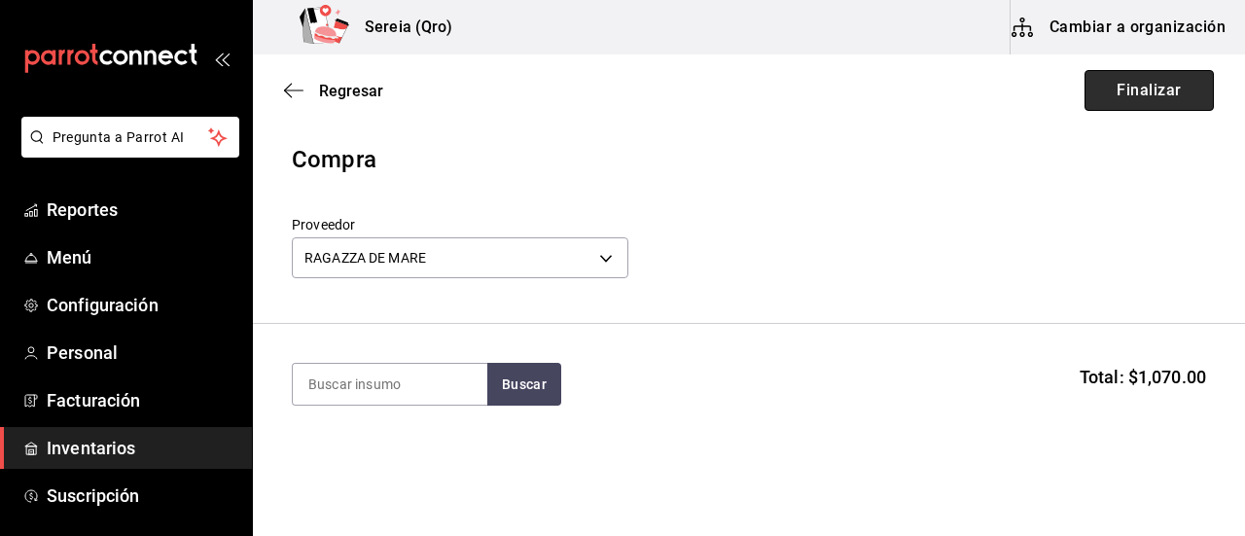
click at [1119, 86] on button "Finalizar" at bounding box center [1149, 90] width 129 height 41
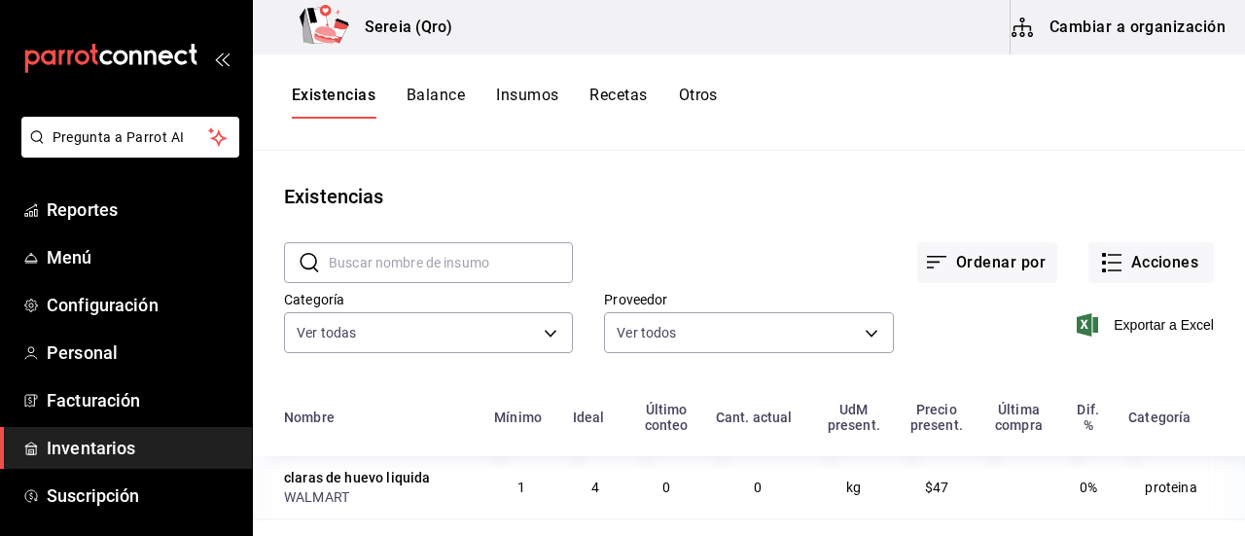
click at [374, 270] on input "text" at bounding box center [451, 262] width 244 height 39
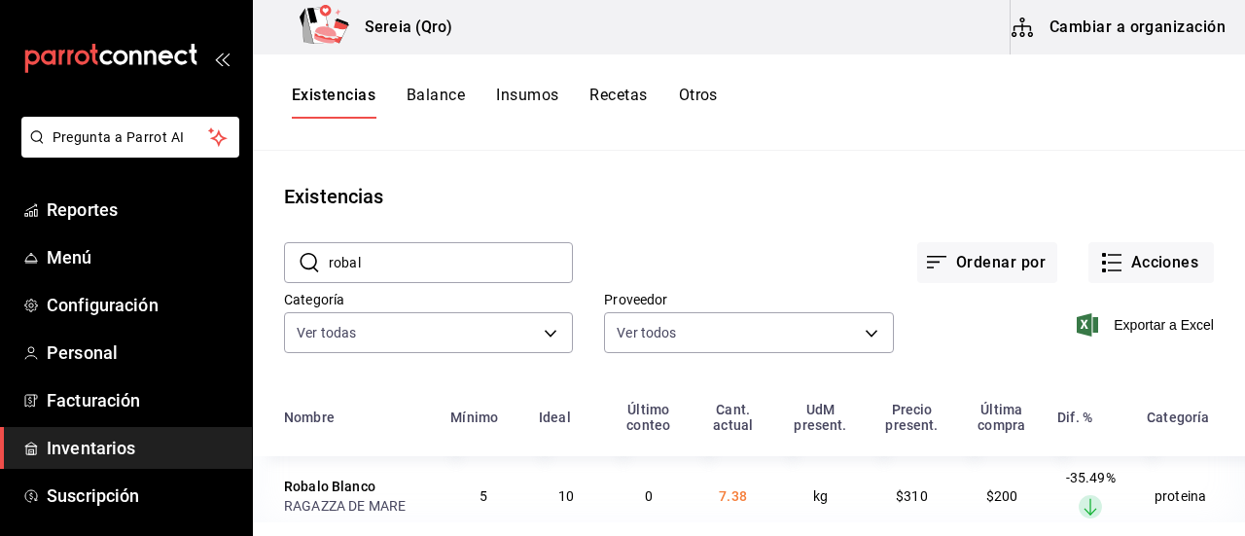
drag, startPoint x: 381, startPoint y: 256, endPoint x: 319, endPoint y: 268, distance: 63.4
click at [319, 268] on div "​ robal ​" at bounding box center [428, 262] width 289 height 41
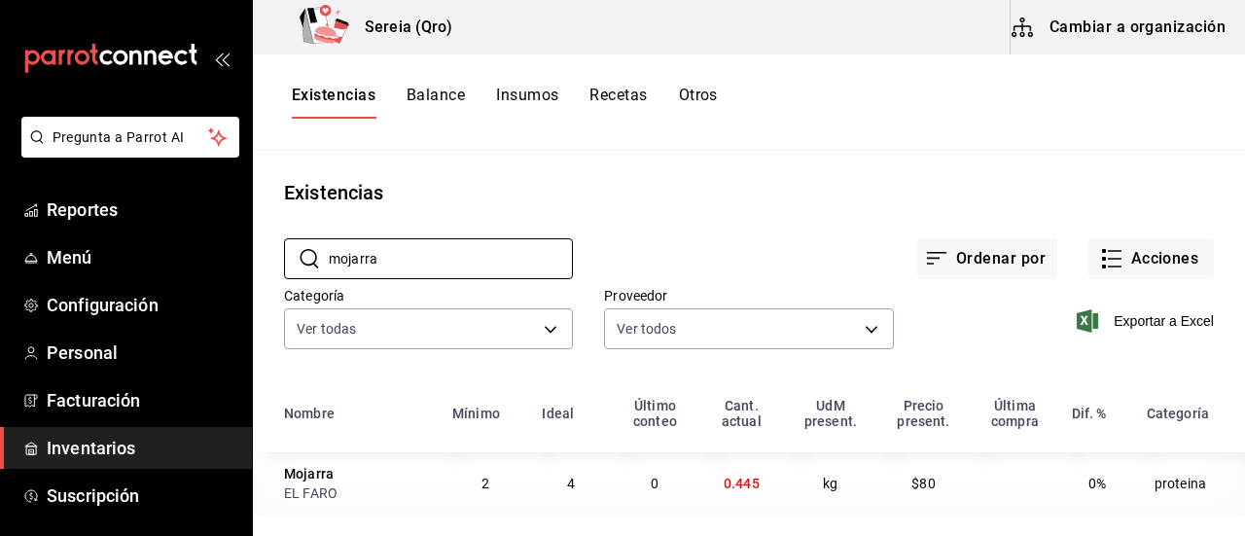
scroll to position [4, 0]
type input "mojarra"
click at [1113, 262] on button "Acciones" at bounding box center [1152, 258] width 126 height 41
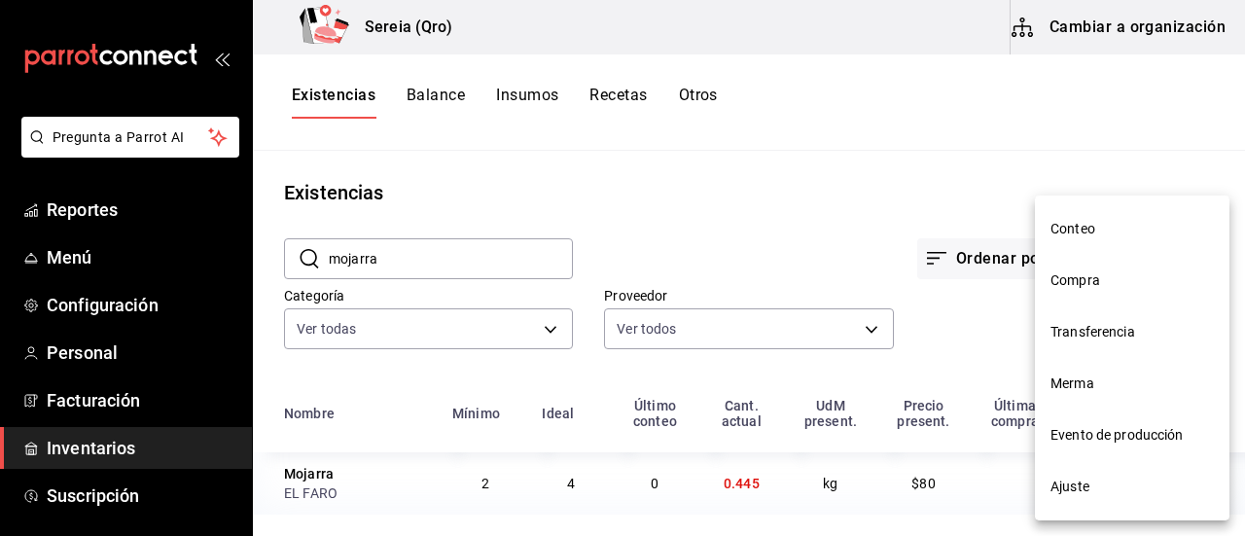
click at [1074, 484] on span "Ajuste" at bounding box center [1132, 487] width 163 height 20
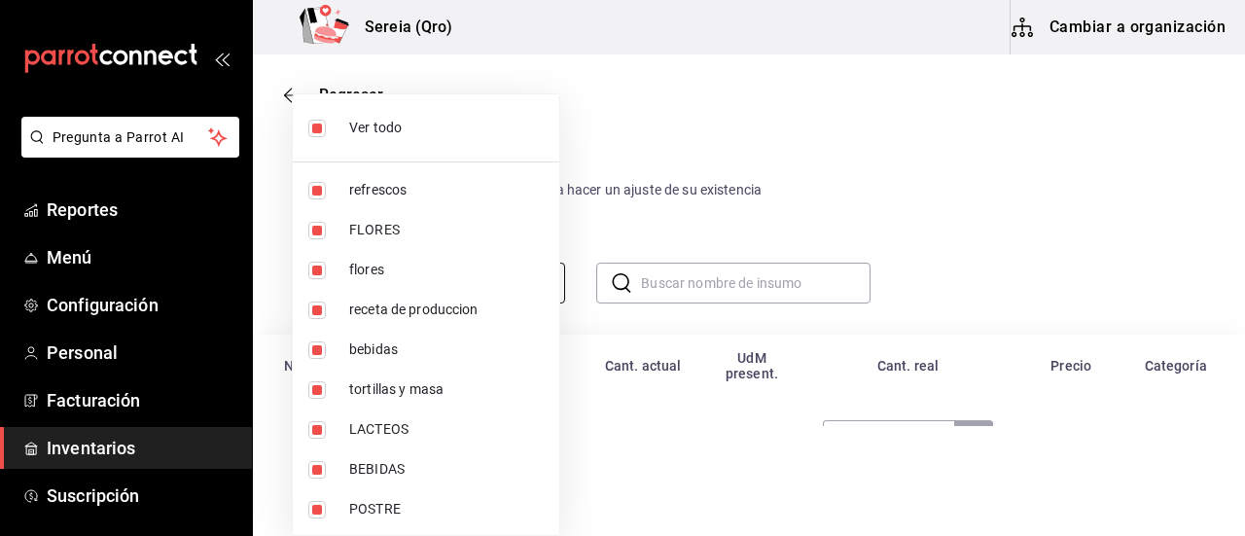
click at [373, 284] on body "Pregunta a Parrot AI Reportes Menú Configuración Personal Facturación Inventari…" at bounding box center [622, 213] width 1245 height 426
click at [849, 193] on div at bounding box center [622, 268] width 1245 height 536
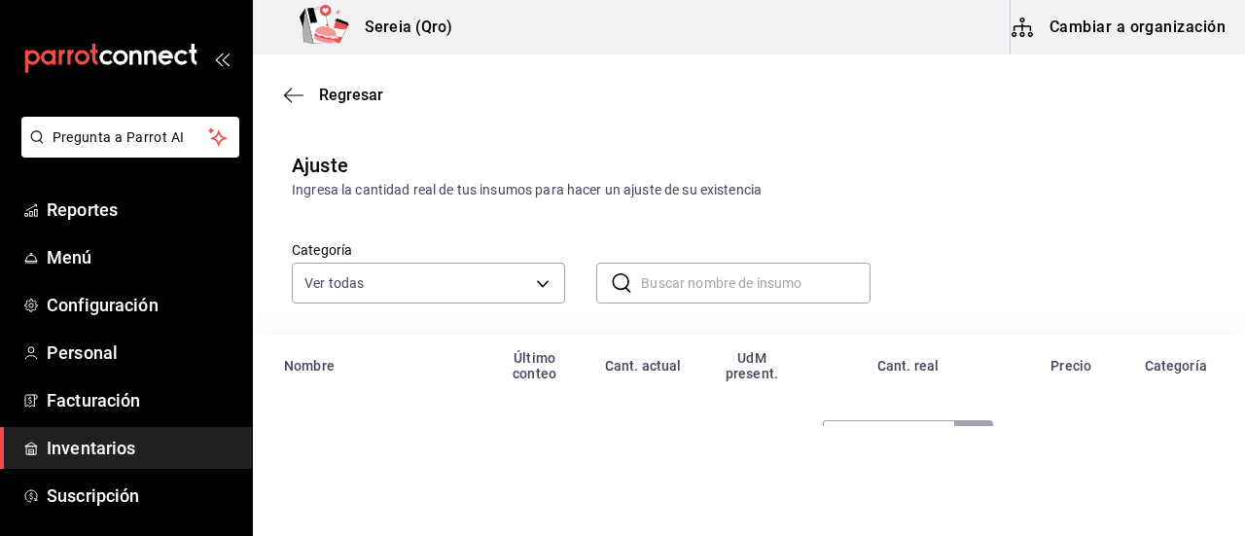
click at [669, 297] on input "text" at bounding box center [755, 283] width 229 height 39
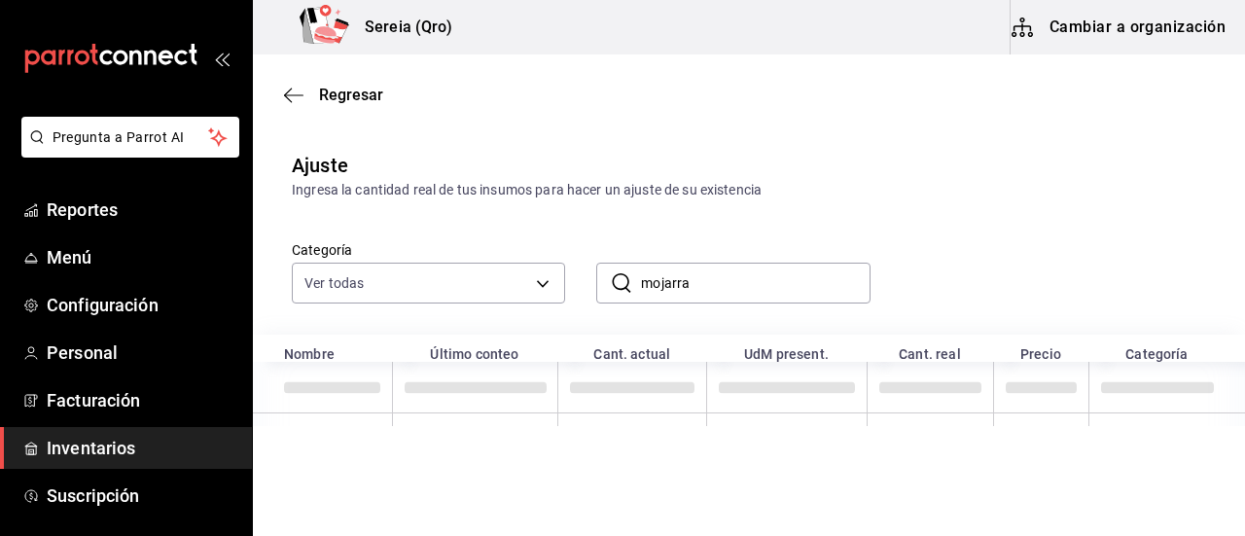
scroll to position [25, 0]
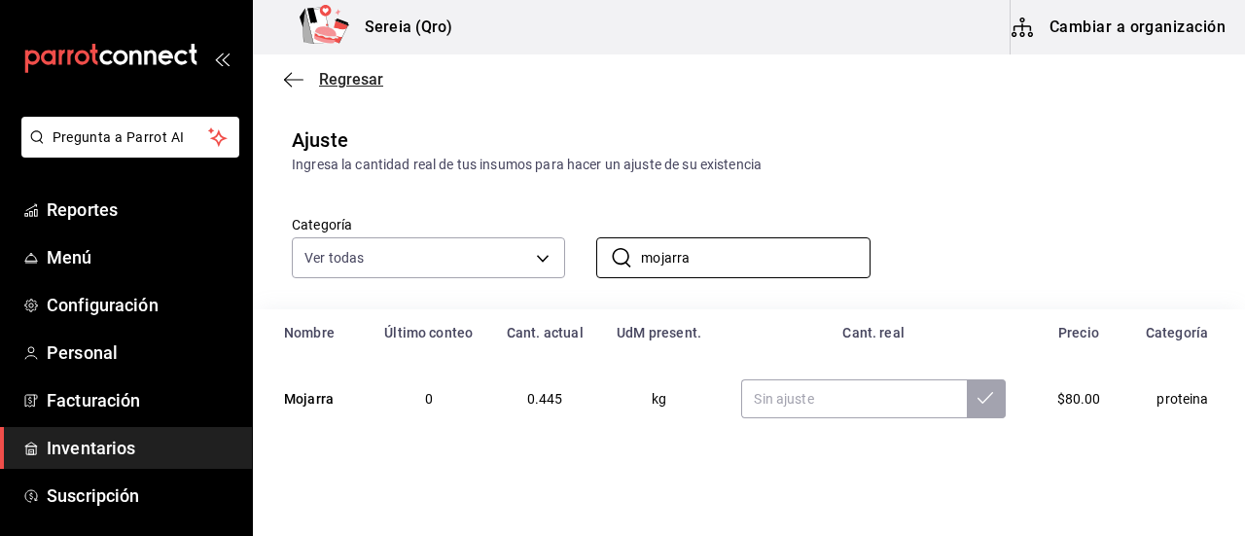
type input "mojarra"
click at [289, 74] on icon "button" at bounding box center [288, 79] width 8 height 15
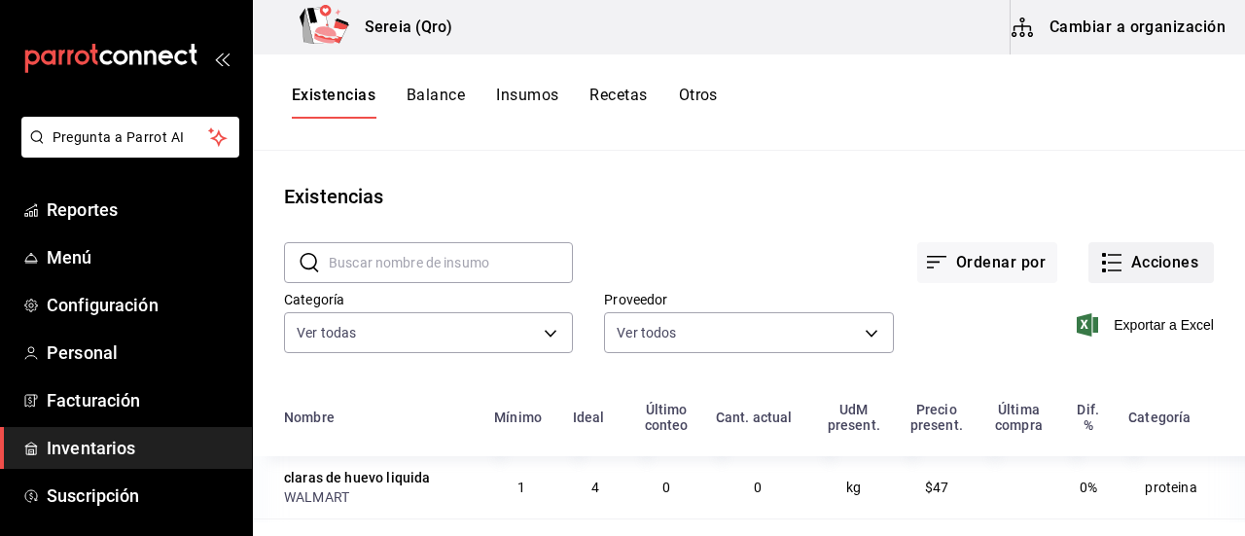
click at [1100, 266] on icon "button" at bounding box center [1111, 262] width 23 height 23
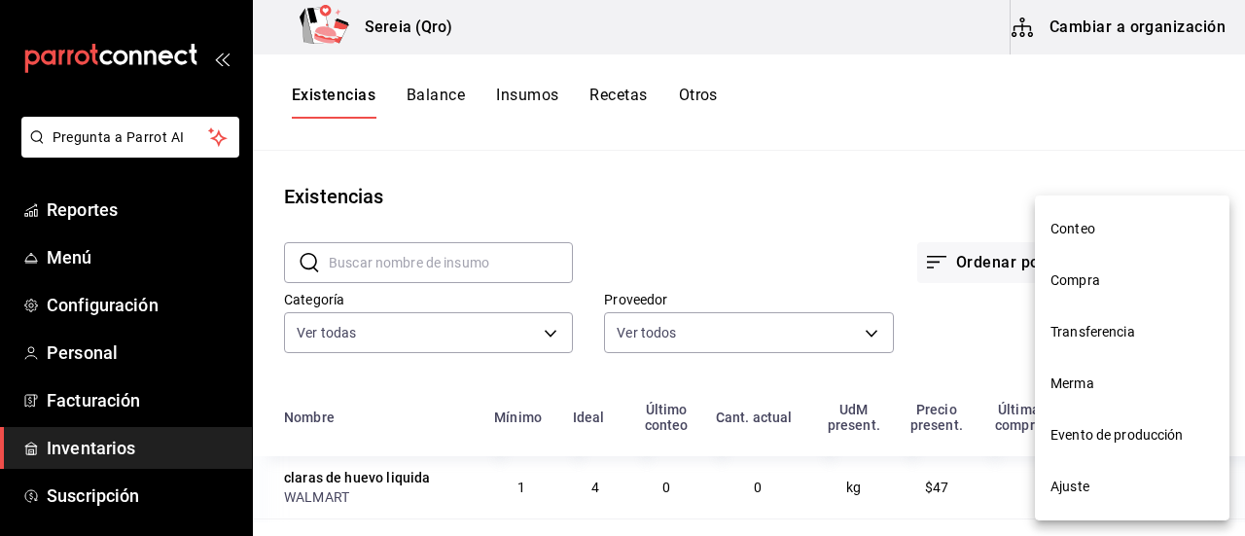
click at [1075, 289] on span "Compra" at bounding box center [1132, 281] width 163 height 20
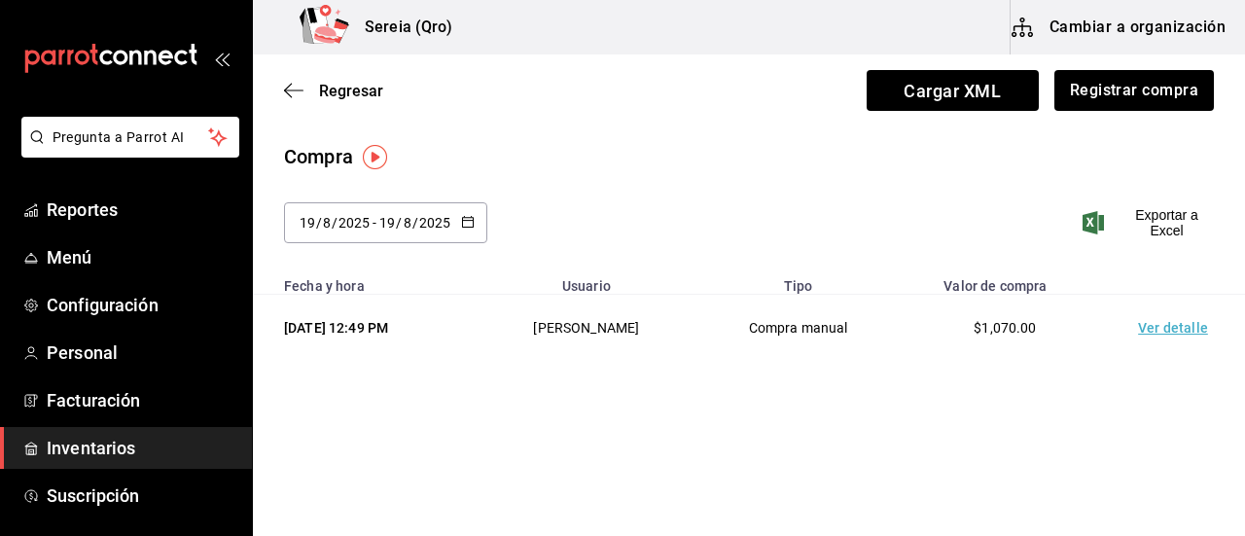
click at [1148, 322] on td "Ver detalle" at bounding box center [1177, 328] width 136 height 67
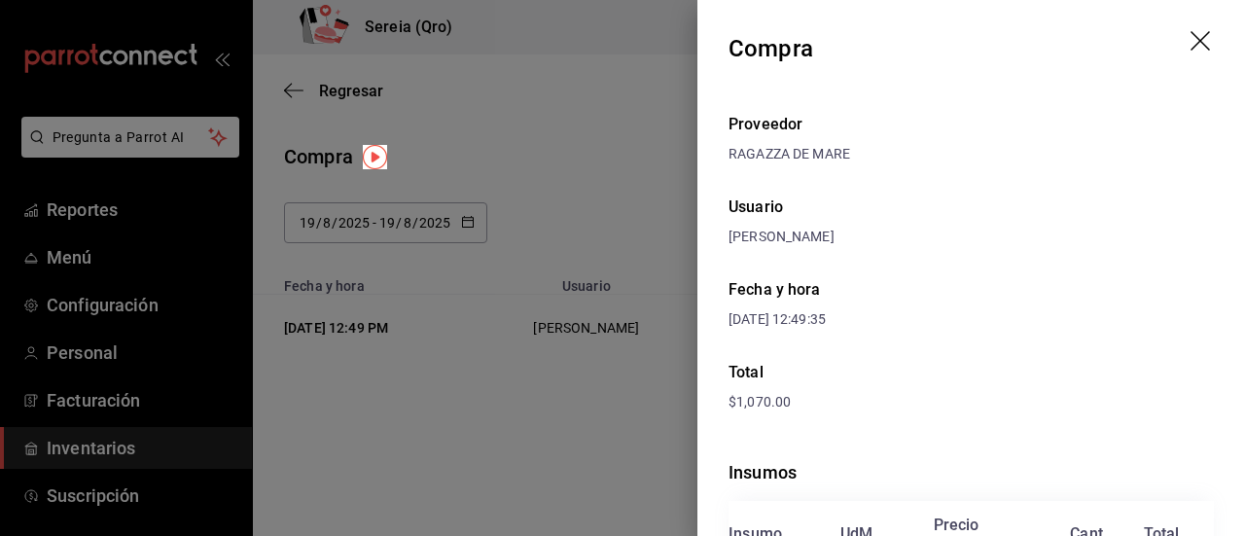
click at [1191, 38] on icon "drag" at bounding box center [1202, 42] width 23 height 23
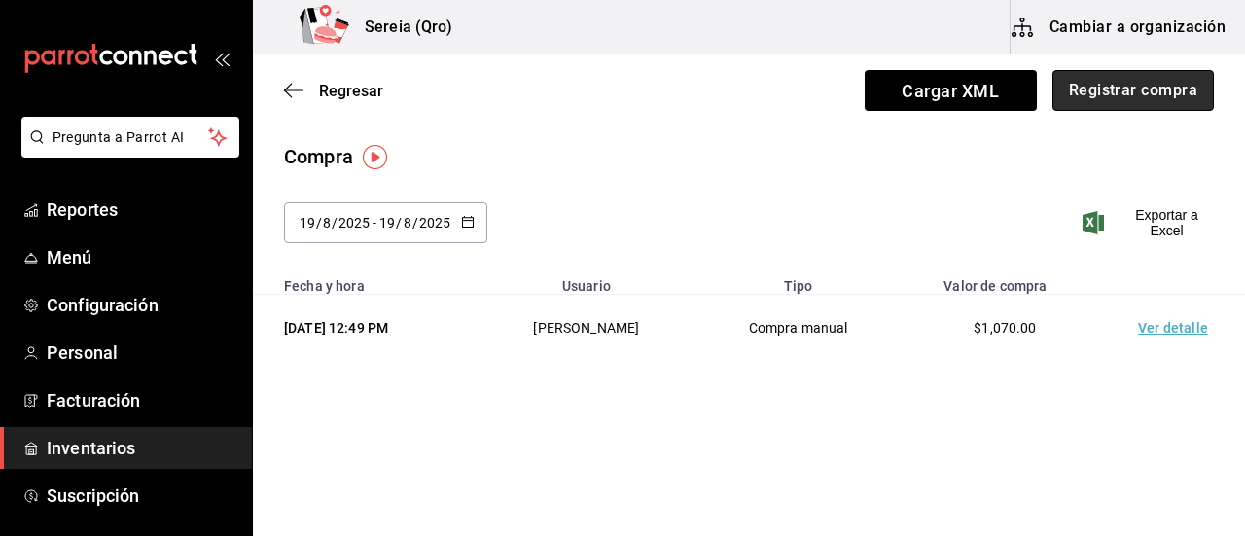
click at [1109, 100] on button "Registrar compra" at bounding box center [1134, 90] width 162 height 41
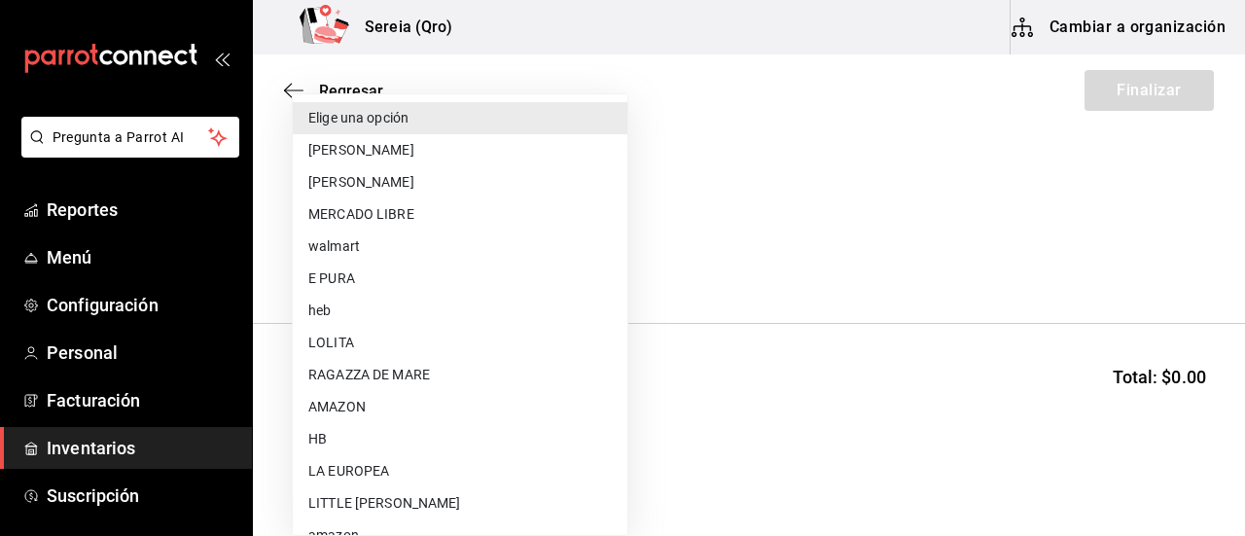
click at [603, 258] on body "Pregunta a Parrot AI Reportes Menú Configuración Personal Facturación Inventari…" at bounding box center [622, 213] width 1245 height 426
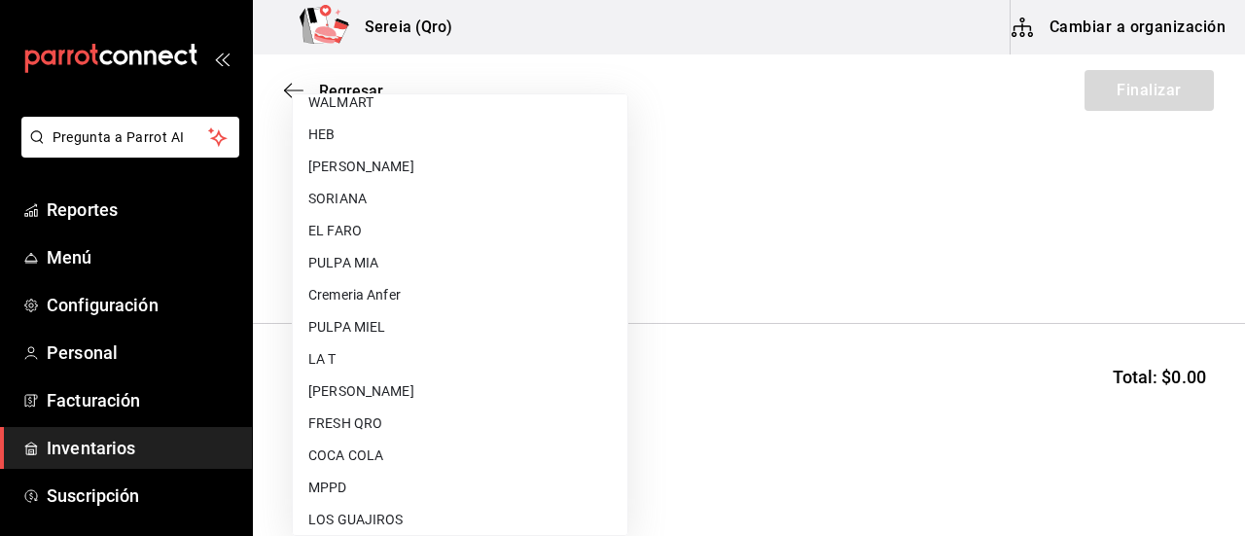
scroll to position [499, 0]
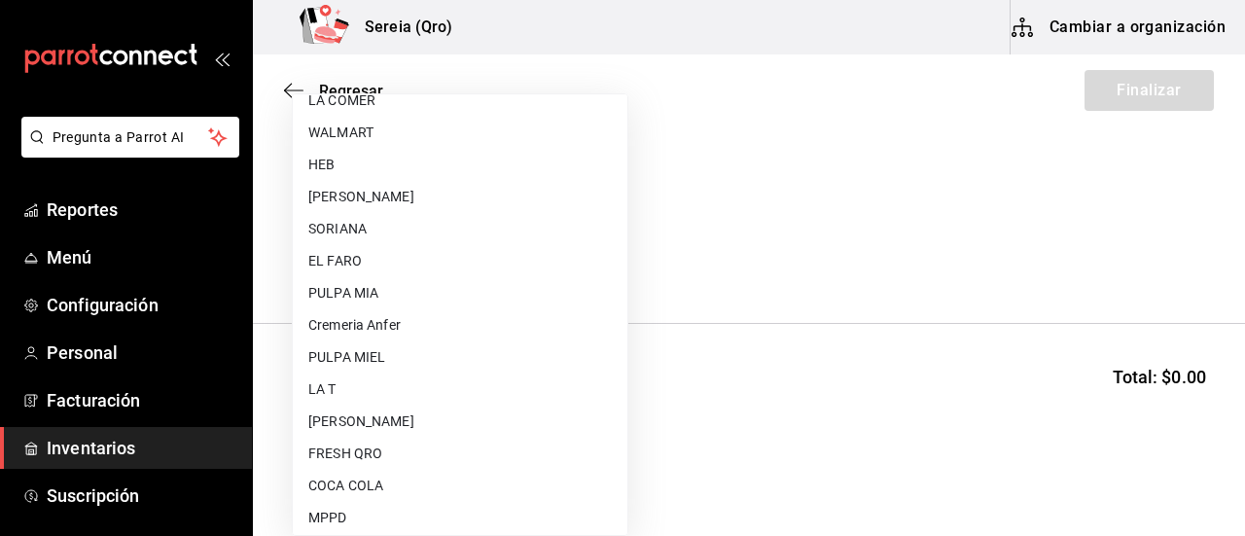
click at [419, 253] on li "EL FARO" at bounding box center [460, 261] width 335 height 32
type input "e7b04ccc-d80c-4890-8d30-cdb7b7ae66cd"
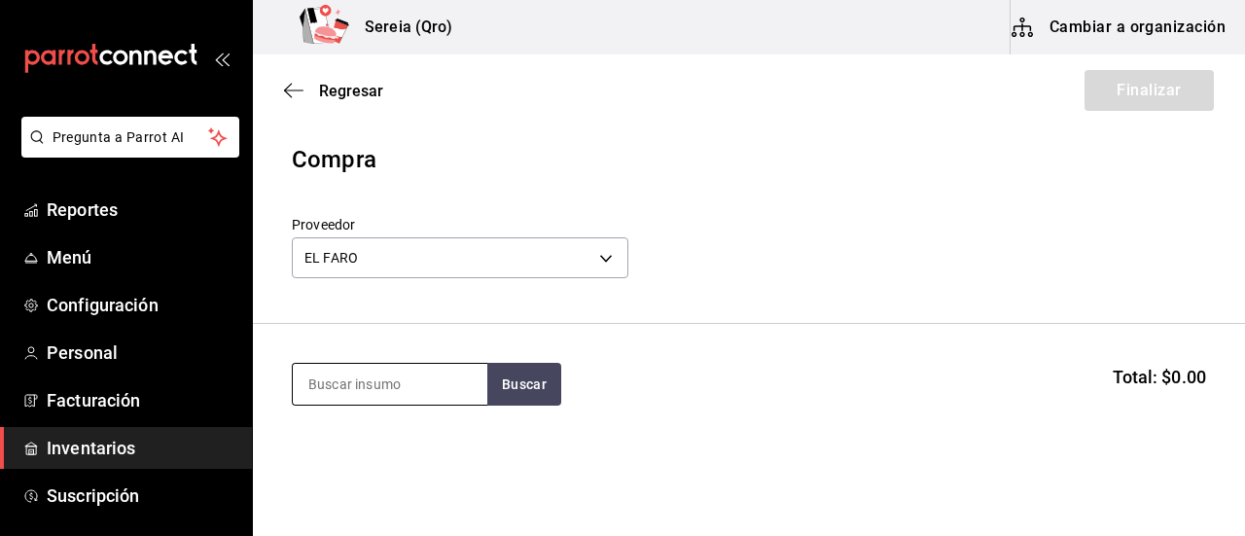
click at [438, 392] on input at bounding box center [390, 384] width 195 height 41
type input "moja"
click at [516, 392] on button "Buscar" at bounding box center [524, 384] width 74 height 43
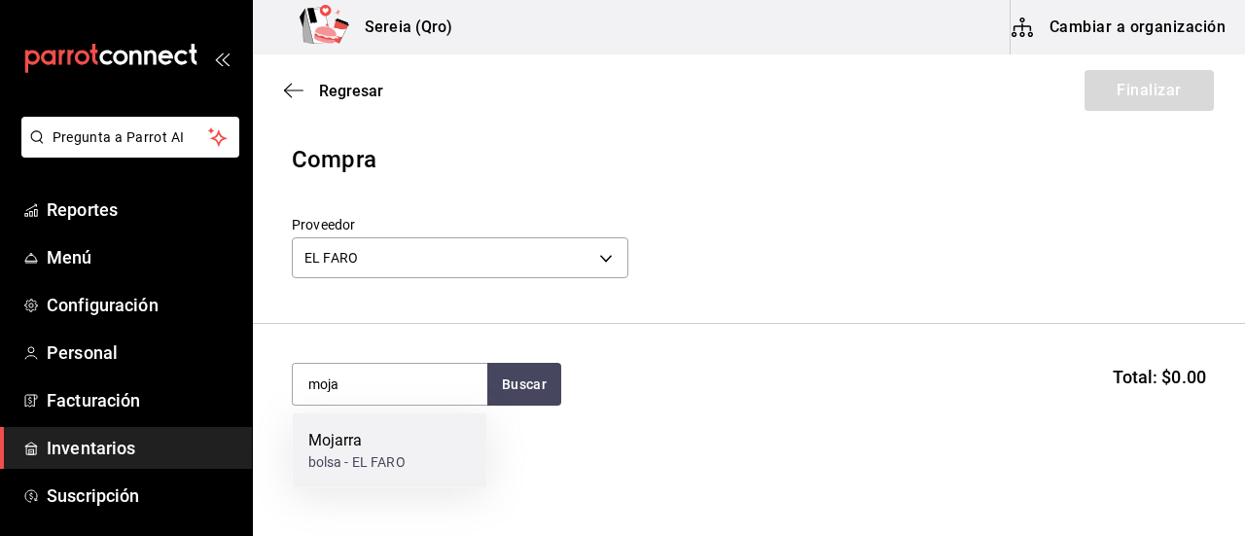
click at [346, 450] on div "Mojarra" at bounding box center [356, 440] width 97 height 23
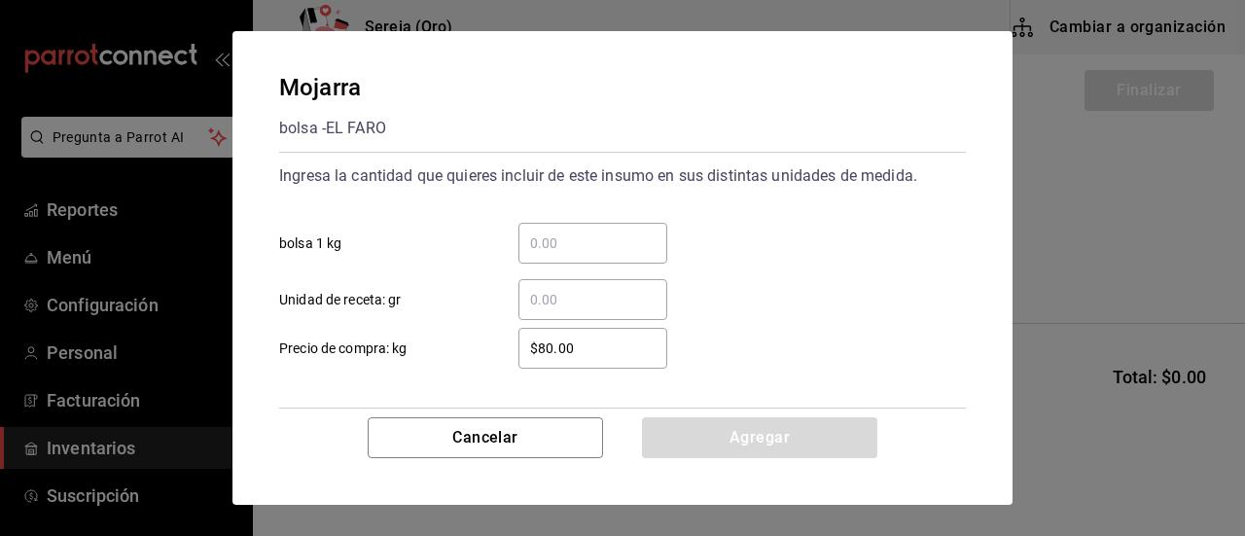
click at [558, 234] on input "​ bolsa 1 kg" at bounding box center [593, 243] width 149 height 23
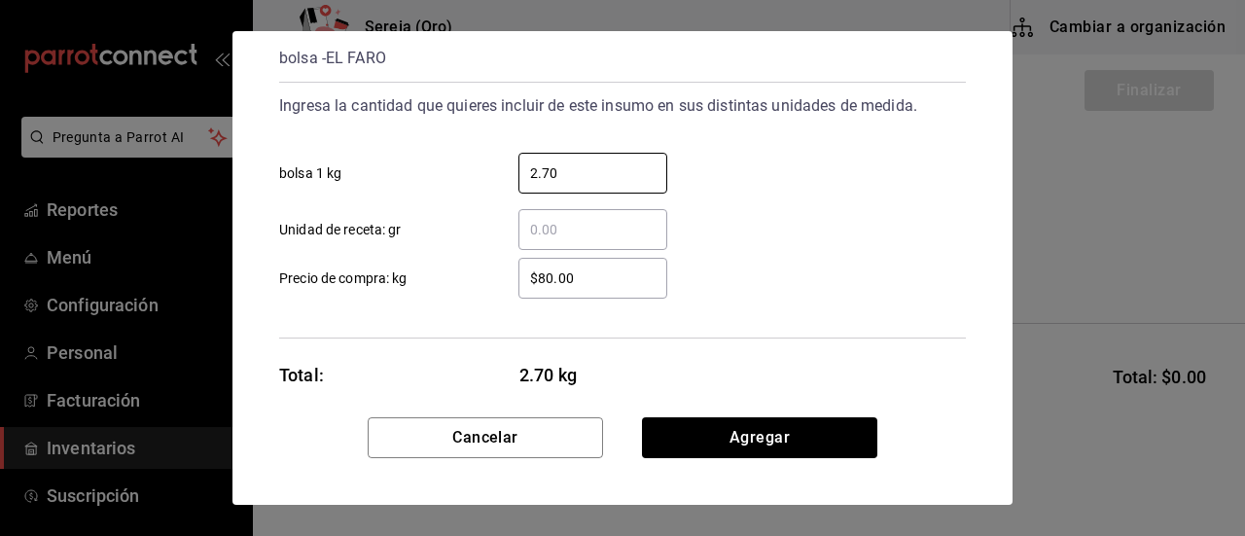
scroll to position [94, 0]
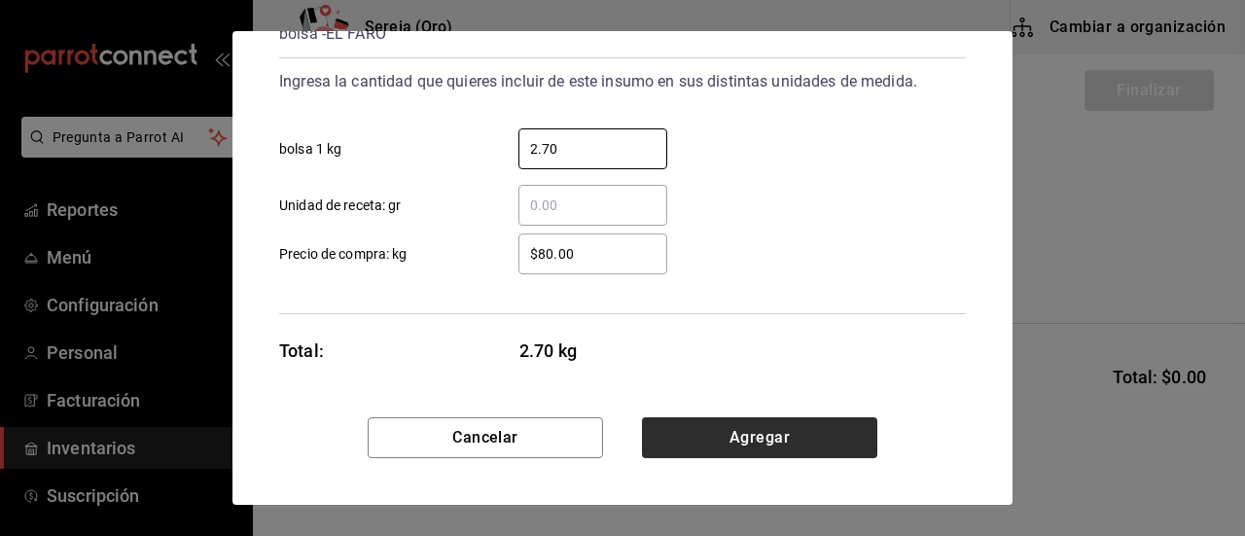
type input "2.70"
click at [679, 435] on button "Agregar" at bounding box center [759, 437] width 235 height 41
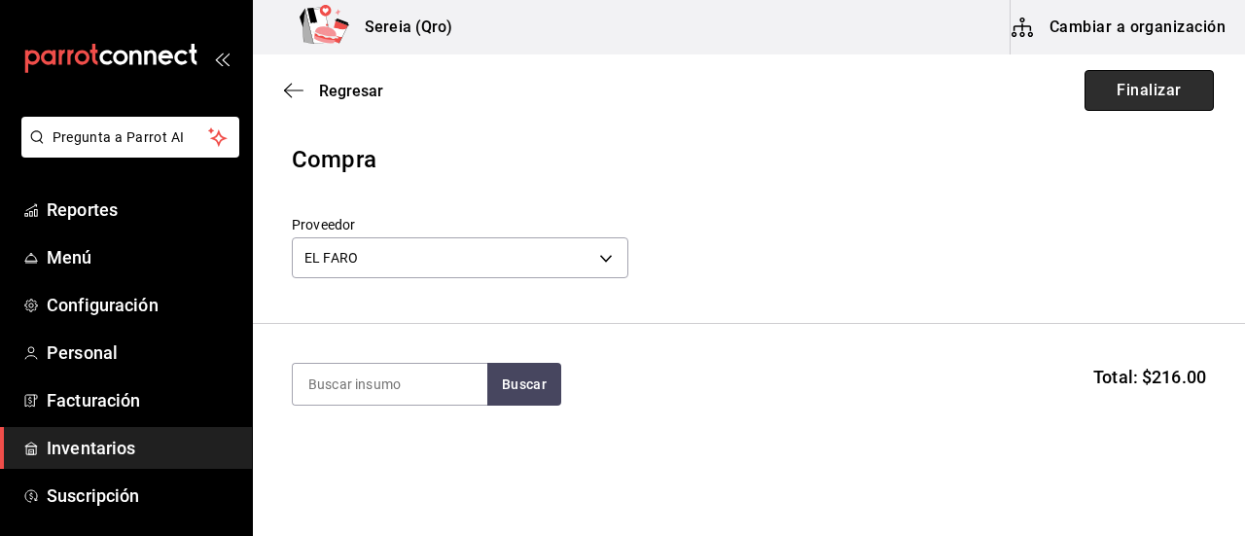
click at [1113, 87] on button "Finalizar" at bounding box center [1149, 90] width 129 height 41
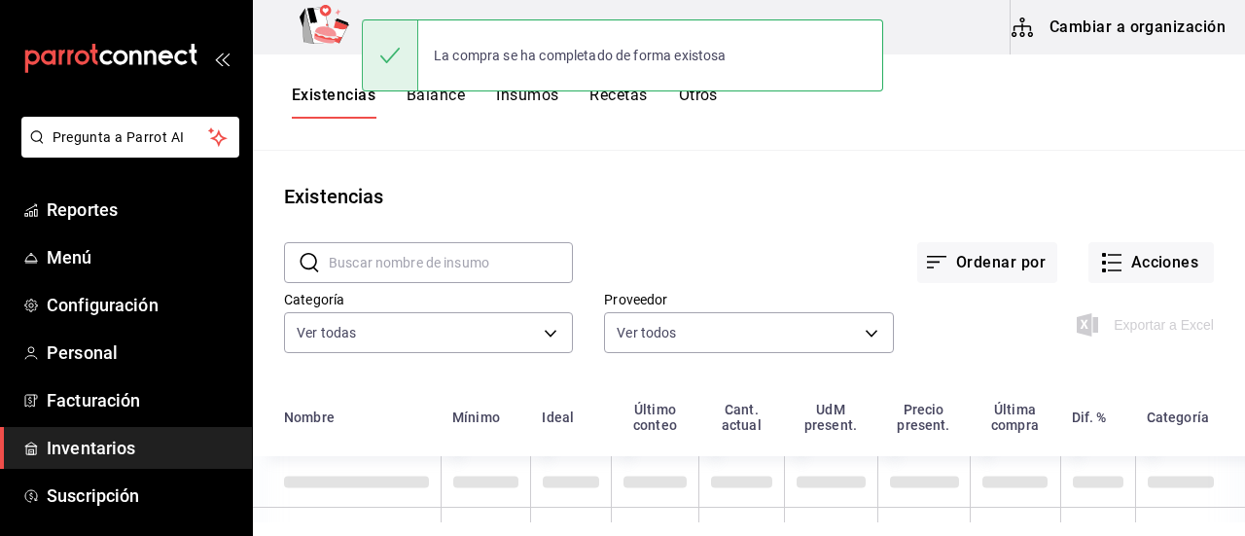
click at [390, 271] on input "text" at bounding box center [451, 262] width 244 height 39
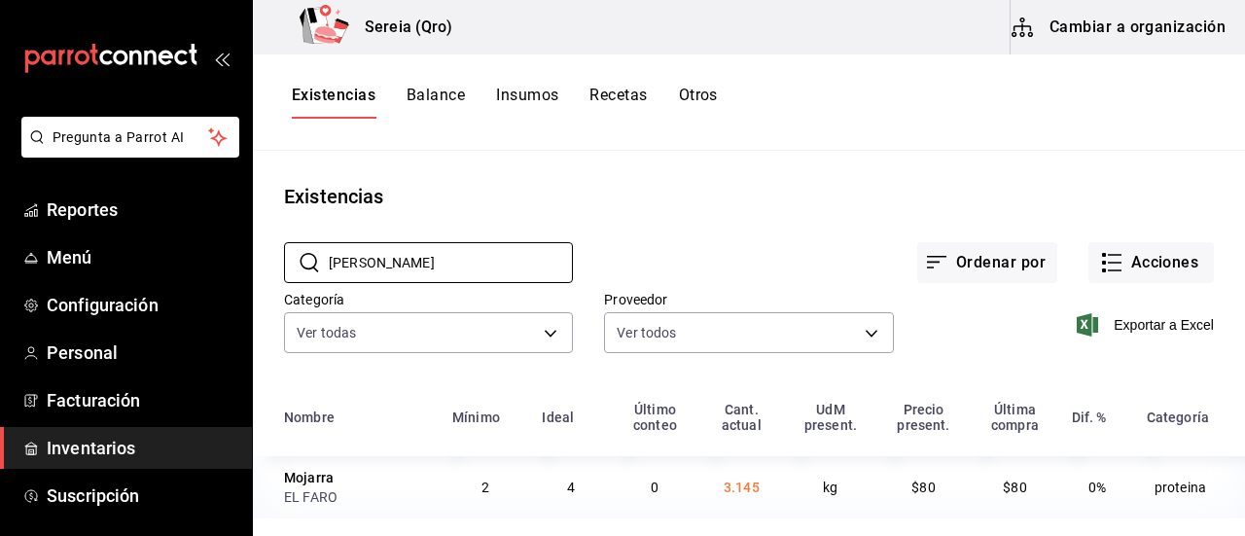
type input "mojarr"
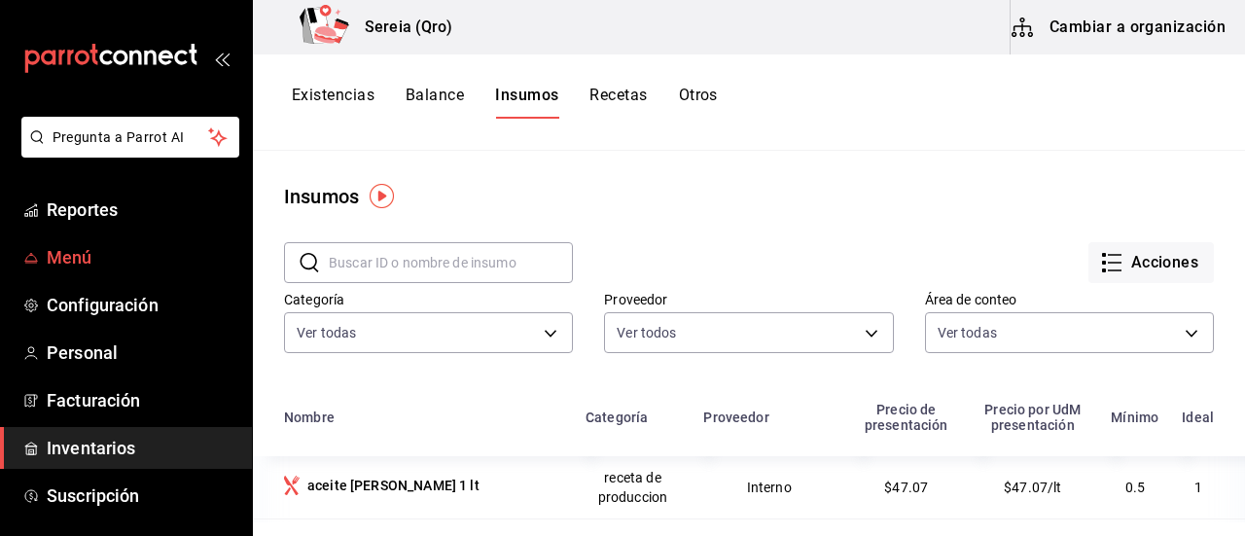
click at [76, 266] on span "Menú" at bounding box center [142, 257] width 190 height 26
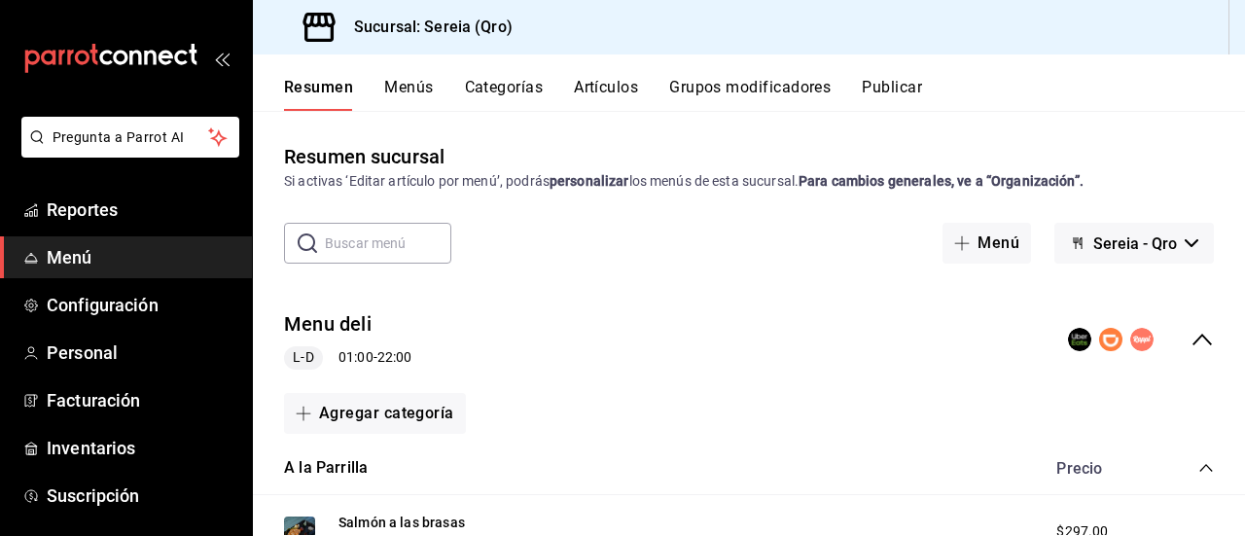
click at [1191, 358] on div "Menu deli L-D 01:00 - 22:00" at bounding box center [749, 340] width 992 height 90
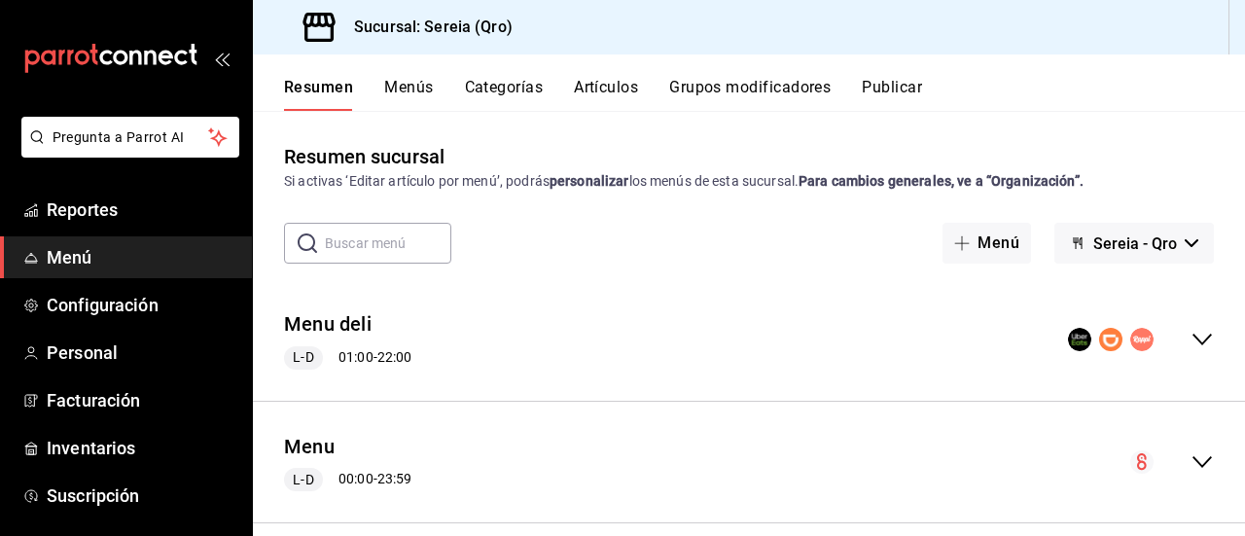
click at [1194, 460] on icon "collapse-menu-row" at bounding box center [1202, 462] width 19 height 12
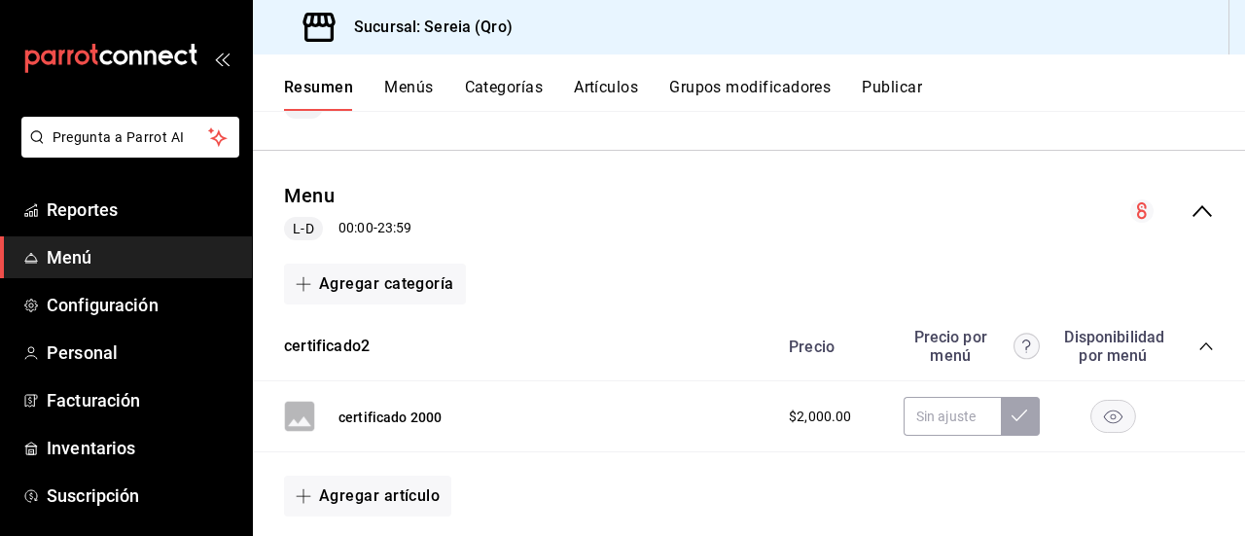
scroll to position [356, 0]
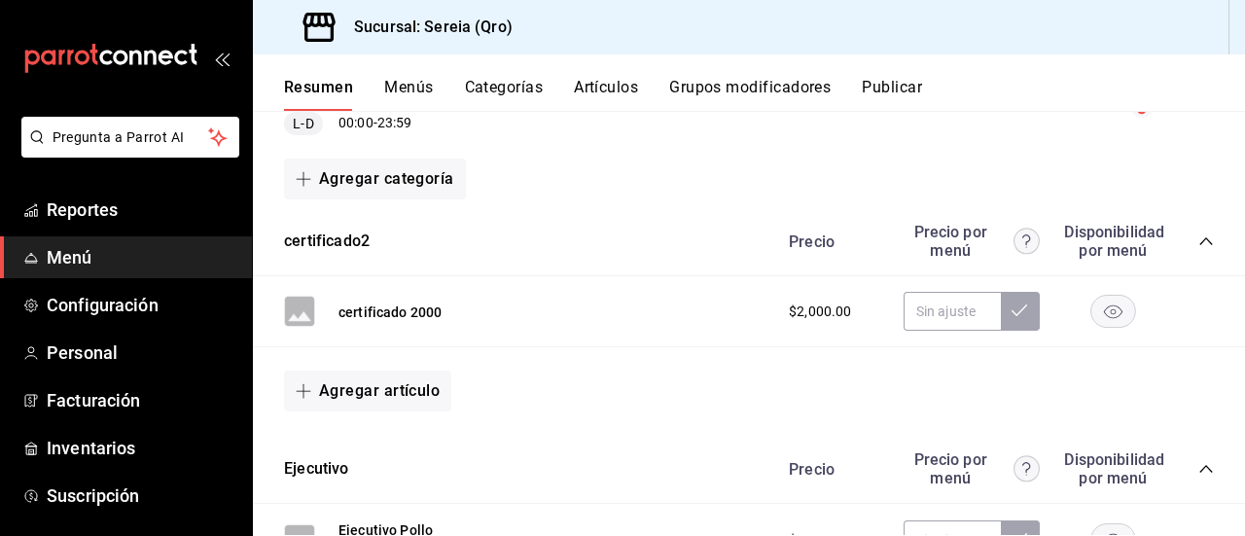
click at [1199, 247] on icon "collapse-category-row" at bounding box center [1207, 242] width 16 height 16
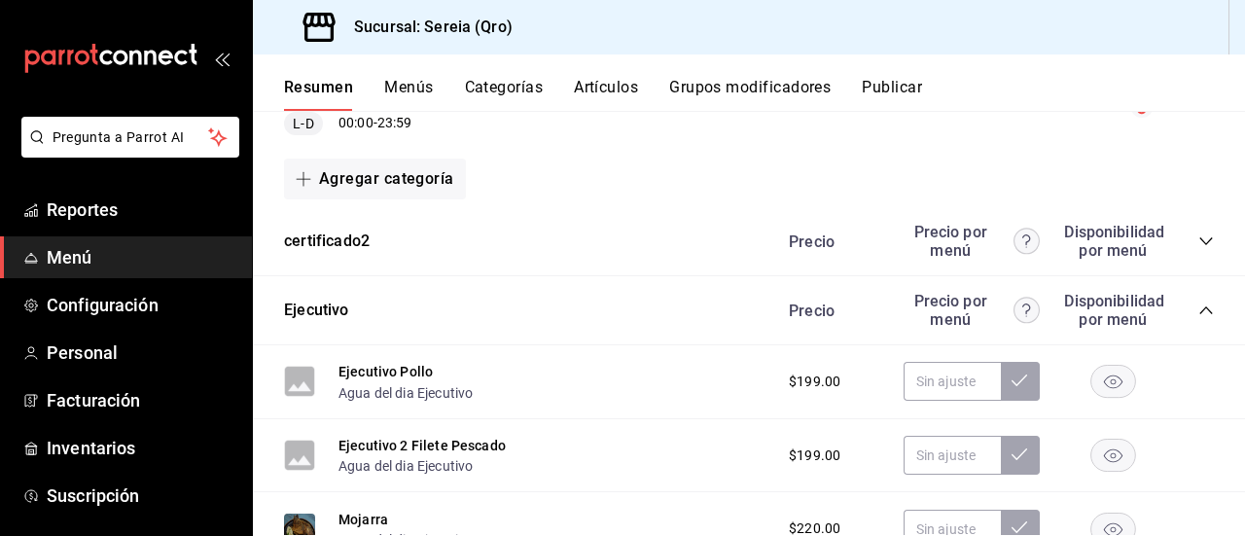
click at [1199, 317] on icon "collapse-category-row" at bounding box center [1207, 311] width 16 height 16
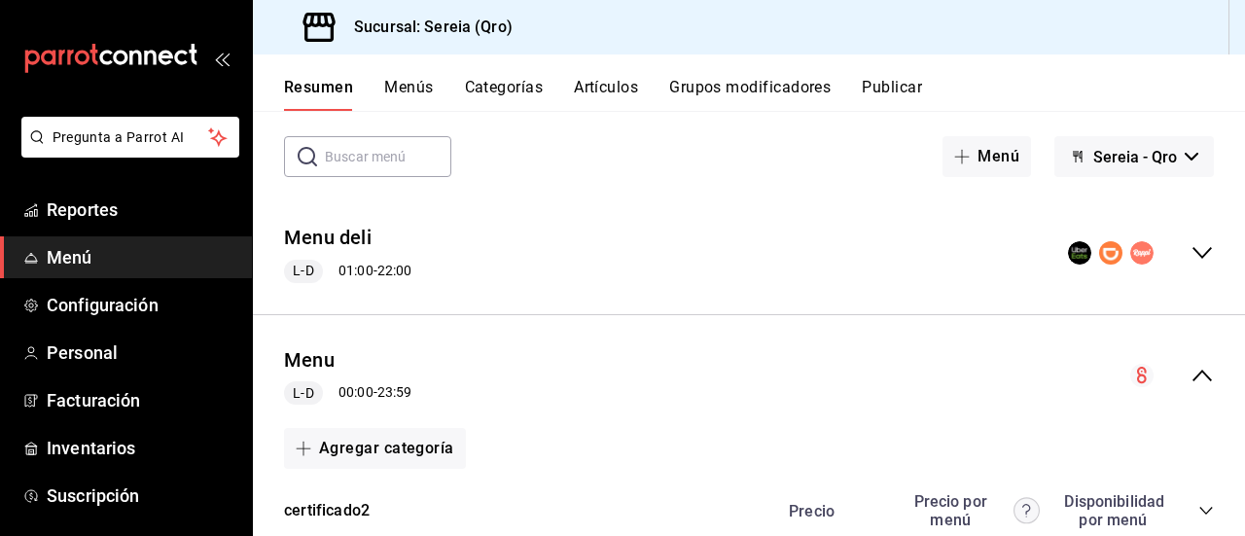
scroll to position [0, 0]
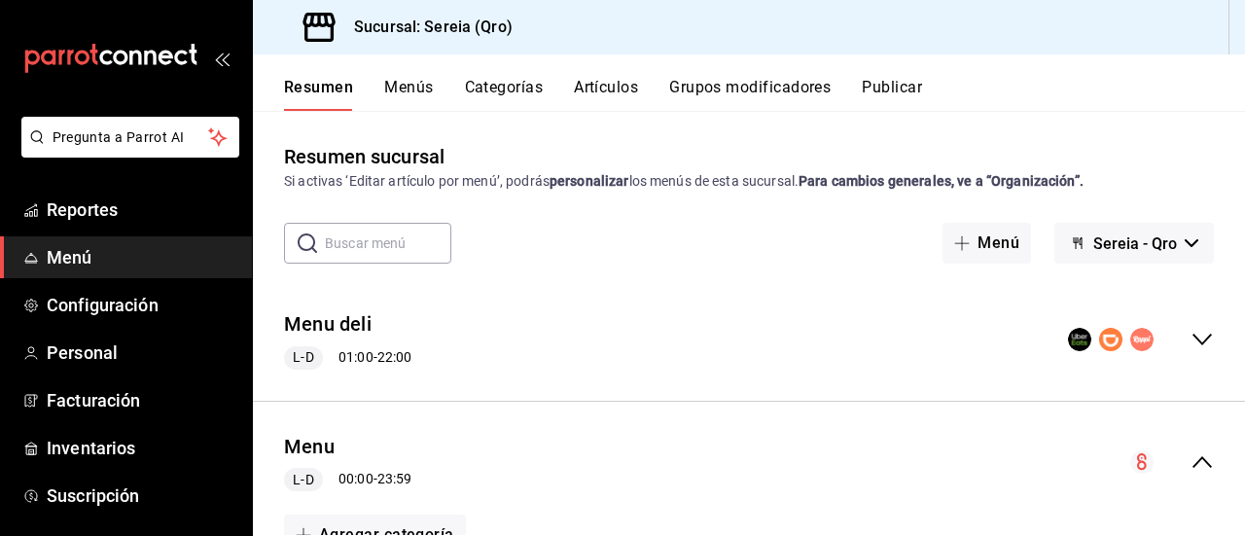
click at [418, 87] on button "Menús" at bounding box center [408, 94] width 49 height 33
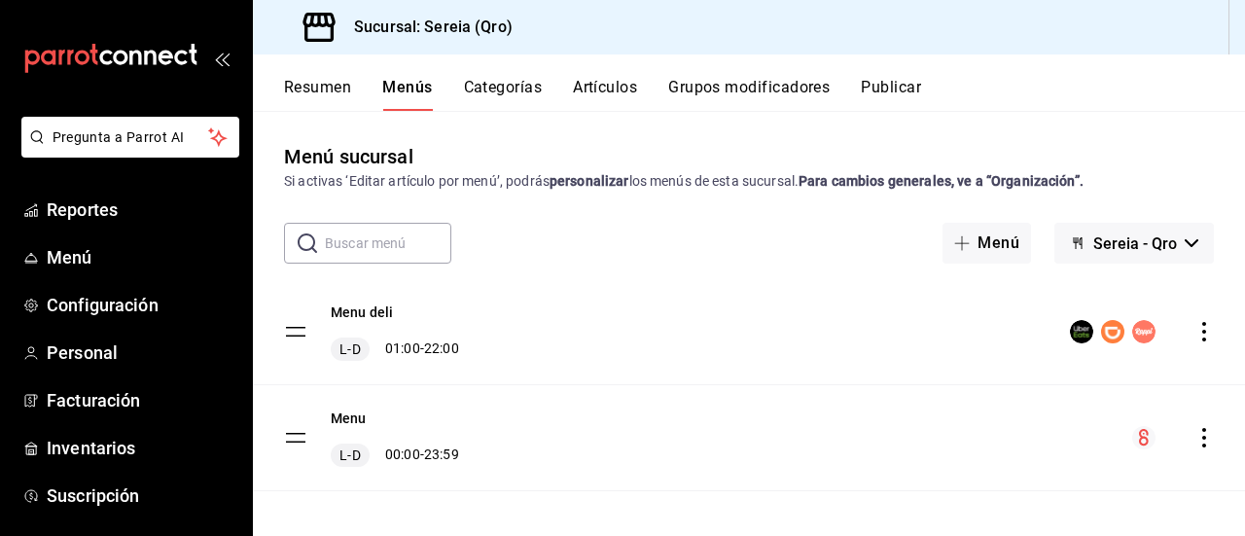
scroll to position [10, 0]
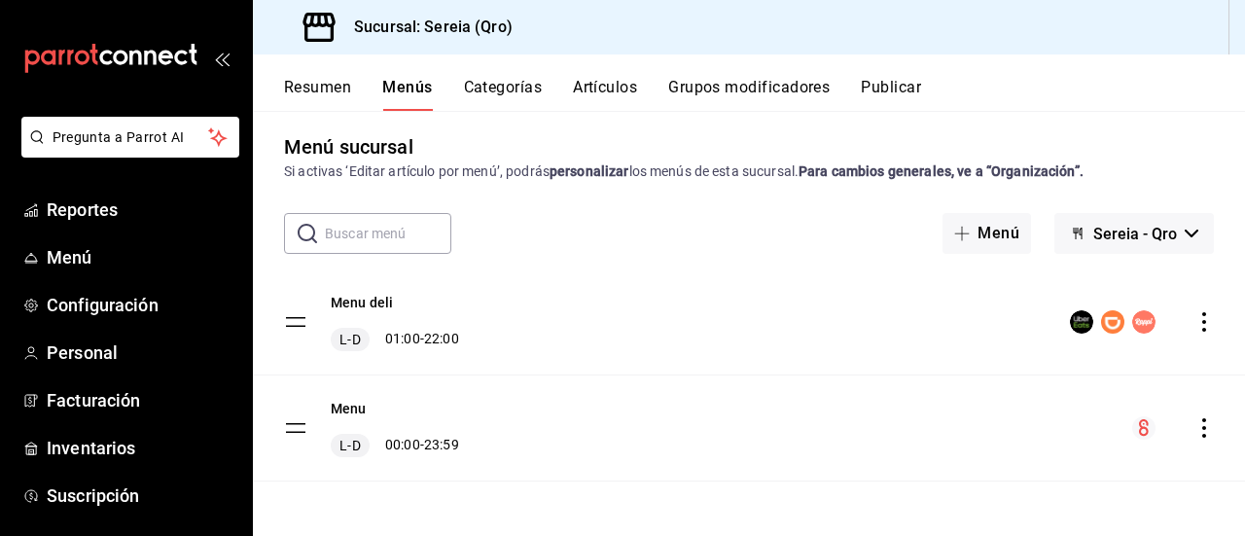
click at [298, 423] on tbody "Menu deli L-D 01:00 - 22:00 Menu L-D 00:00 - 23:59" at bounding box center [749, 376] width 992 height 212
click at [284, 430] on tbody "Menu deli L-D 01:00 - 22:00 Menu L-D 00:00 - 23:59" at bounding box center [749, 376] width 992 height 212
click at [1195, 430] on icon "actions" at bounding box center [1204, 427] width 19 height 19
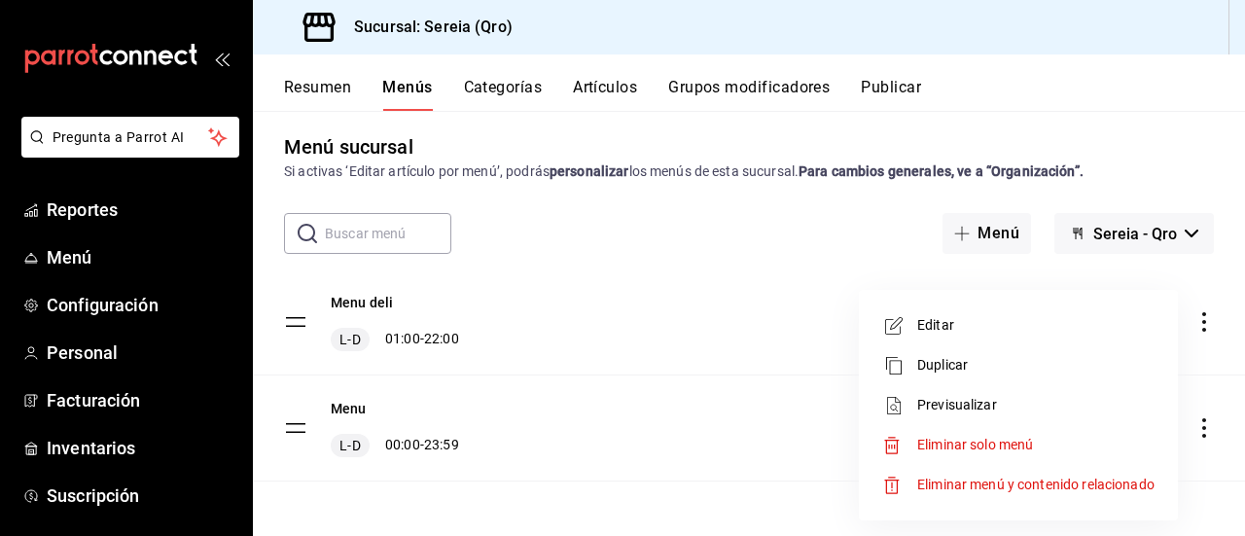
click at [1015, 336] on li "Editar" at bounding box center [1019, 326] width 304 height 40
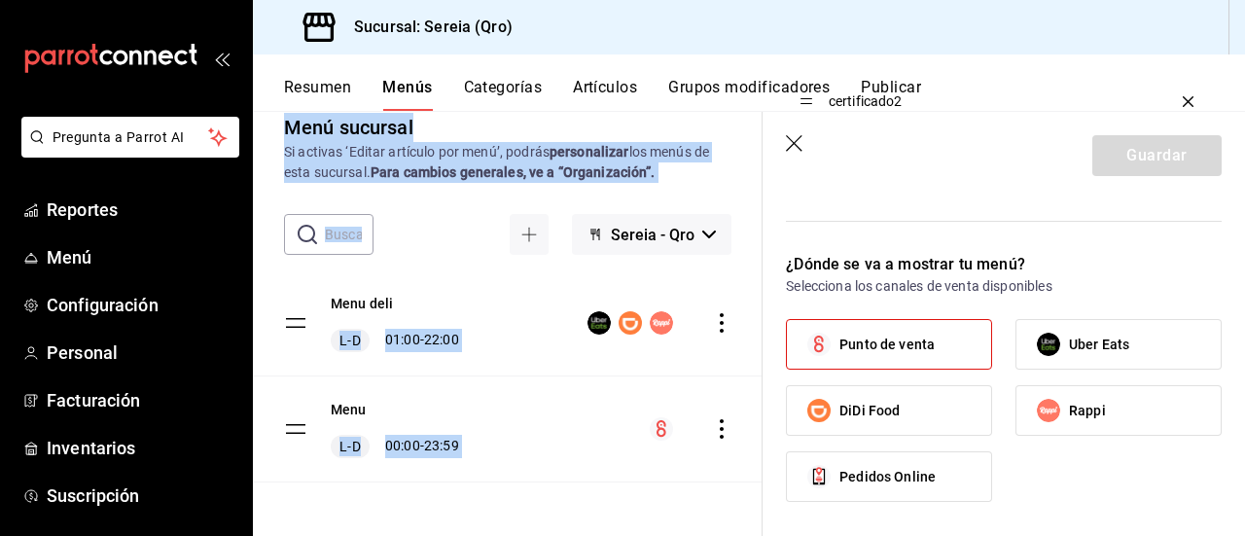
scroll to position [1430, 0]
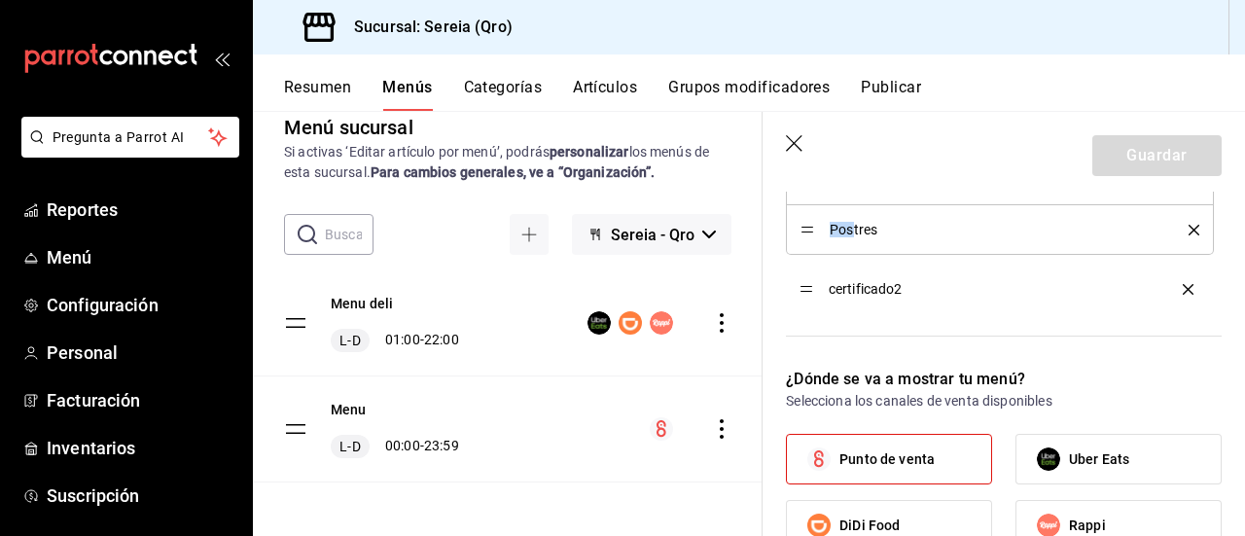
drag, startPoint x: 804, startPoint y: 379, endPoint x: 850, endPoint y: 290, distance: 101.0
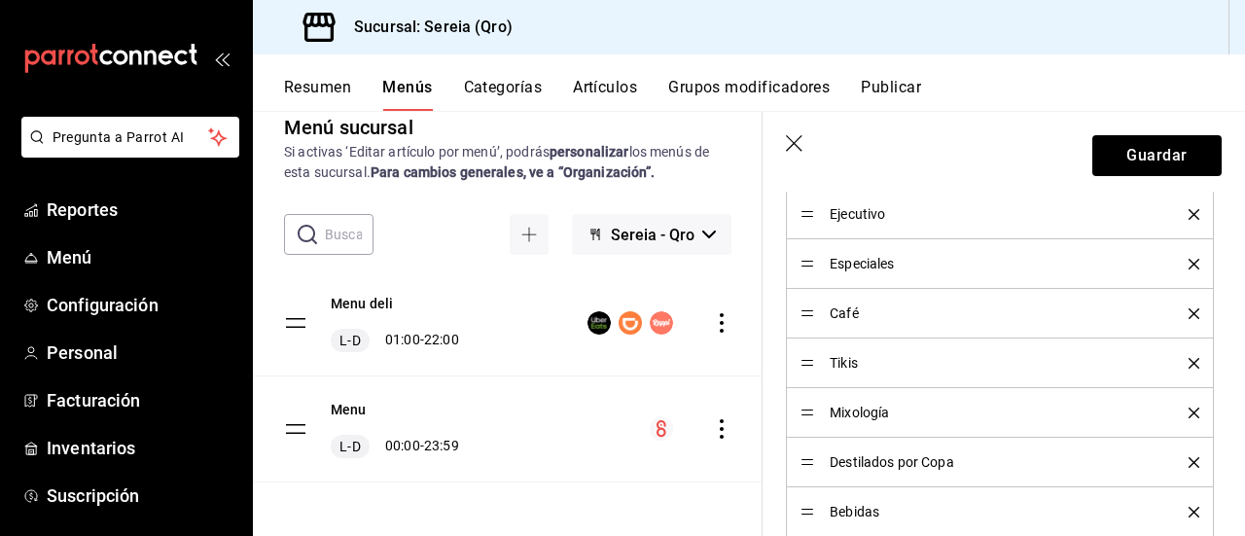
scroll to position [749, 0]
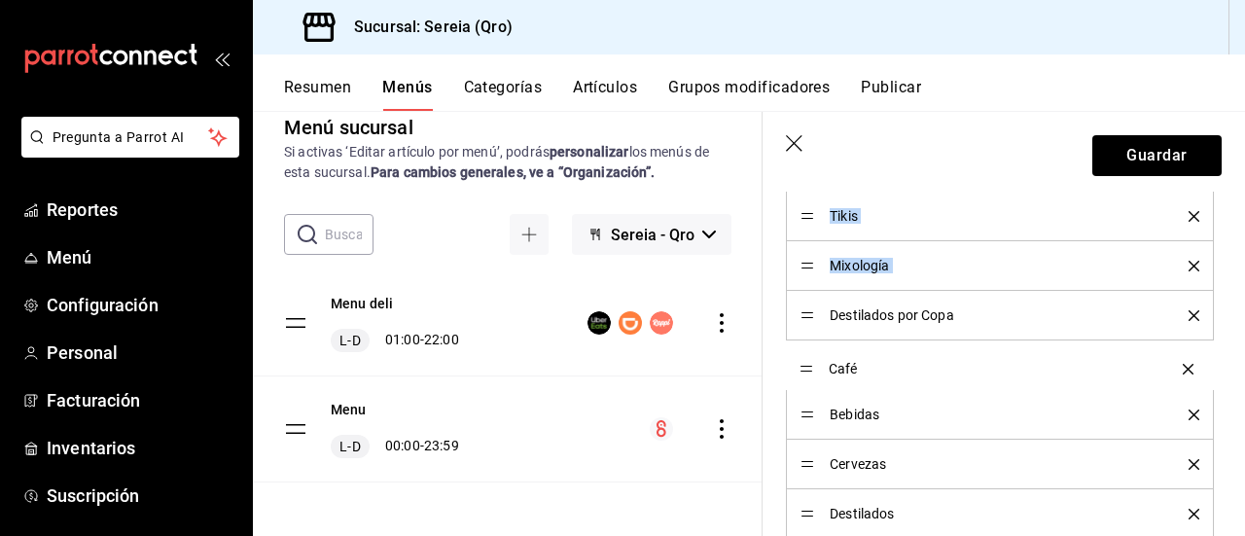
drag, startPoint x: 804, startPoint y: 217, endPoint x: 795, endPoint y: 371, distance: 154.0
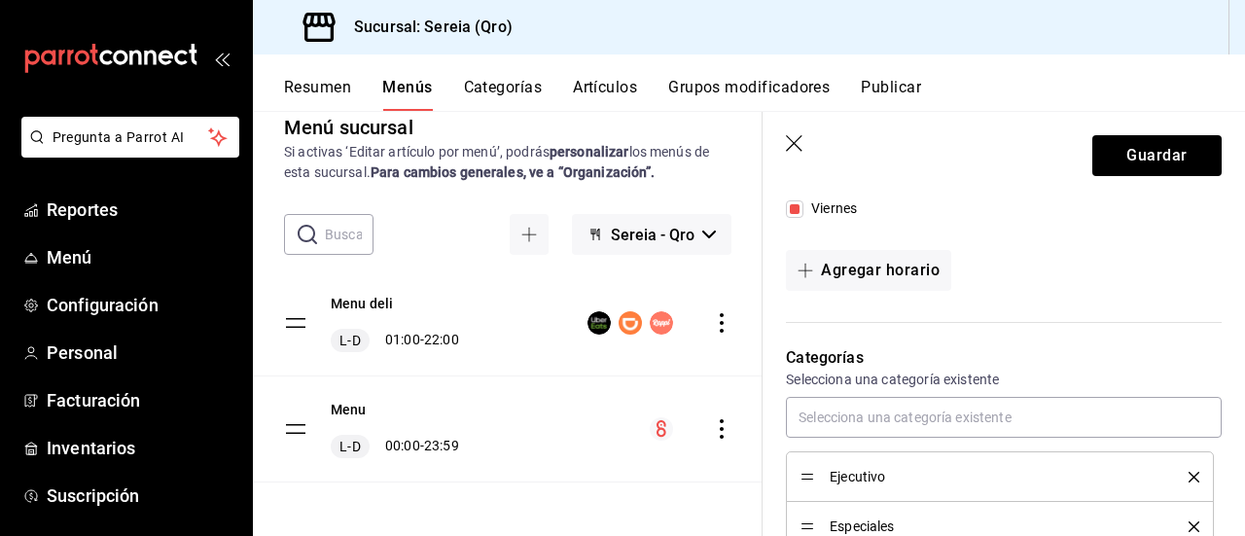
scroll to position [487, 0]
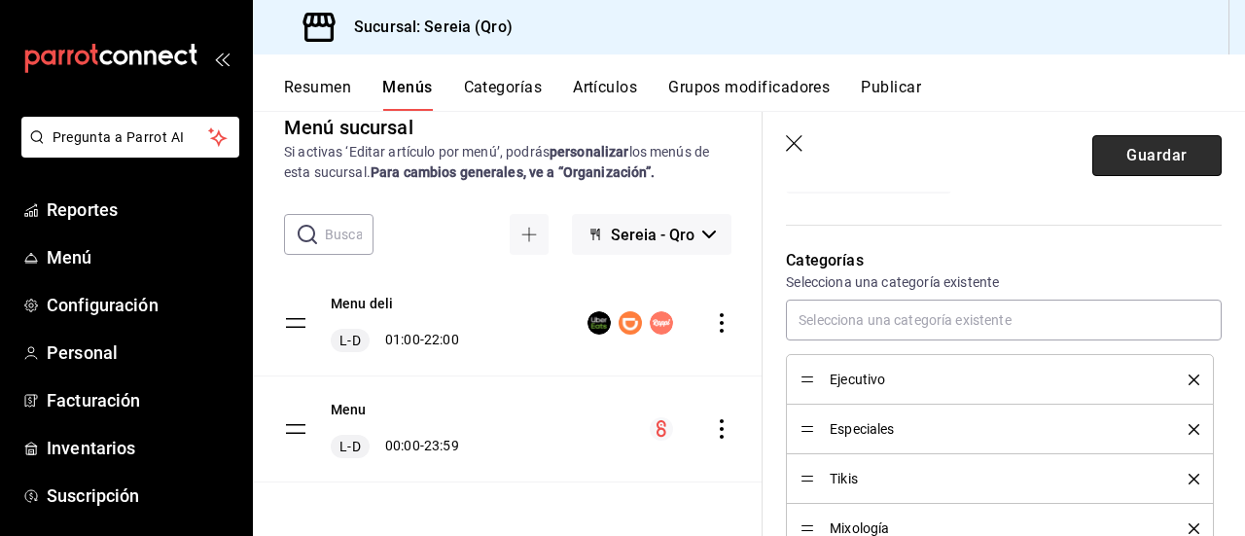
click at [1146, 153] on button "Guardar" at bounding box center [1157, 155] width 129 height 41
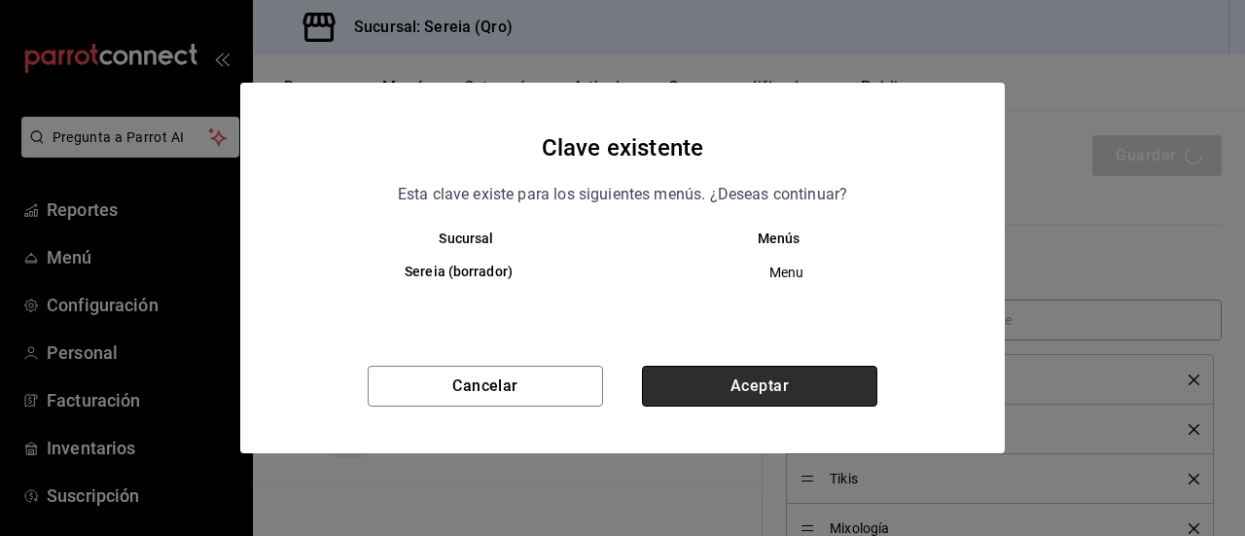
click at [727, 395] on button "Aceptar" at bounding box center [759, 386] width 235 height 41
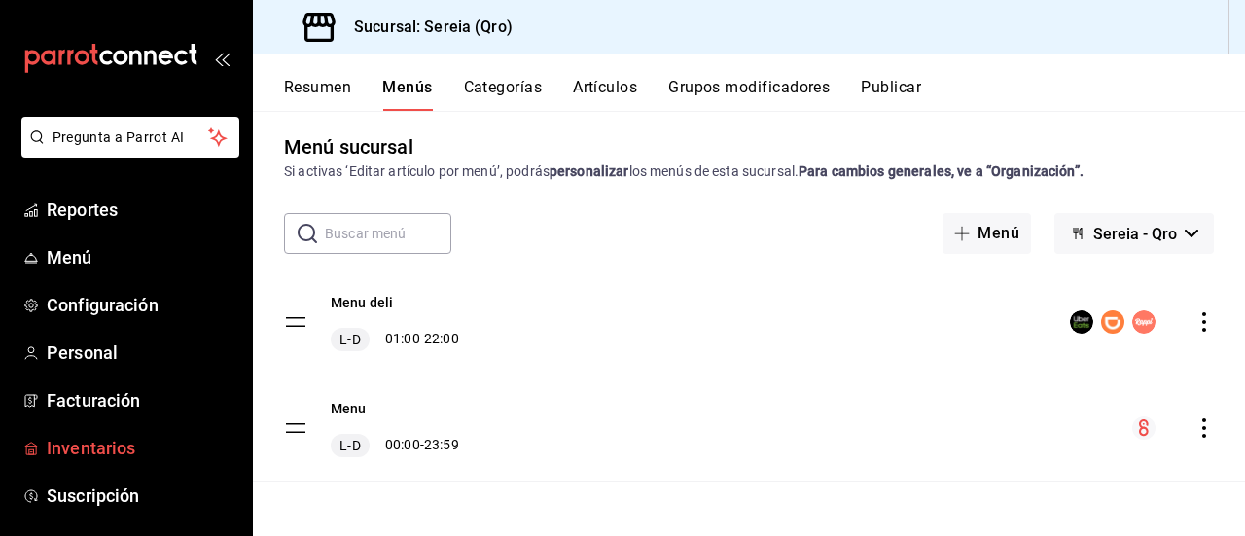
click at [96, 443] on span "Inventarios" at bounding box center [142, 448] width 190 height 26
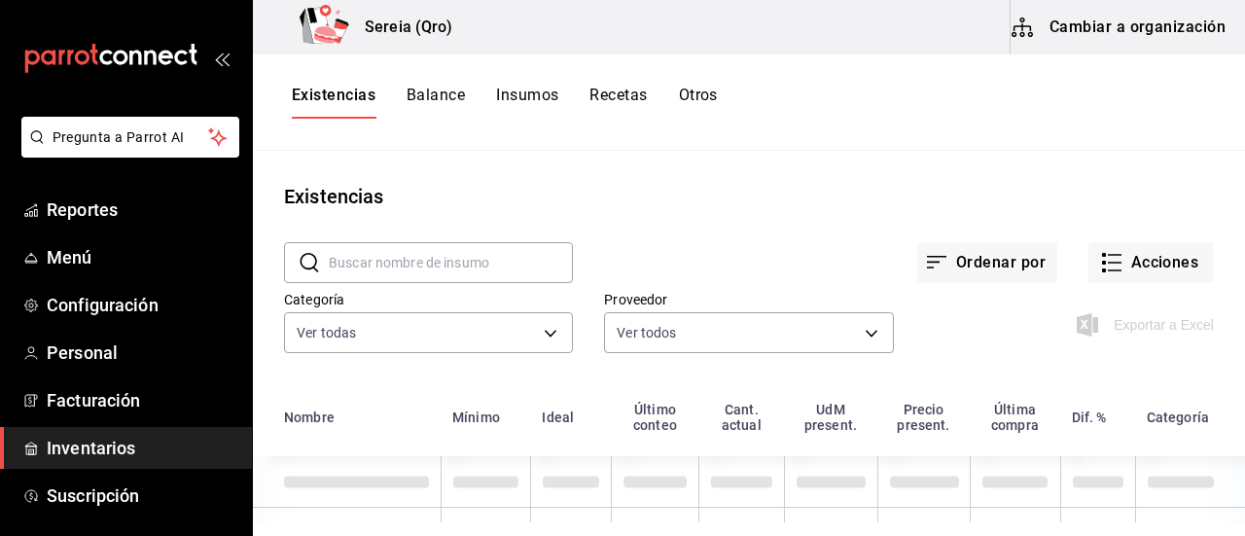
click at [1117, 36] on button "Cambiar a organización" at bounding box center [1120, 27] width 219 height 54
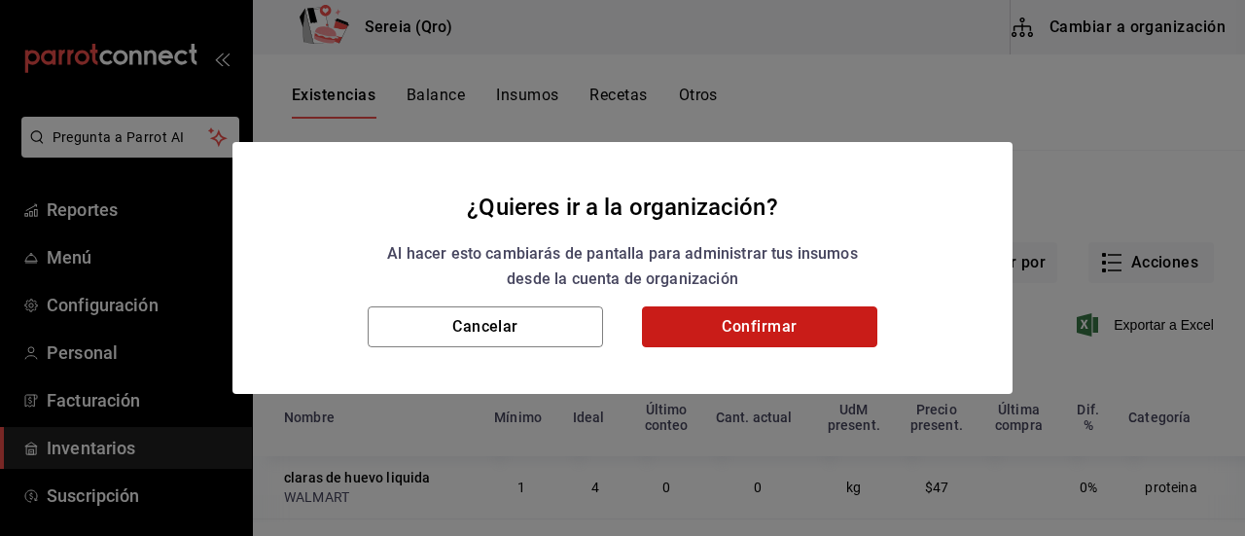
click at [746, 340] on button "Confirmar" at bounding box center [759, 327] width 235 height 41
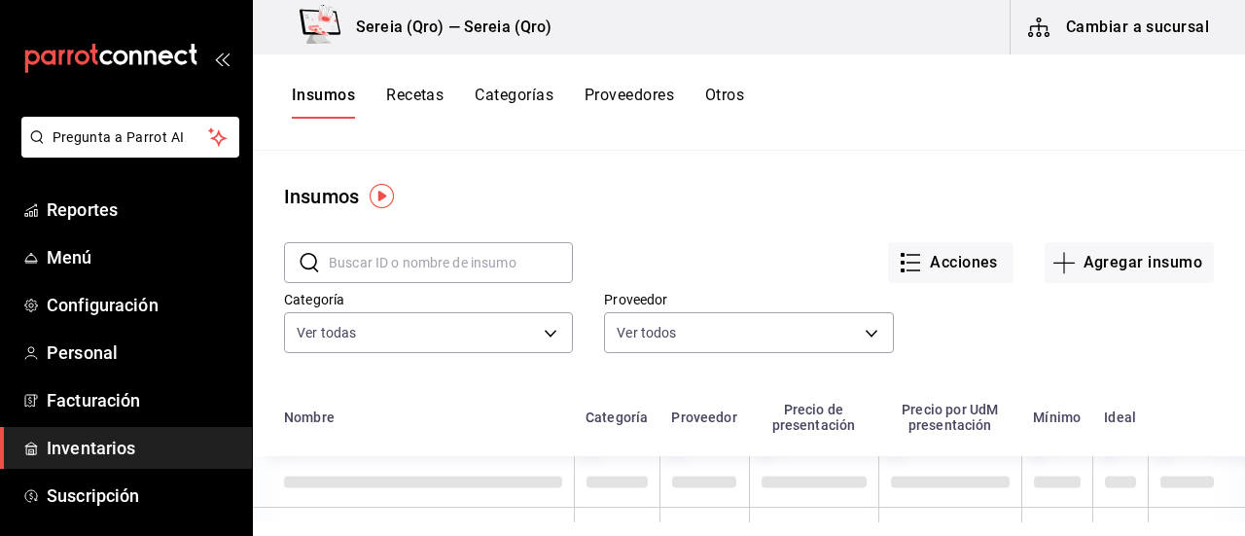
click at [353, 268] on input "text" at bounding box center [451, 262] width 244 height 39
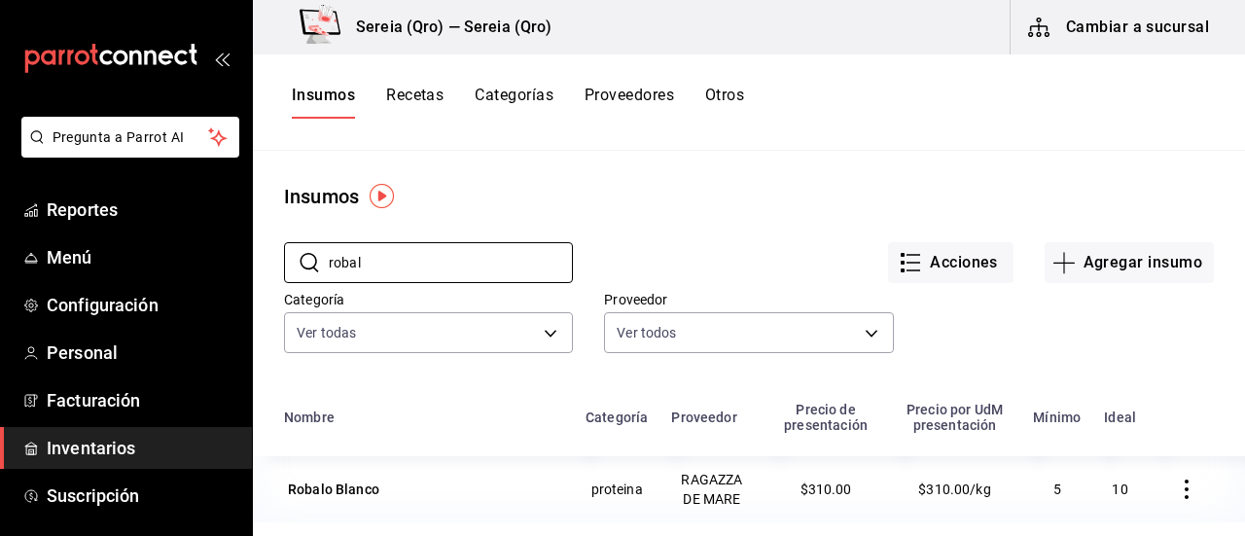
type input "robal"
